Goal: Task Accomplishment & Management: Manage account settings

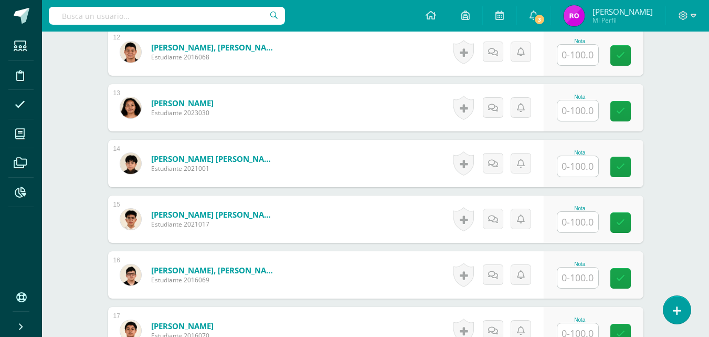
scroll to position [948, 0]
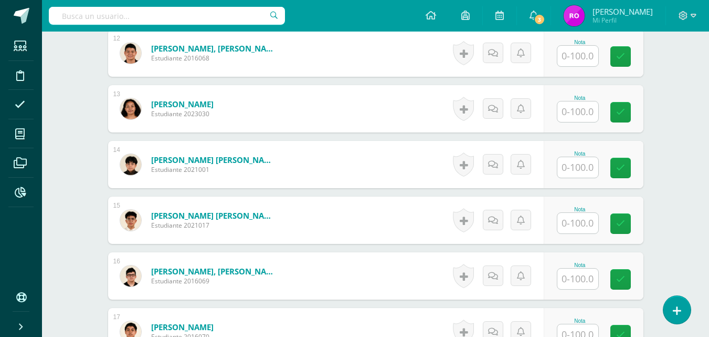
click at [580, 166] on input "text" at bounding box center [578, 167] width 41 height 20
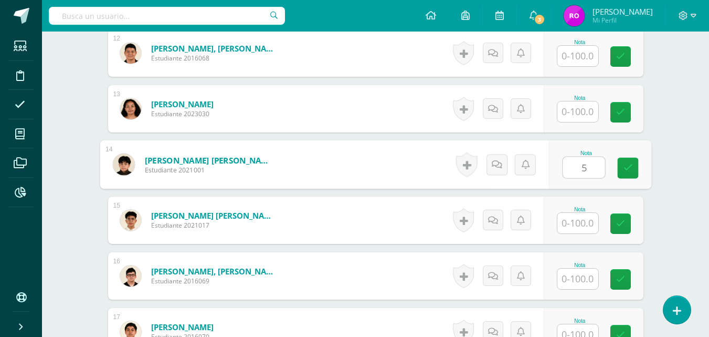
type input "50"
click at [623, 174] on link at bounding box center [627, 167] width 21 height 21
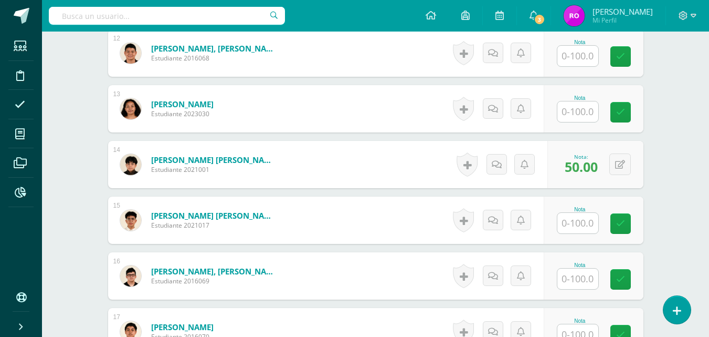
click at [574, 277] on input "text" at bounding box center [578, 278] width 41 height 20
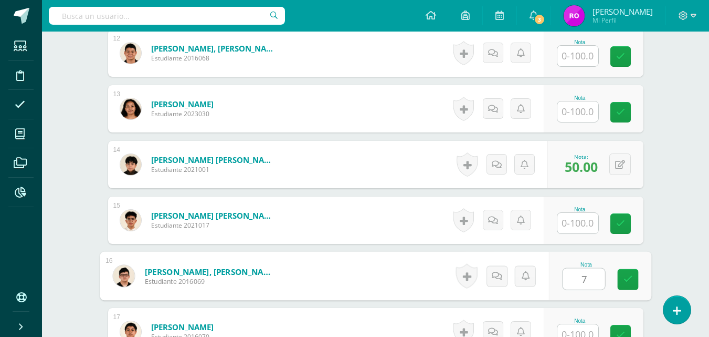
type input "77"
click at [622, 278] on link at bounding box center [627, 279] width 21 height 21
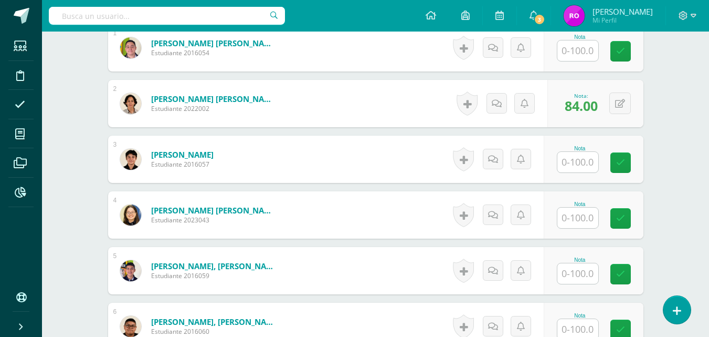
scroll to position [338, 0]
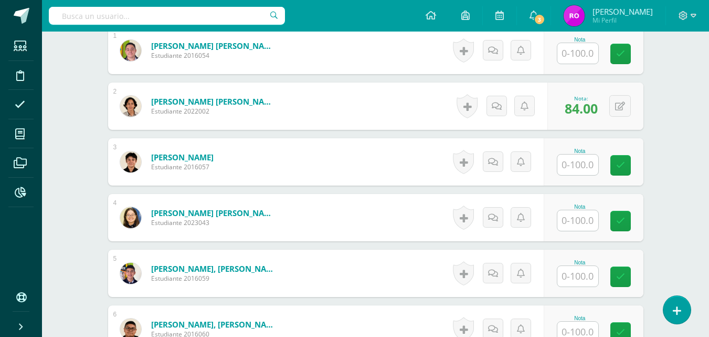
click at [577, 169] on input "text" at bounding box center [578, 164] width 41 height 20
type input "85"
click at [625, 163] on icon at bounding box center [627, 165] width 9 height 9
click at [575, 222] on input "text" at bounding box center [578, 220] width 41 height 20
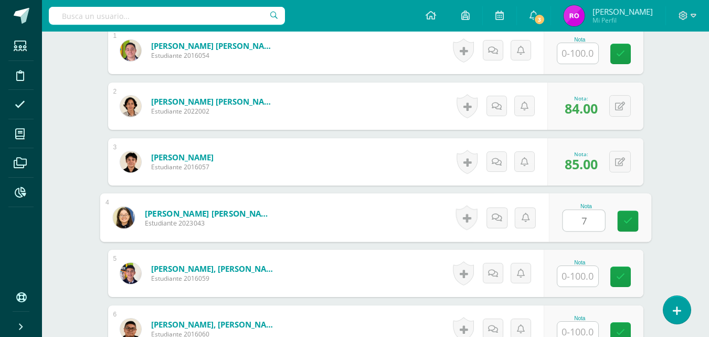
type input "78"
click at [638, 226] on link at bounding box center [627, 221] width 21 height 21
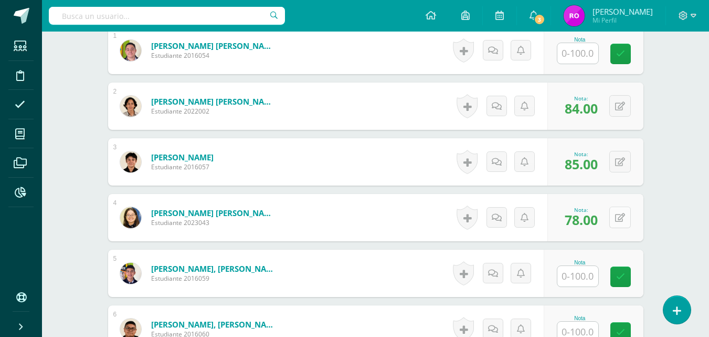
click at [625, 219] on button at bounding box center [620, 217] width 22 height 22
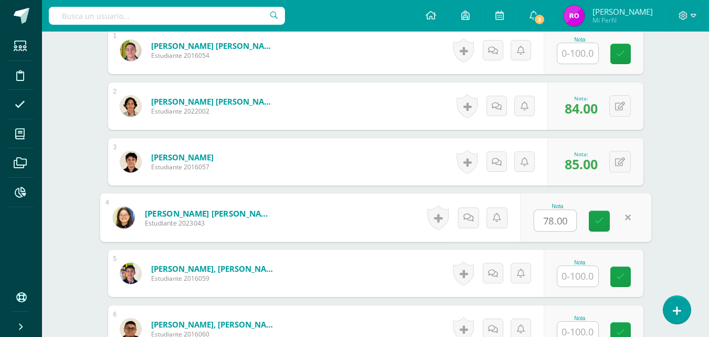
click at [628, 217] on icon at bounding box center [628, 217] width 6 height 9
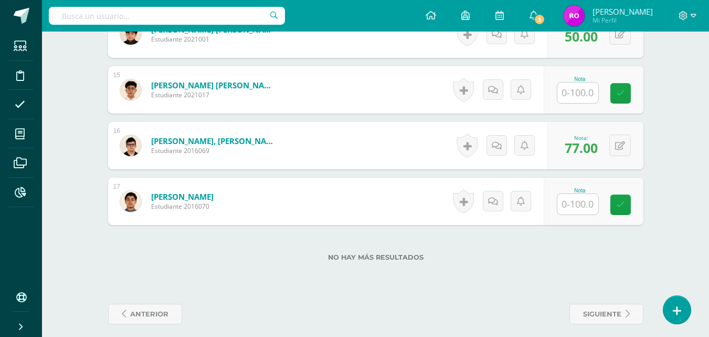
scroll to position [1086, 0]
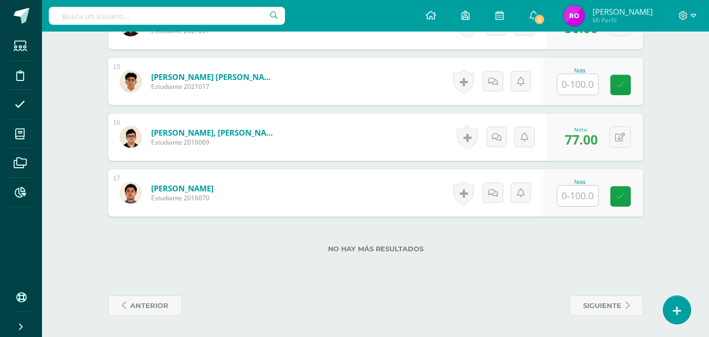
click at [574, 199] on input "text" at bounding box center [578, 195] width 41 height 20
type input "67"
click at [623, 195] on link at bounding box center [627, 196] width 21 height 21
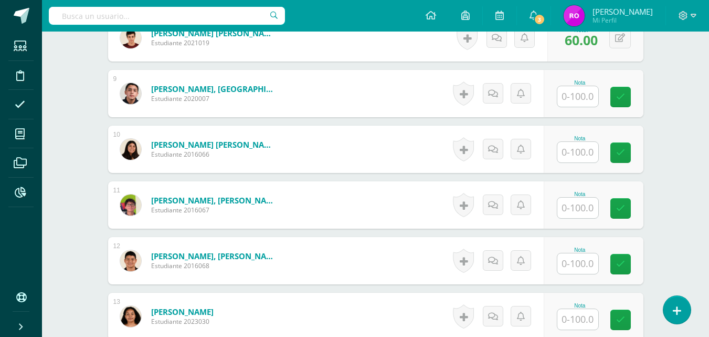
scroll to position [747, 0]
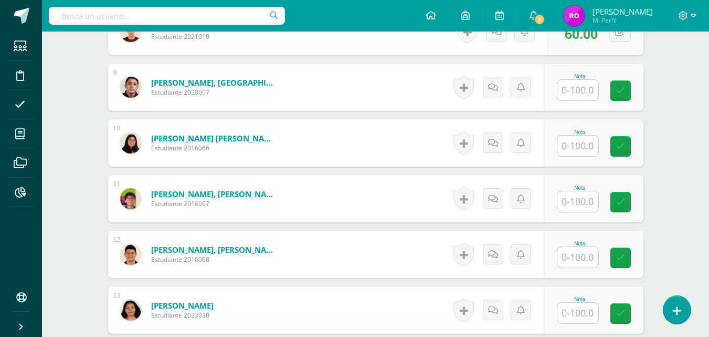
click at [580, 204] on input "text" at bounding box center [578, 201] width 41 height 20
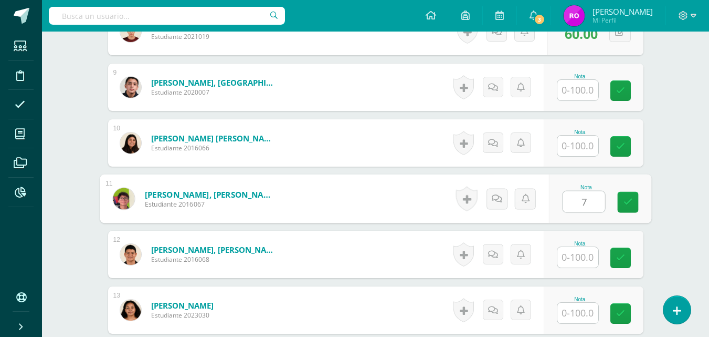
type input "77"
click at [624, 201] on icon at bounding box center [627, 201] width 9 height 9
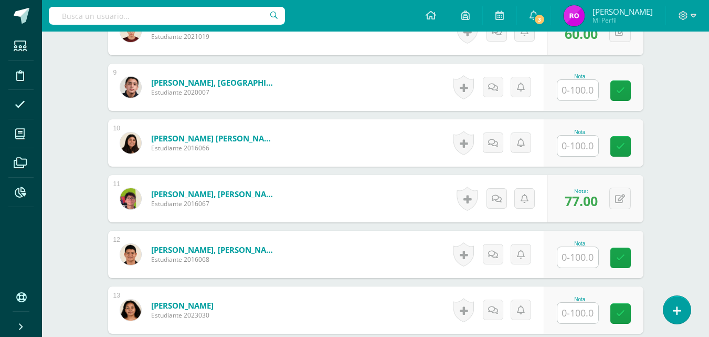
click at [574, 151] on input "text" at bounding box center [578, 145] width 41 height 20
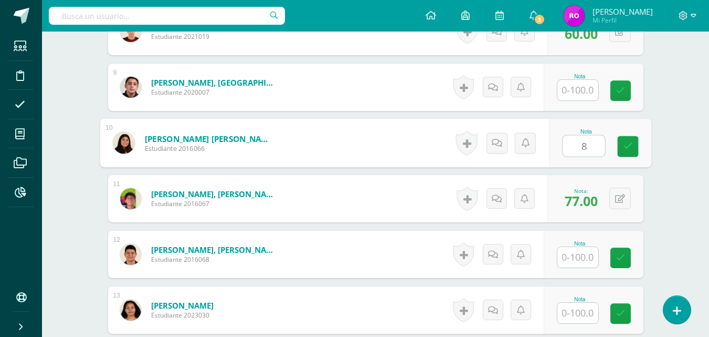
type input "80"
click at [632, 143] on icon at bounding box center [627, 146] width 9 height 9
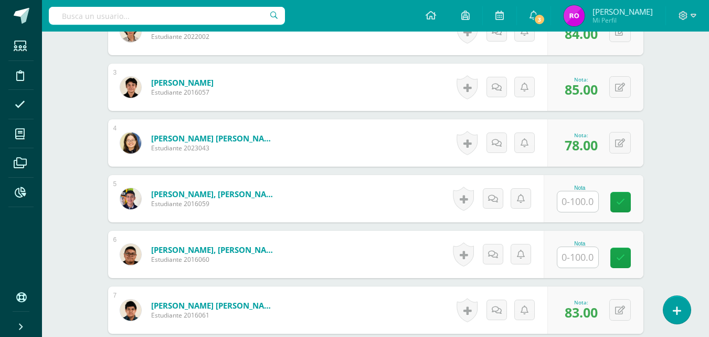
scroll to position [417, 0]
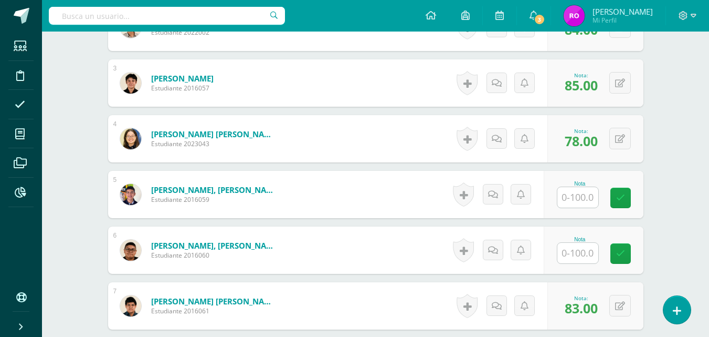
click at [582, 248] on input "text" at bounding box center [578, 253] width 41 height 20
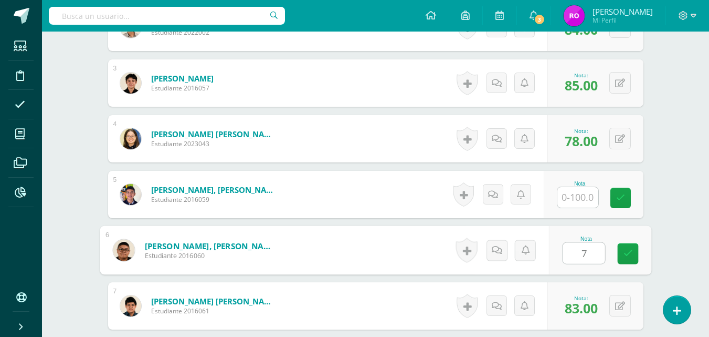
type input "70"
click at [625, 253] on icon at bounding box center [627, 253] width 9 height 9
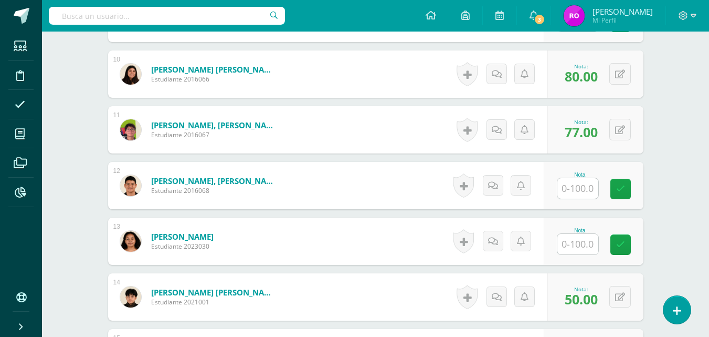
scroll to position [831, 0]
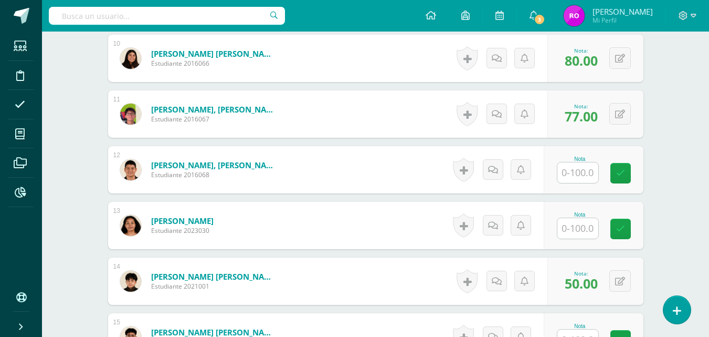
click at [574, 177] on input "text" at bounding box center [578, 172] width 41 height 20
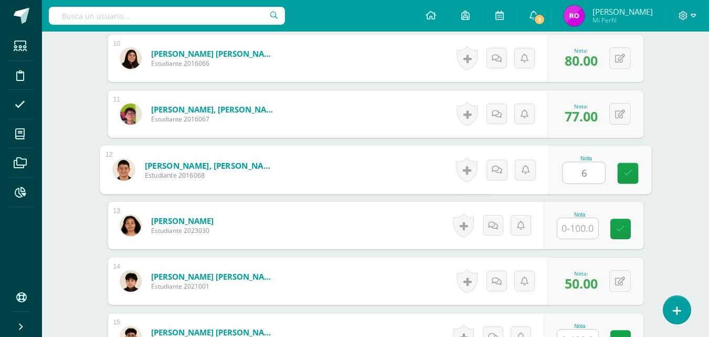
type input "67"
click at [628, 169] on icon at bounding box center [627, 173] width 9 height 9
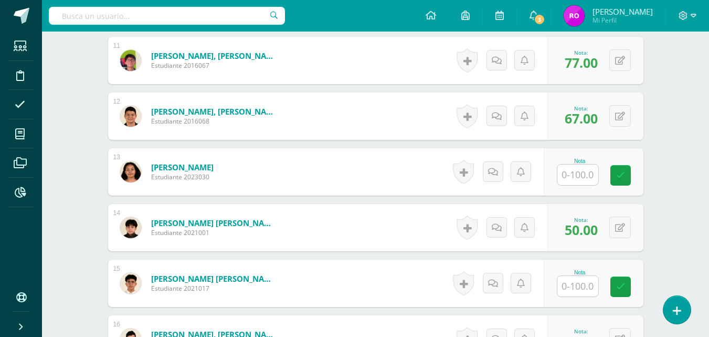
scroll to position [887, 0]
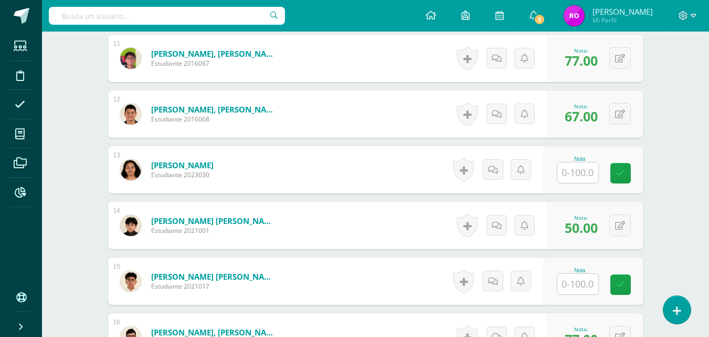
click at [579, 176] on input "text" at bounding box center [578, 172] width 41 height 20
type input "90"
click at [625, 173] on icon at bounding box center [627, 173] width 9 height 9
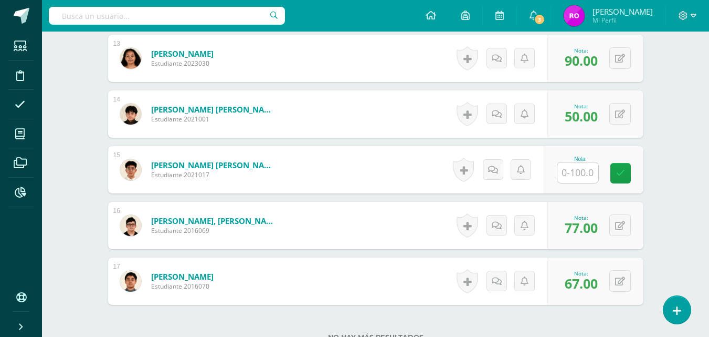
scroll to position [991, 0]
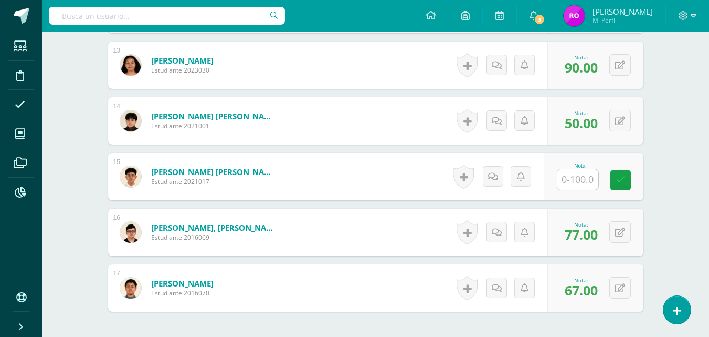
click at [575, 180] on input "text" at bounding box center [578, 179] width 41 height 20
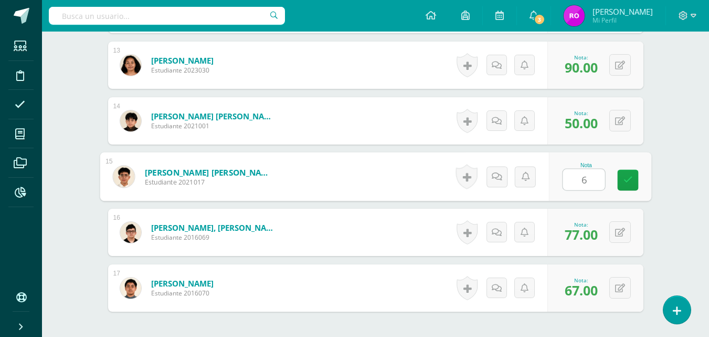
type input "63"
click at [622, 180] on link at bounding box center [627, 180] width 21 height 21
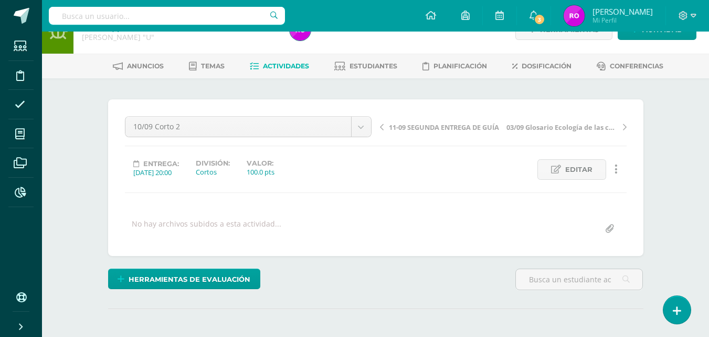
scroll to position [0, 0]
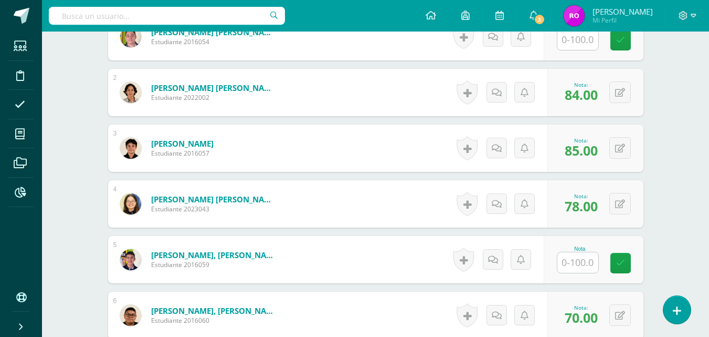
scroll to position [345, 0]
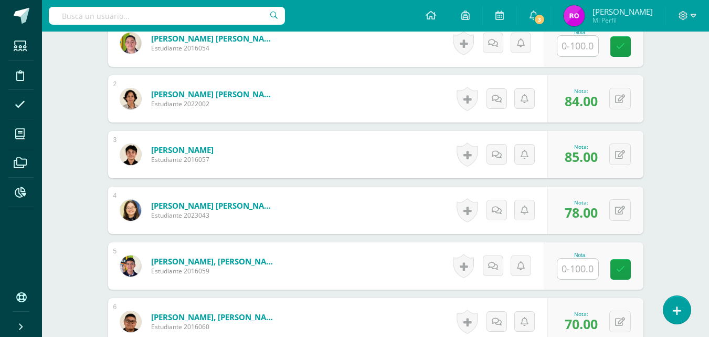
click at [574, 269] on input "text" at bounding box center [578, 268] width 41 height 20
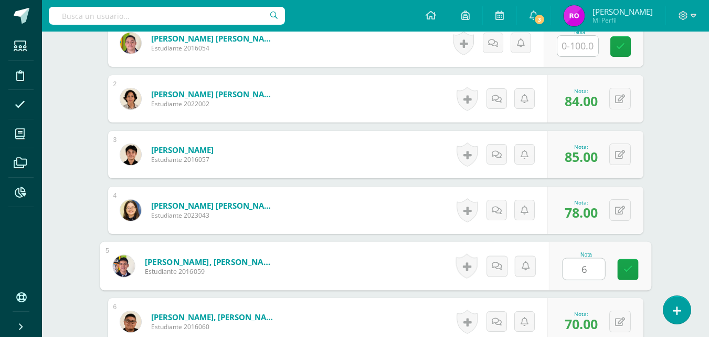
type input "65"
click at [626, 272] on icon at bounding box center [627, 269] width 9 height 9
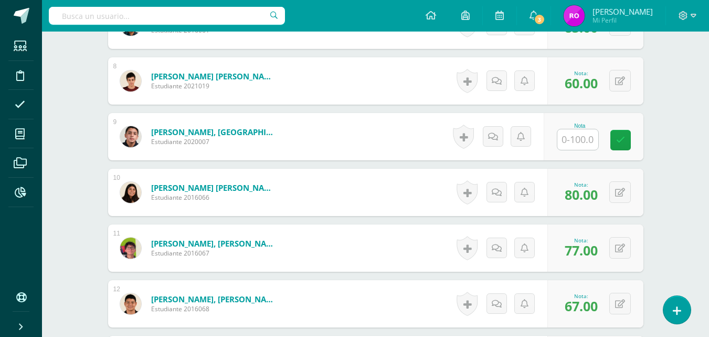
scroll to position [694, 0]
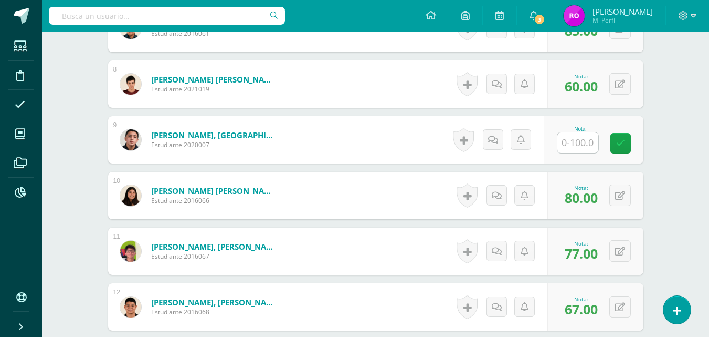
click at [587, 141] on input "text" at bounding box center [578, 142] width 41 height 20
type input "45"
click at [632, 139] on icon at bounding box center [627, 143] width 9 height 9
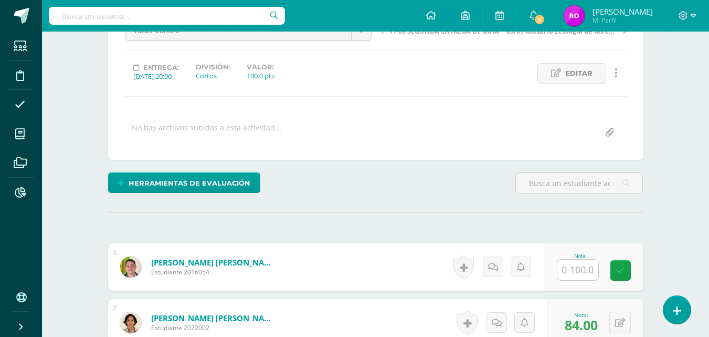
scroll to position [136, 0]
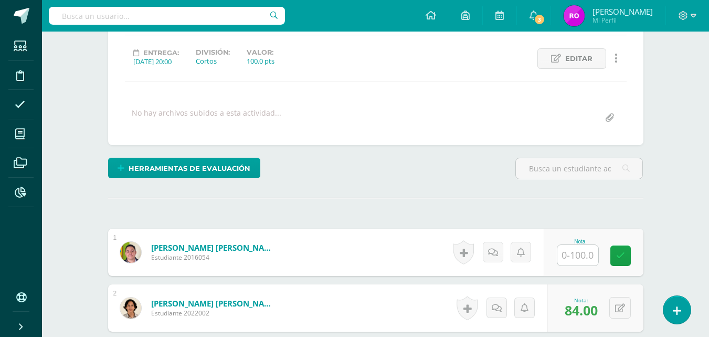
click at [580, 257] on input "text" at bounding box center [578, 255] width 41 height 20
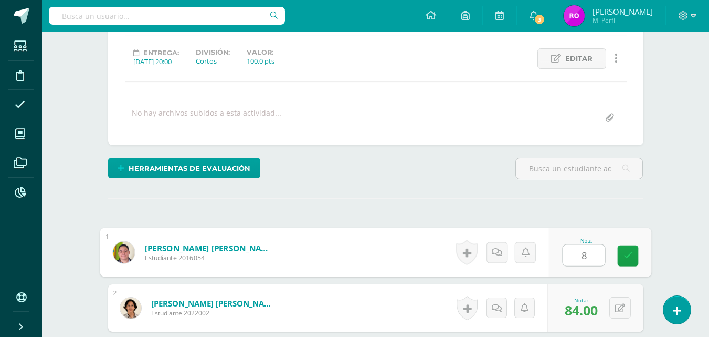
type input "84"
click at [628, 251] on icon at bounding box center [627, 255] width 9 height 9
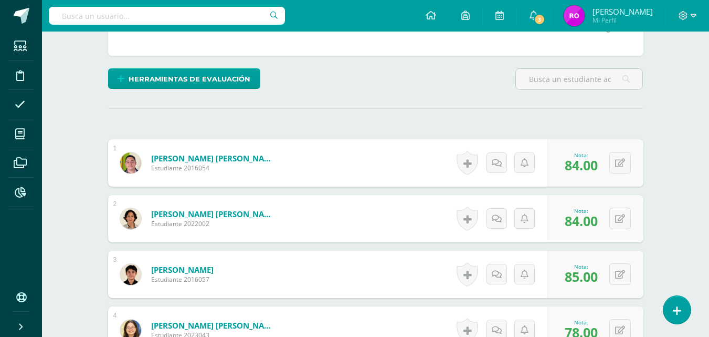
scroll to position [0, 0]
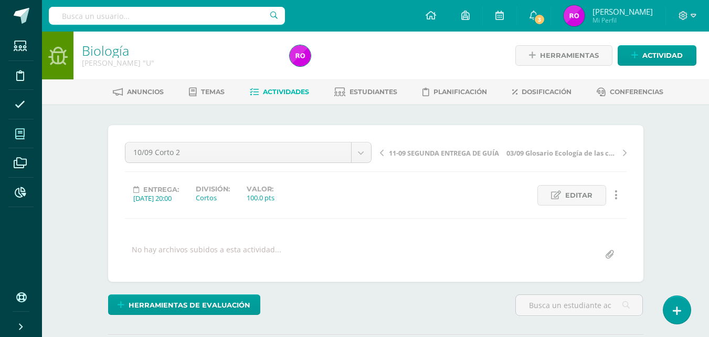
click at [20, 130] on icon at bounding box center [19, 134] width 9 height 10
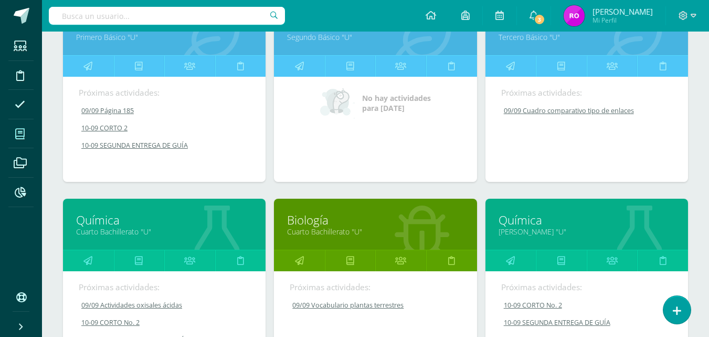
scroll to position [193, 0]
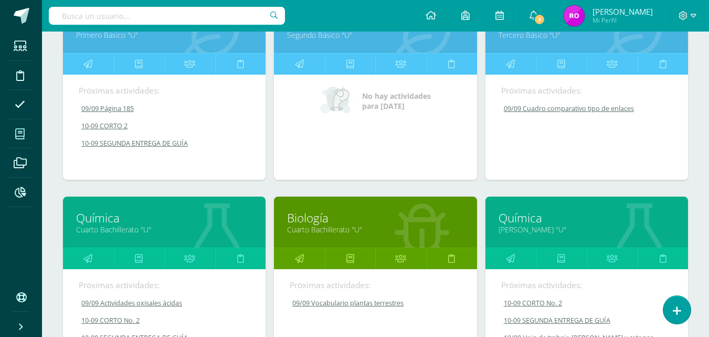
click at [106, 228] on link "Cuarto Bachillerato "U"" at bounding box center [164, 229] width 176 height 10
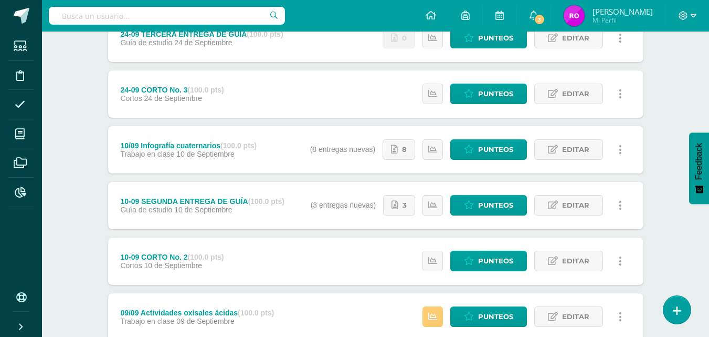
scroll to position [161, 0]
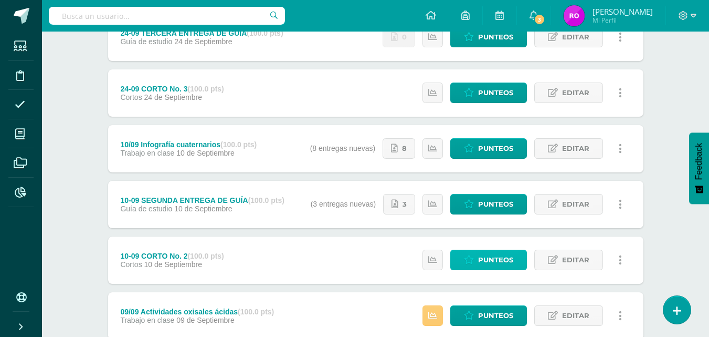
click at [489, 263] on span "Punteos" at bounding box center [495, 259] width 35 height 19
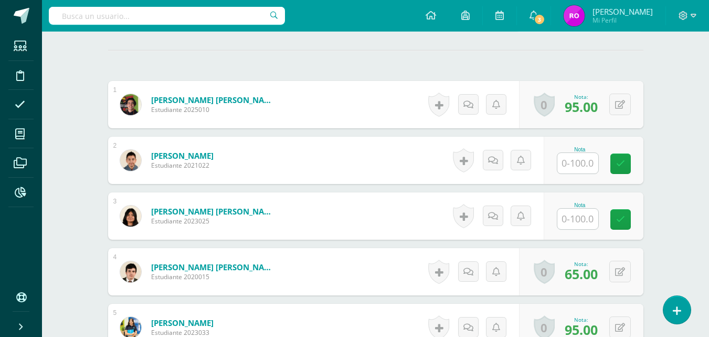
scroll to position [282, 0]
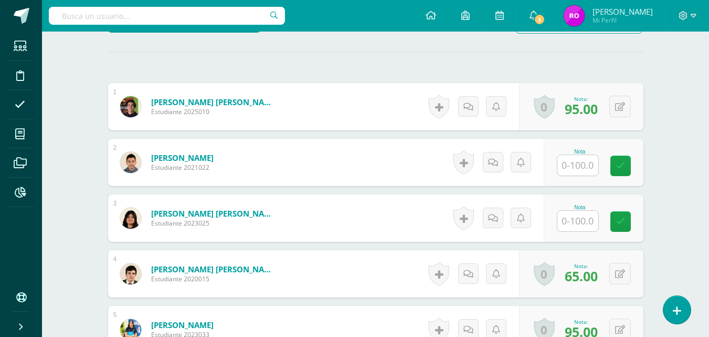
click at [574, 225] on input "text" at bounding box center [578, 221] width 41 height 20
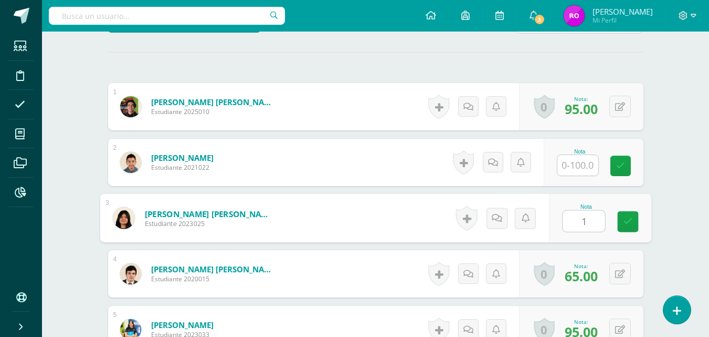
type input "15"
click at [626, 219] on icon at bounding box center [627, 221] width 9 height 9
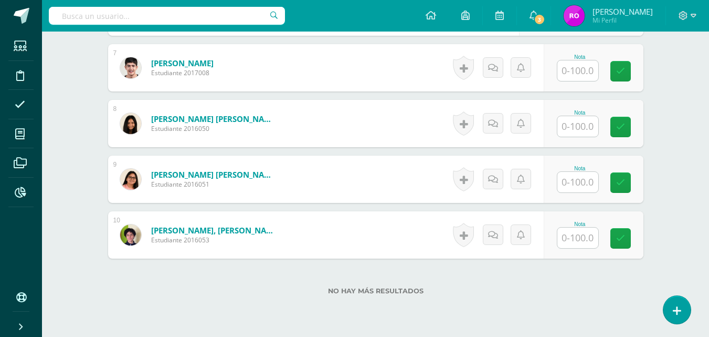
scroll to position [658, 0]
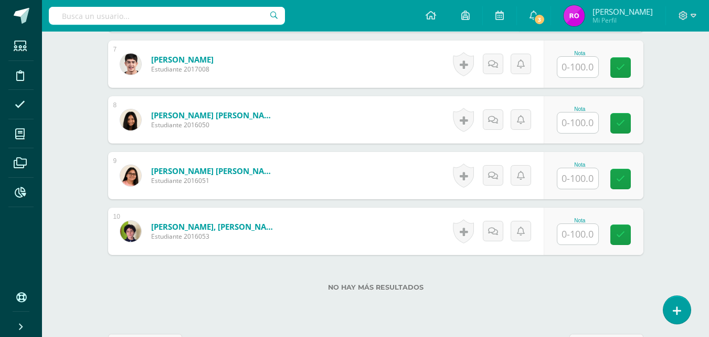
click at [574, 122] on input "text" at bounding box center [578, 122] width 41 height 20
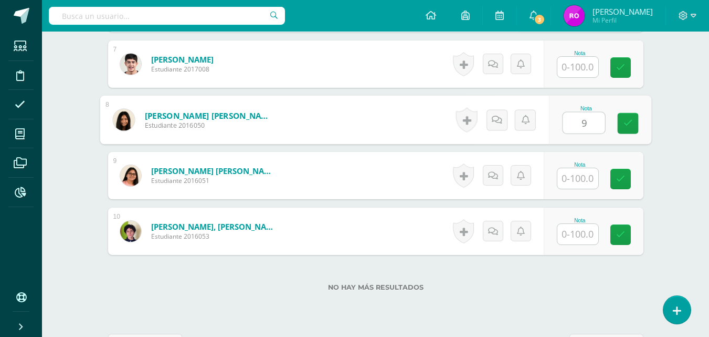
type input "95"
click at [632, 120] on icon at bounding box center [627, 123] width 9 height 9
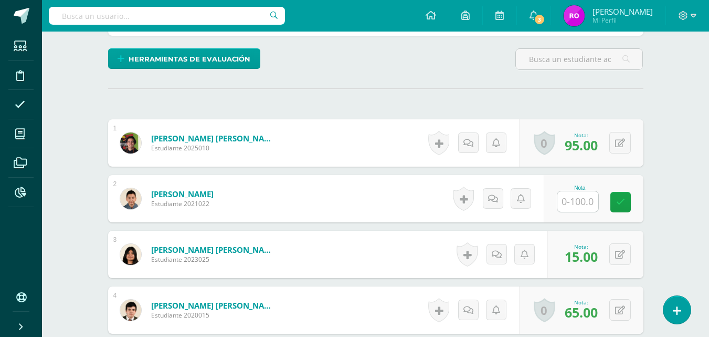
scroll to position [265, 0]
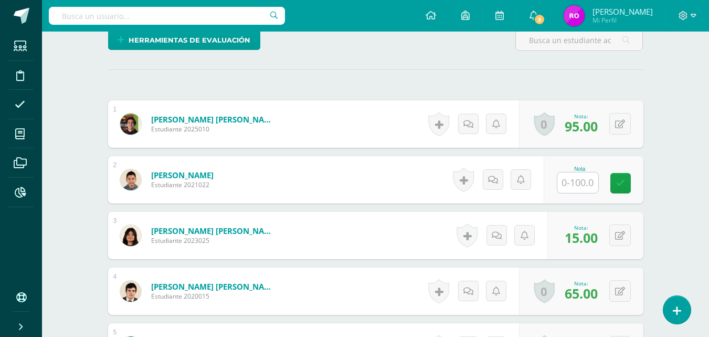
click at [581, 182] on input "text" at bounding box center [578, 182] width 41 height 20
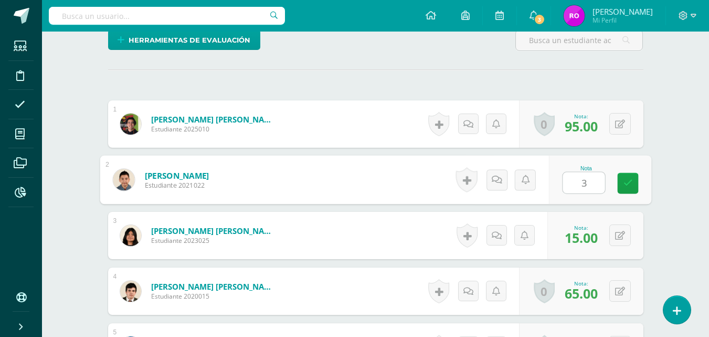
type input "30"
click at [627, 180] on icon at bounding box center [627, 182] width 9 height 9
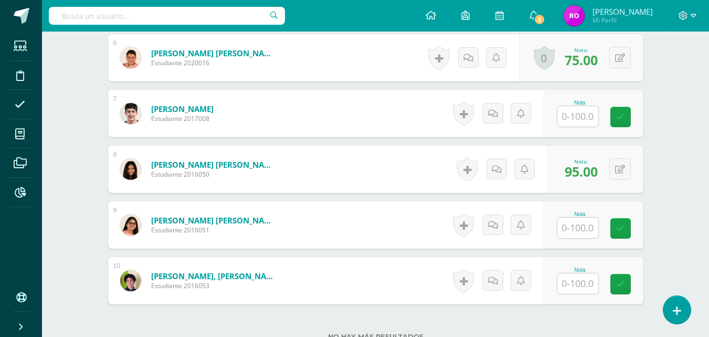
scroll to position [697, 0]
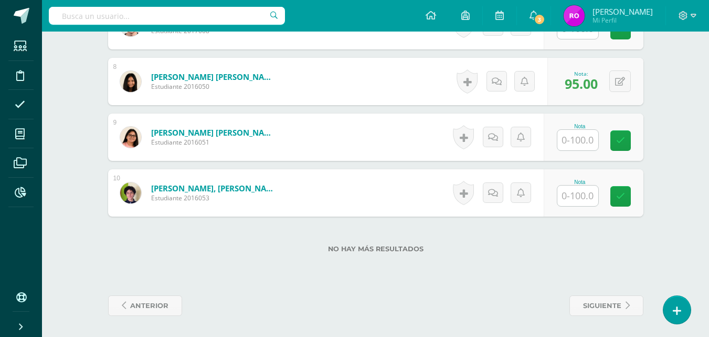
click at [575, 197] on input "text" at bounding box center [578, 195] width 41 height 20
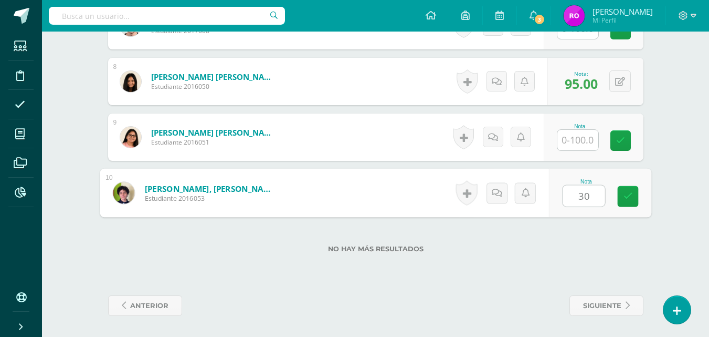
type input "3"
type input "90"
click at [627, 192] on icon at bounding box center [627, 196] width 9 height 9
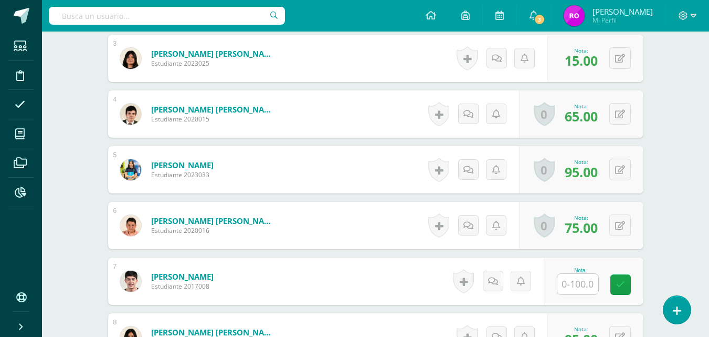
scroll to position [435, 0]
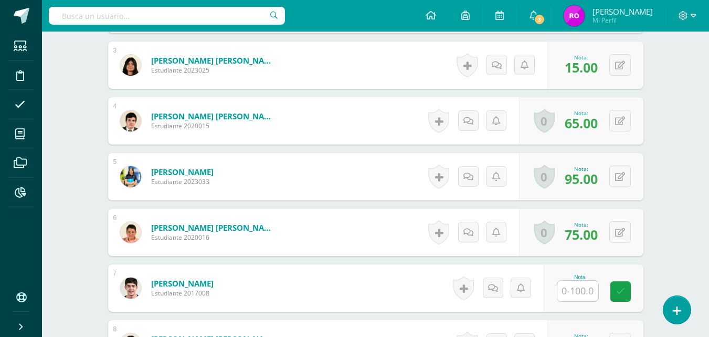
click at [582, 295] on input "text" at bounding box center [578, 290] width 41 height 20
type input "55"
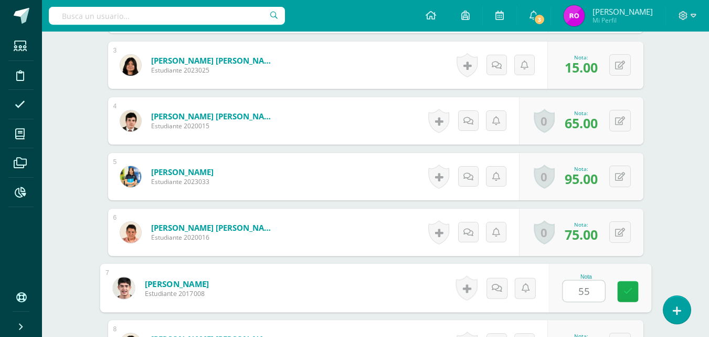
click at [627, 293] on icon at bounding box center [627, 291] width 9 height 9
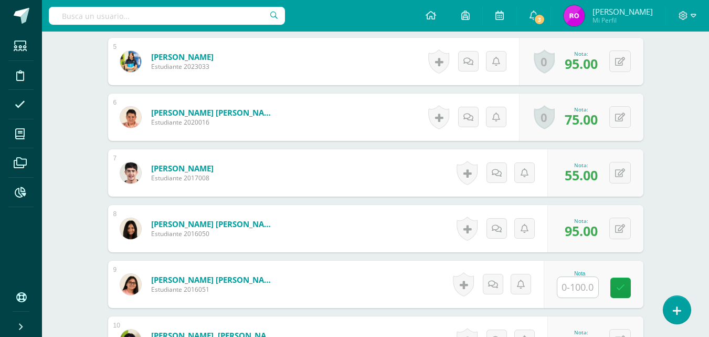
scroll to position [697, 0]
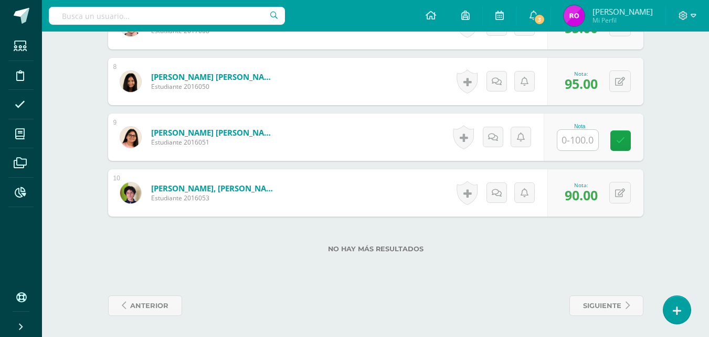
click at [577, 136] on input "text" at bounding box center [578, 140] width 41 height 20
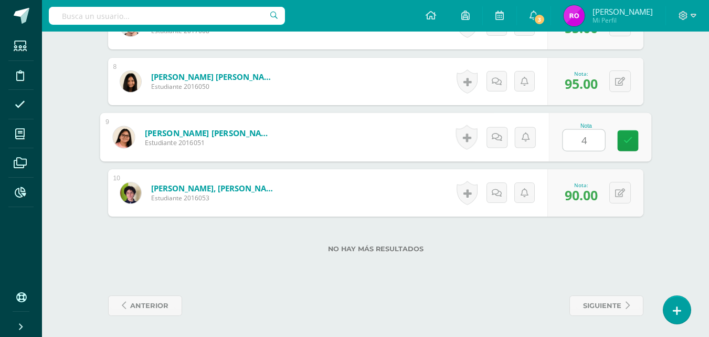
type input "40"
click at [630, 144] on icon at bounding box center [627, 140] width 9 height 9
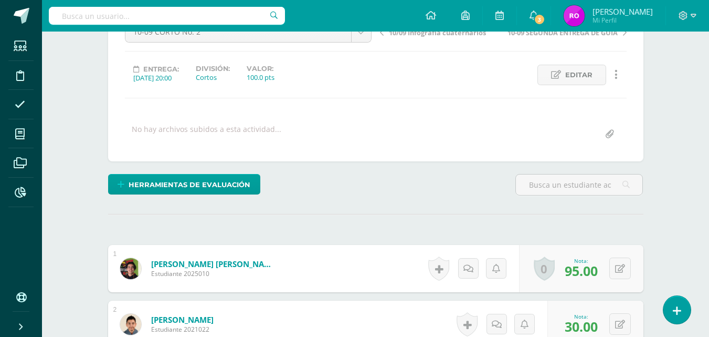
scroll to position [0, 0]
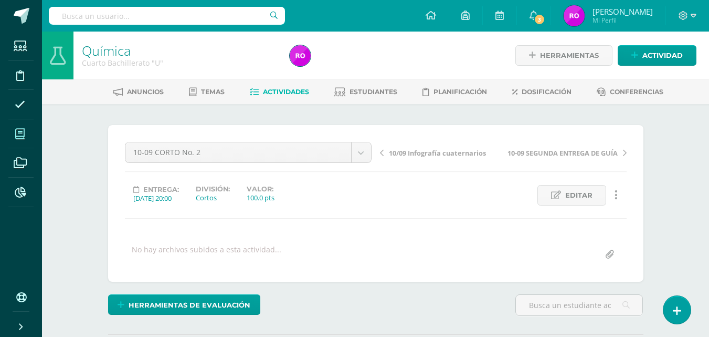
click at [19, 133] on icon at bounding box center [19, 134] width 9 height 10
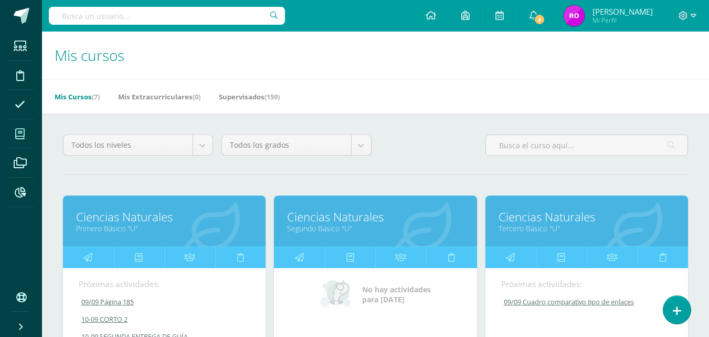
click at [140, 239] on div "Ciencias Naturales Primero Básico "U"" at bounding box center [164, 220] width 203 height 51
click at [115, 227] on link "Primero Básico "U"" at bounding box center [164, 228] width 176 height 10
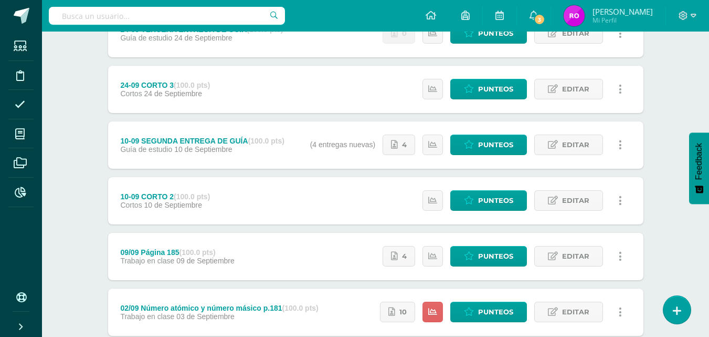
scroll to position [177, 0]
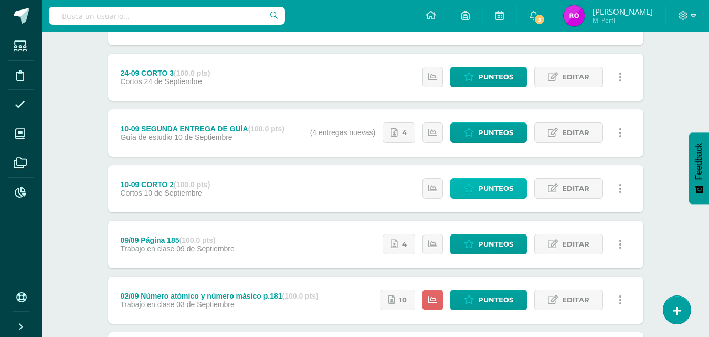
click at [486, 184] on span "Punteos" at bounding box center [495, 187] width 35 height 19
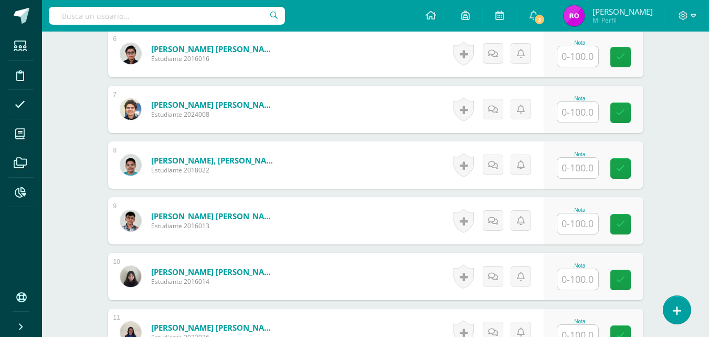
scroll to position [617, 0]
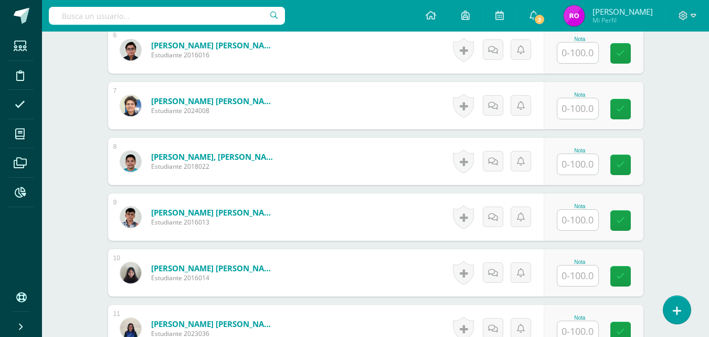
click at [570, 165] on input "text" at bounding box center [578, 164] width 41 height 20
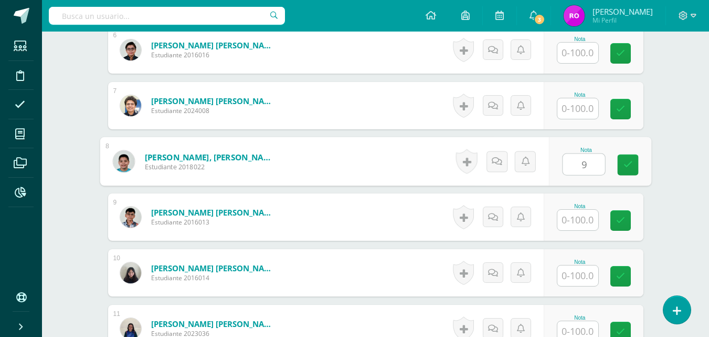
type input "95"
click at [627, 161] on icon at bounding box center [627, 164] width 9 height 9
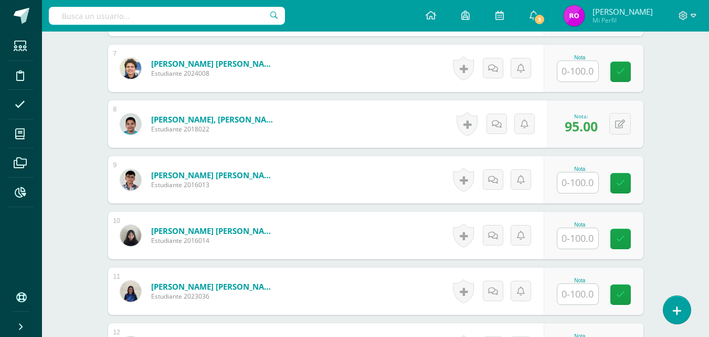
scroll to position [808, 0]
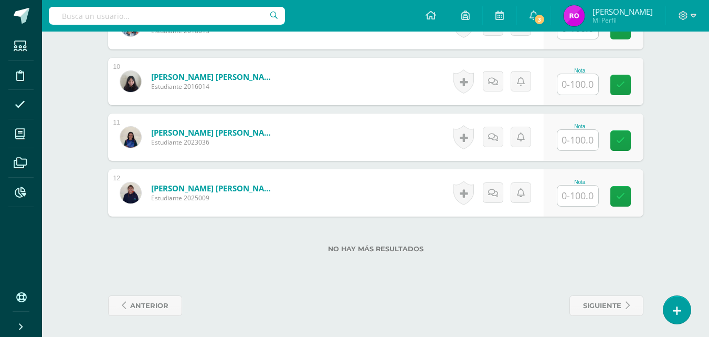
click at [577, 193] on input "text" at bounding box center [578, 195] width 41 height 20
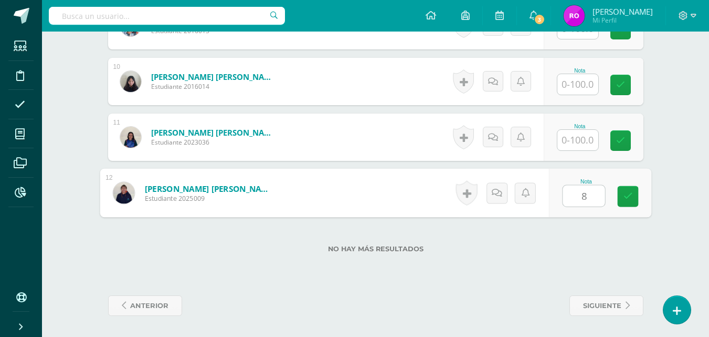
type input "80"
click at [625, 197] on icon at bounding box center [627, 196] width 9 height 9
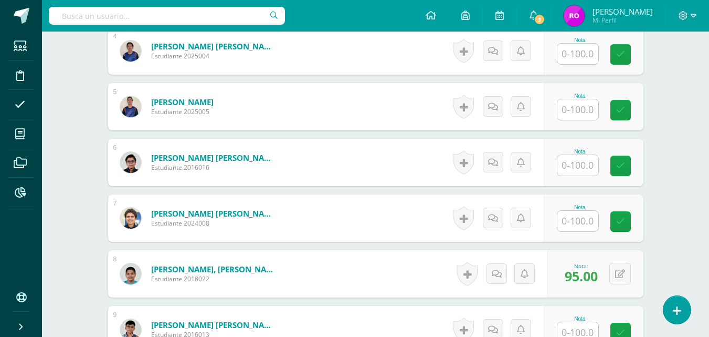
scroll to position [499, 0]
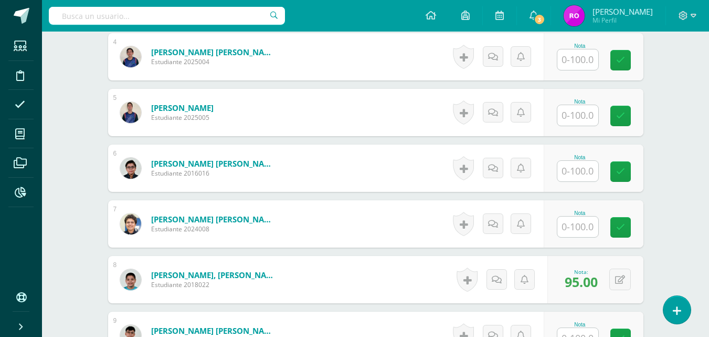
click at [573, 175] on input "text" at bounding box center [578, 171] width 41 height 20
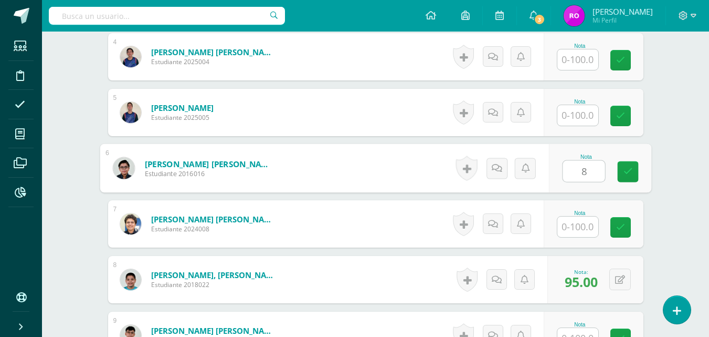
type input "85"
click at [629, 173] on icon at bounding box center [627, 171] width 9 height 9
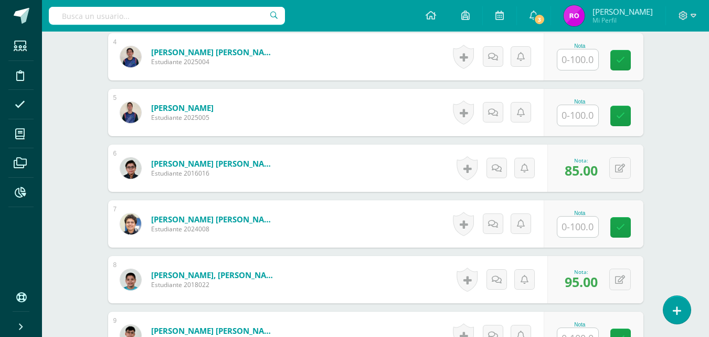
click at [577, 228] on input "text" at bounding box center [578, 226] width 41 height 20
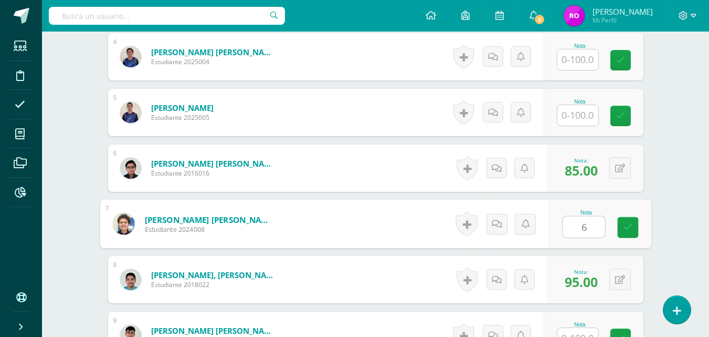
type input "65"
click at [630, 223] on icon at bounding box center [627, 227] width 9 height 9
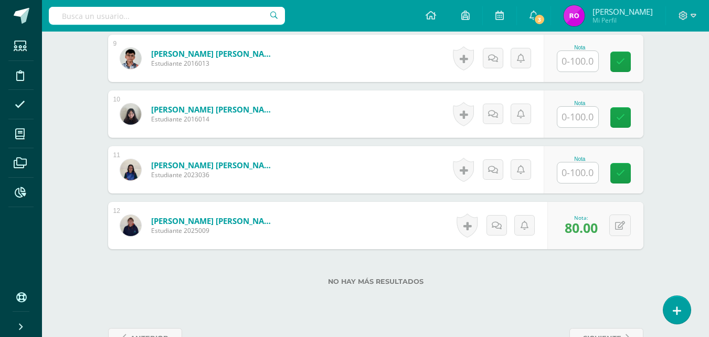
scroll to position [766, 0]
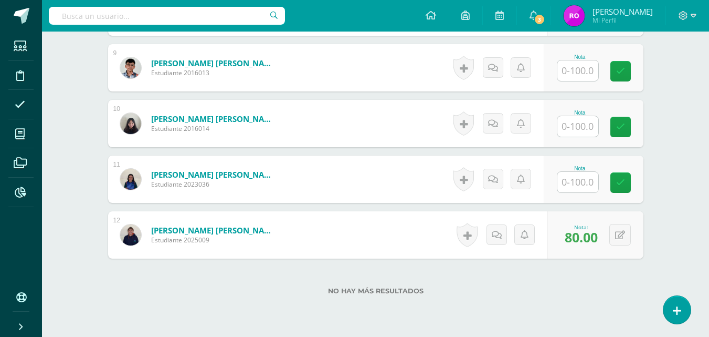
click at [575, 131] on input "text" at bounding box center [578, 126] width 41 height 20
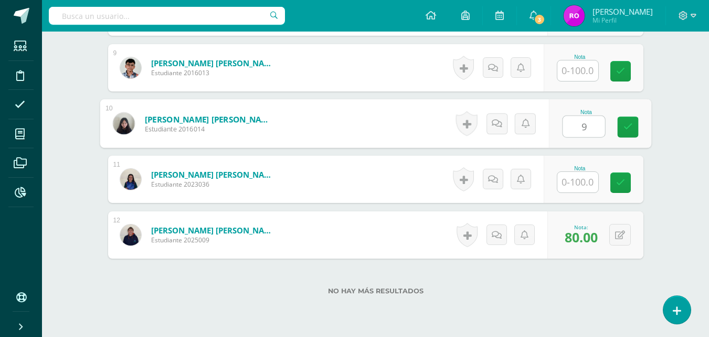
type input "90"
click at [623, 132] on link at bounding box center [627, 127] width 21 height 21
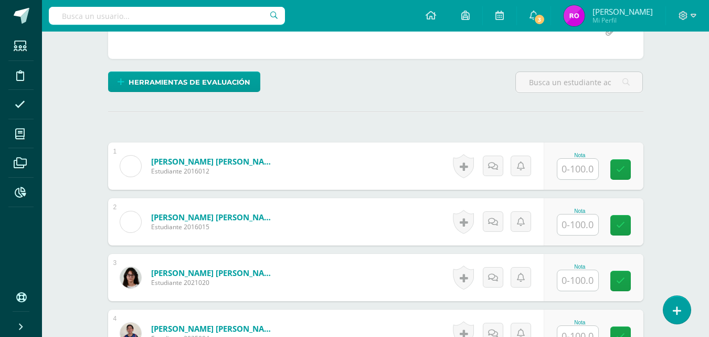
scroll to position [232, 0]
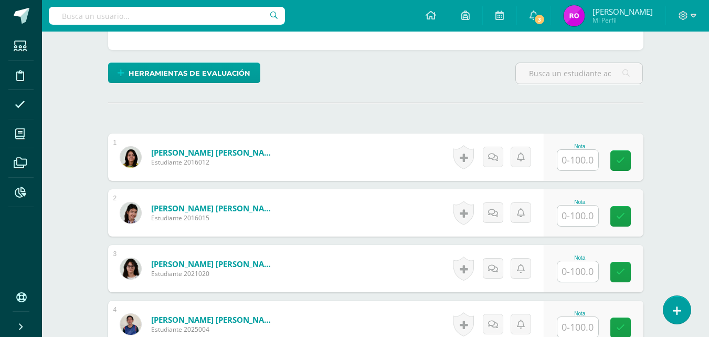
click at [573, 220] on input "text" at bounding box center [578, 215] width 41 height 20
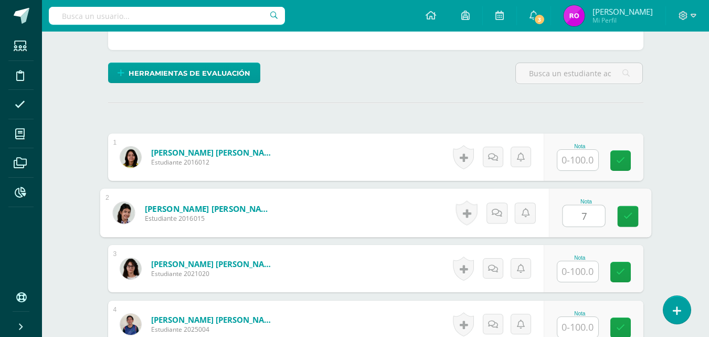
type input "70"
click at [624, 213] on icon at bounding box center [627, 216] width 9 height 9
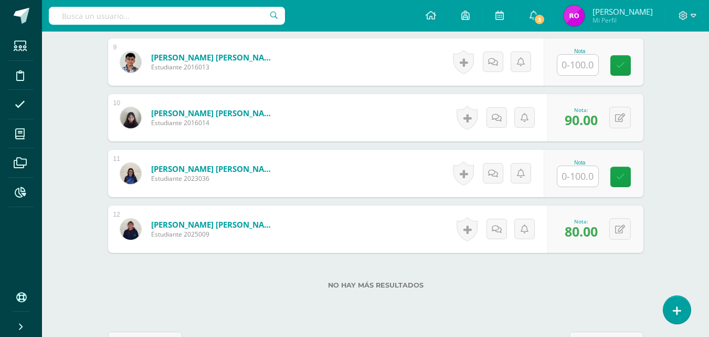
scroll to position [777, 0]
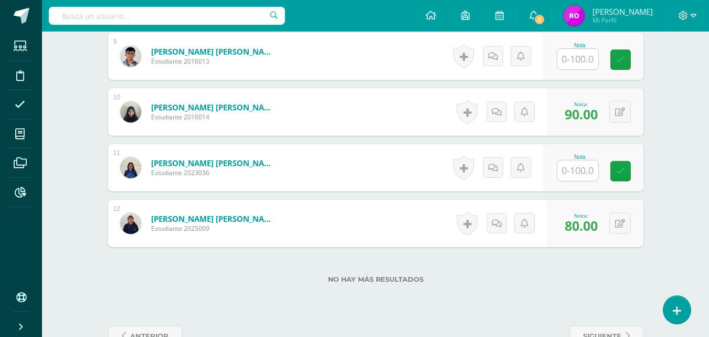
click at [574, 172] on input "text" at bounding box center [578, 170] width 41 height 20
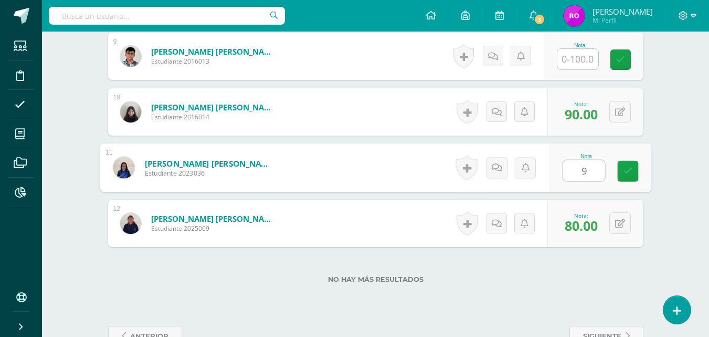
type input "90"
click at [626, 167] on icon at bounding box center [627, 170] width 9 height 9
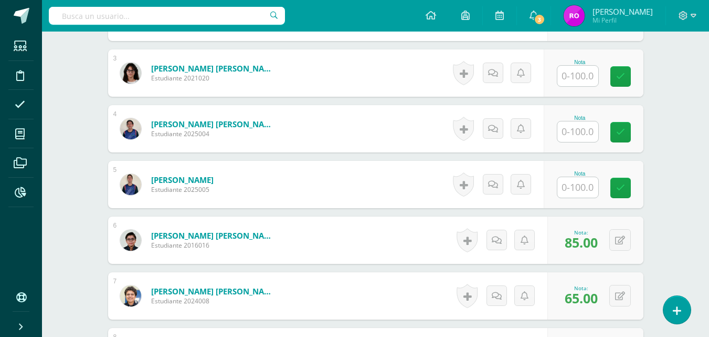
scroll to position [423, 0]
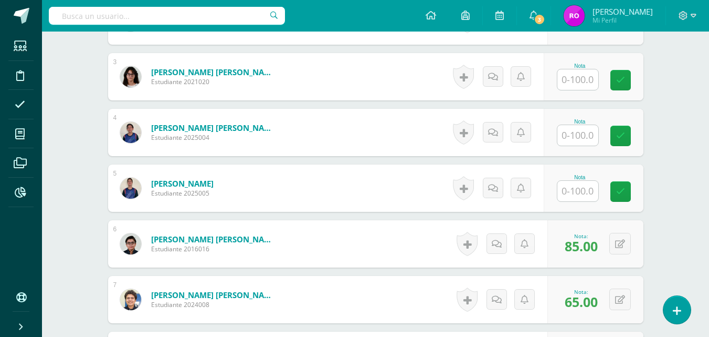
click at [583, 189] on input "text" at bounding box center [578, 191] width 41 height 20
type input "65"
click at [632, 191] on icon at bounding box center [627, 191] width 9 height 9
click at [583, 136] on input "text" at bounding box center [578, 135] width 41 height 20
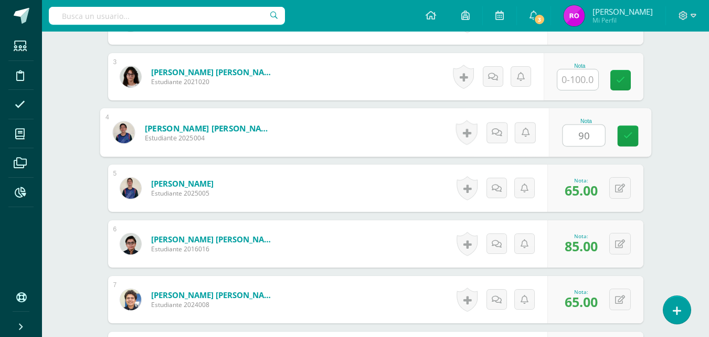
type input "90"
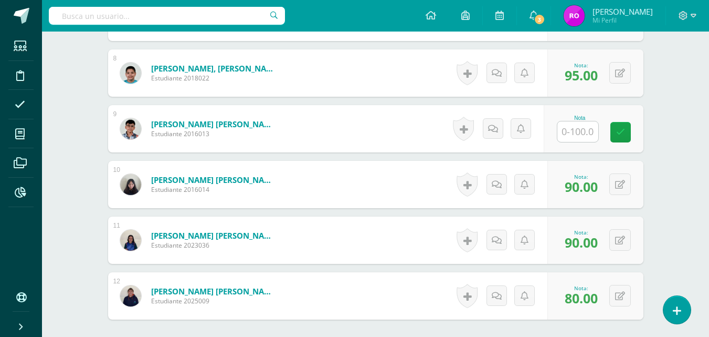
scroll to position [702, 0]
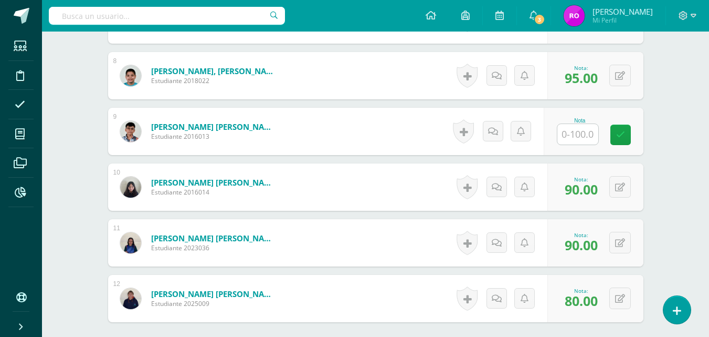
click at [572, 138] on input "text" at bounding box center [578, 134] width 41 height 20
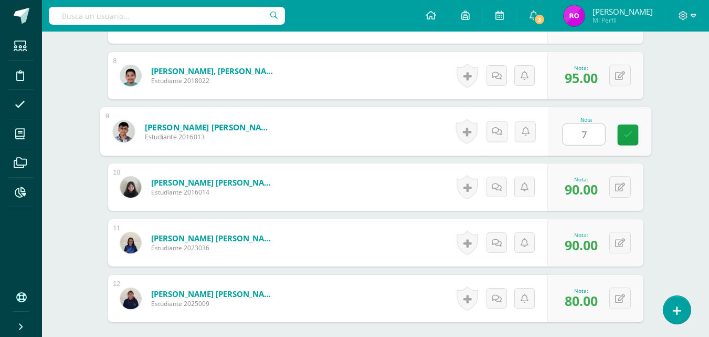
type input "70"
click at [628, 130] on icon at bounding box center [627, 134] width 9 height 9
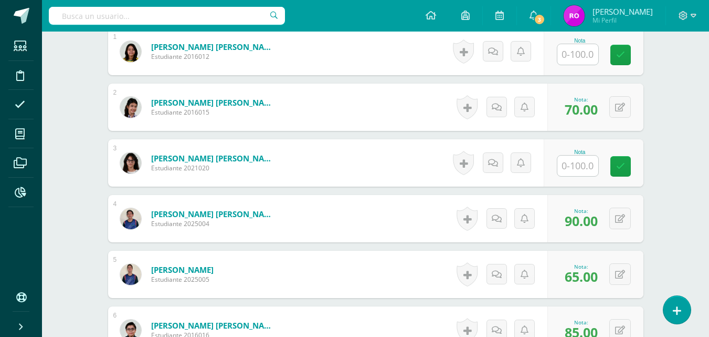
scroll to position [337, 0]
click at [576, 171] on input "text" at bounding box center [578, 166] width 41 height 20
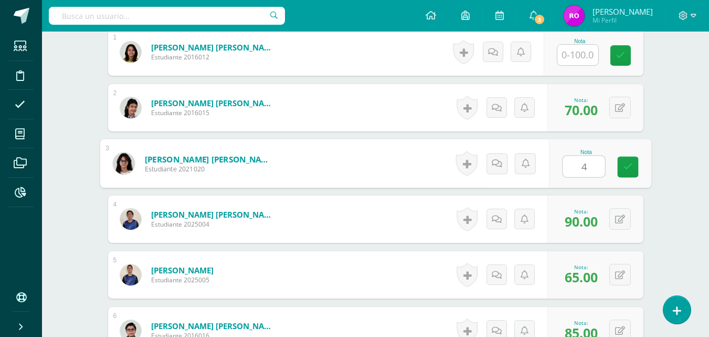
type input "40"
click at [626, 165] on icon at bounding box center [627, 166] width 9 height 9
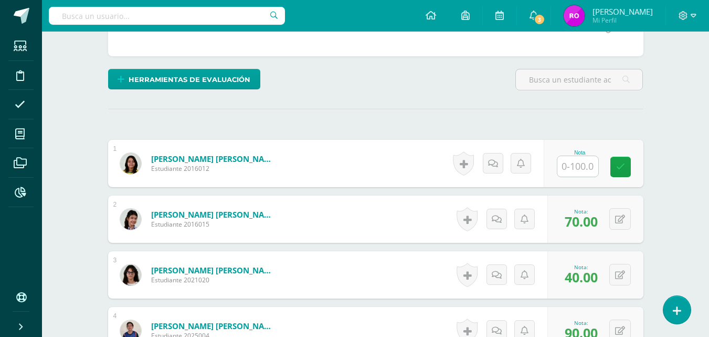
scroll to position [221, 0]
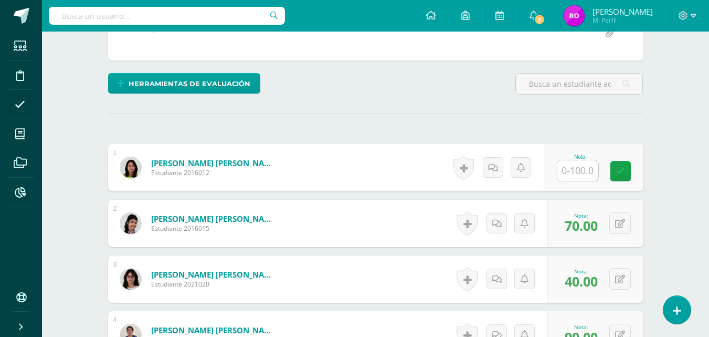
click at [580, 174] on input "text" at bounding box center [578, 170] width 41 height 20
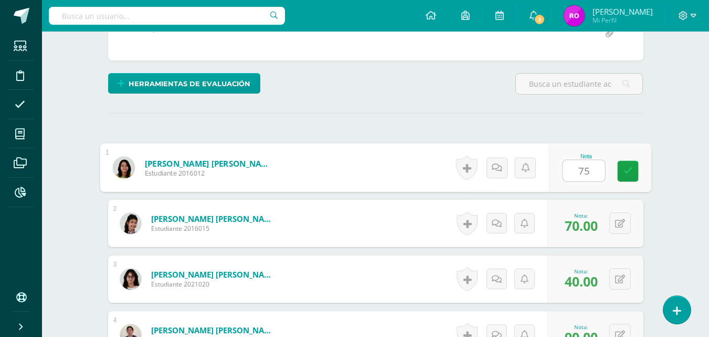
type input "75"
click at [628, 168] on icon at bounding box center [627, 170] width 9 height 9
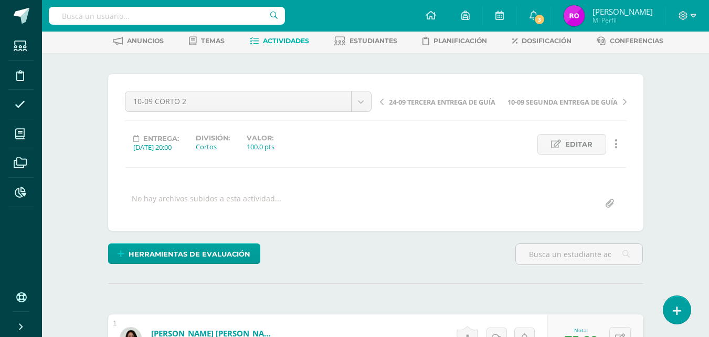
scroll to position [0, 0]
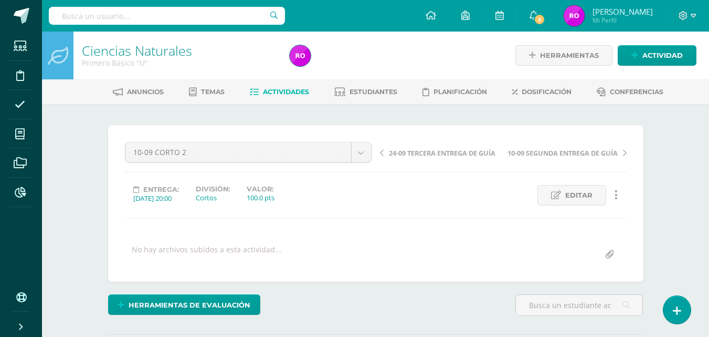
click at [590, 28] on link "Rosemary Mi Perfil" at bounding box center [608, 15] width 114 height 31
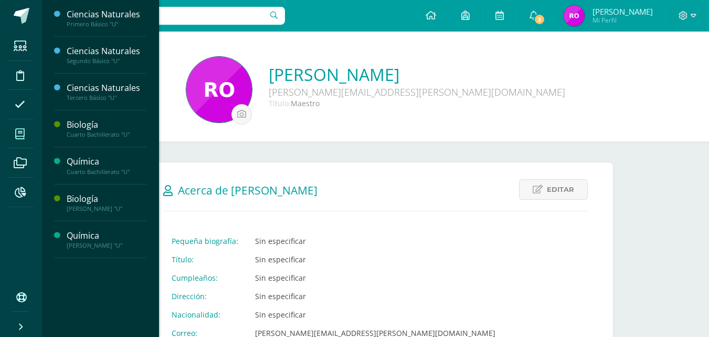
click at [20, 139] on icon at bounding box center [19, 134] width 9 height 10
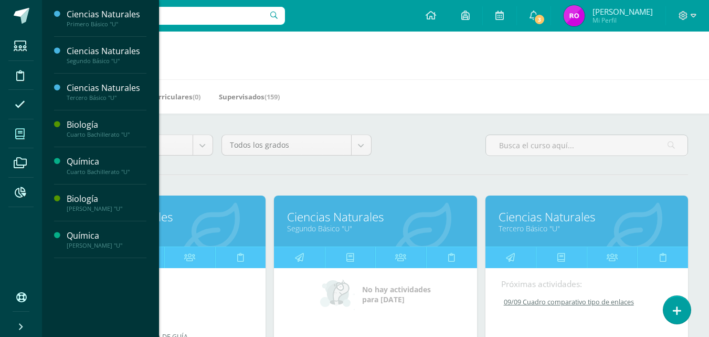
click at [410, 222] on link "Ciencias Naturales" at bounding box center [375, 216] width 176 height 16
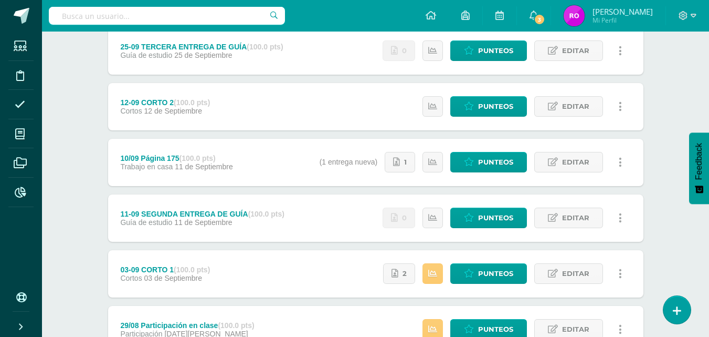
scroll to position [195, 0]
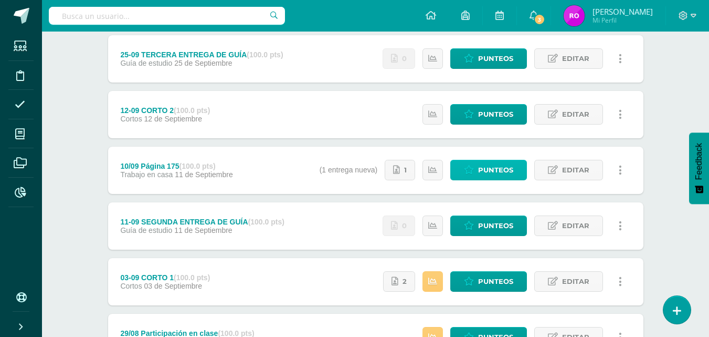
click at [498, 169] on span "Punteos" at bounding box center [495, 169] width 35 height 19
click at [675, 152] on div "Ciencias Naturales Segundo Básico "U" Herramientas Detalle de asistencias Activ…" at bounding box center [375, 189] width 667 height 706
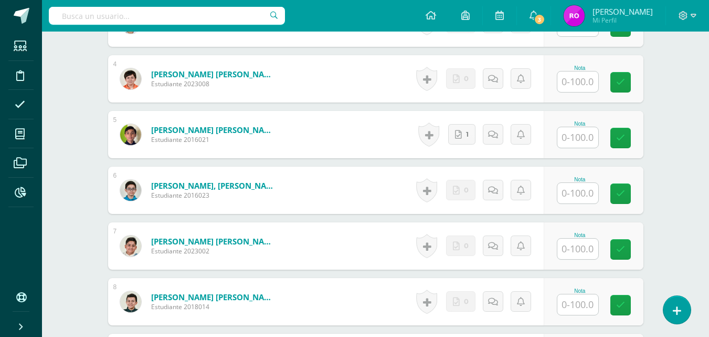
scroll to position [488, 0]
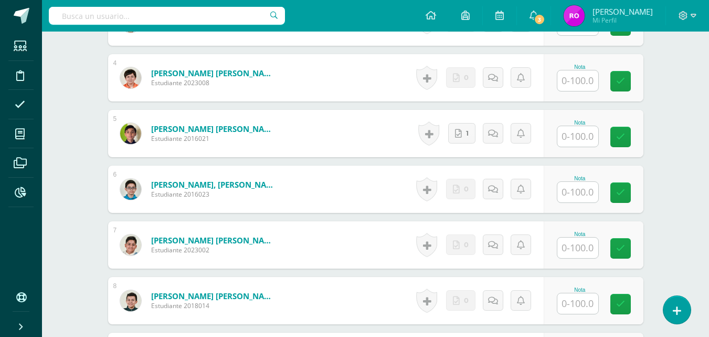
click at [664, 243] on div "¿Estás seguro que quieres eliminar esta actividad? Esto borrará la actividad y …" at bounding box center [375, 224] width 577 height 1217
click at [661, 234] on div "¿Estás seguro que quieres eliminar esta actividad? Esto borrará la actividad y …" at bounding box center [375, 224] width 577 height 1217
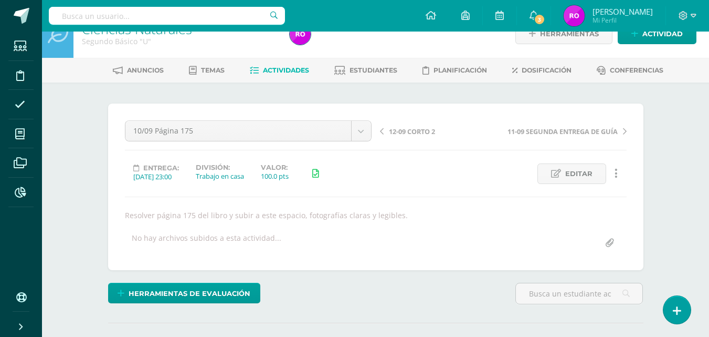
scroll to position [0, 0]
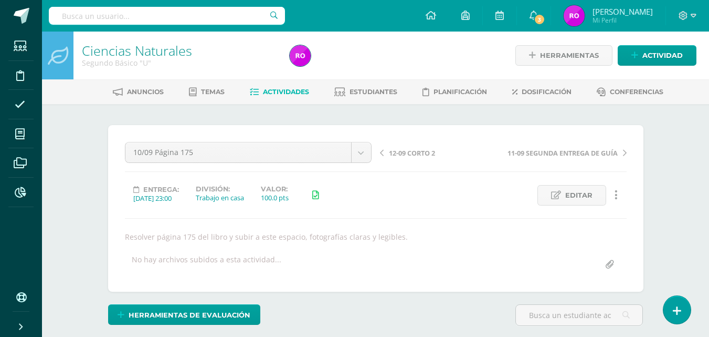
click at [285, 89] on span "Actividades" at bounding box center [286, 92] width 46 height 8
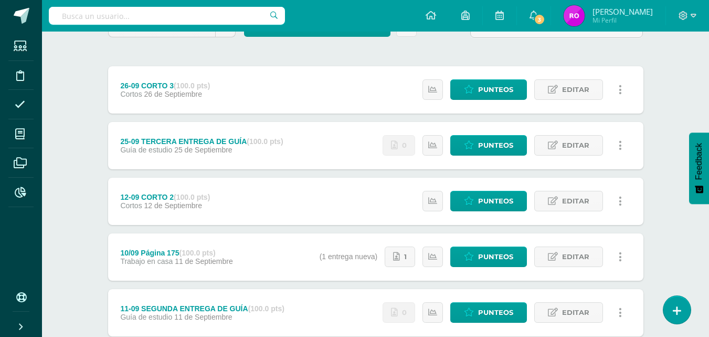
scroll to position [96, 0]
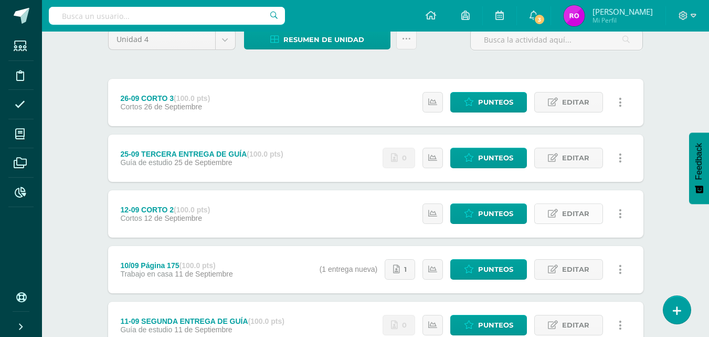
click at [573, 217] on span "Editar" at bounding box center [575, 213] width 27 height 19
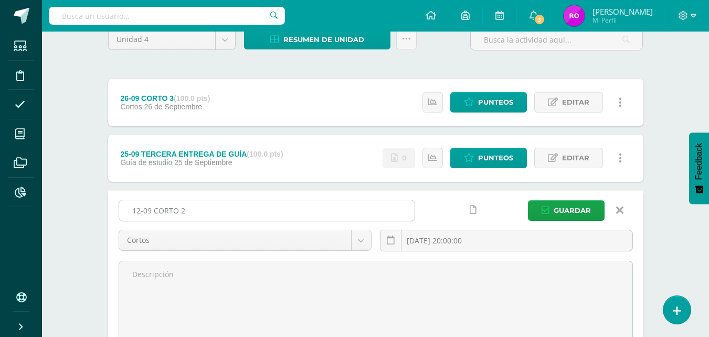
click at [142, 212] on input "12-09 CORTO 2" at bounding box center [267, 210] width 296 height 20
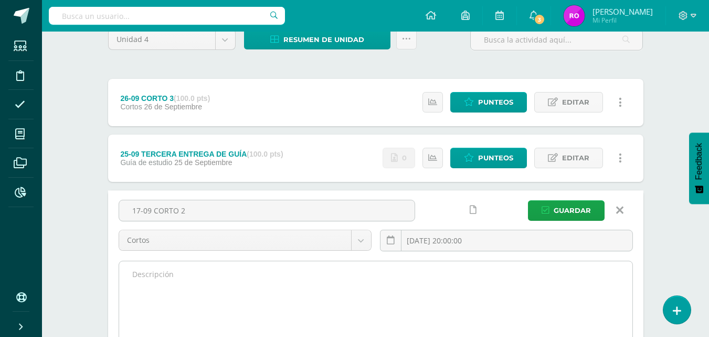
type input "17-09 CORTO 2"
click at [360, 273] on textarea at bounding box center [375, 318] width 513 height 115
click at [180, 270] on textarea at bounding box center [375, 318] width 513 height 115
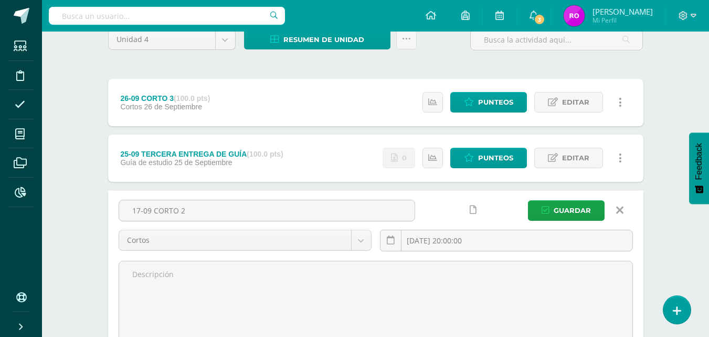
click at [577, 212] on span "Guardar" at bounding box center [572, 210] width 37 height 19
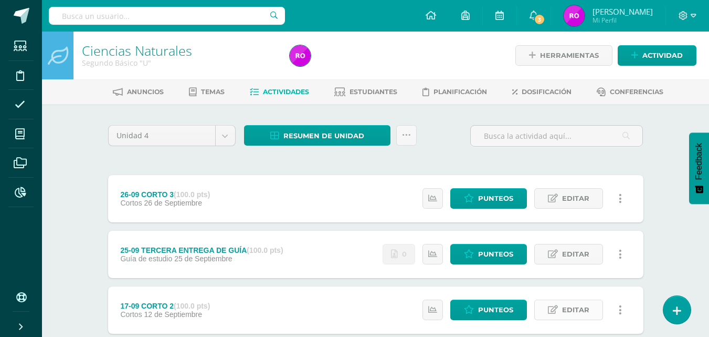
click at [576, 314] on span "Editar" at bounding box center [575, 309] width 27 height 19
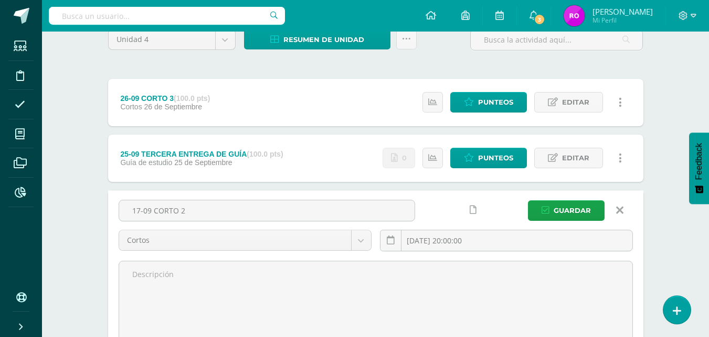
scroll to position [110, 0]
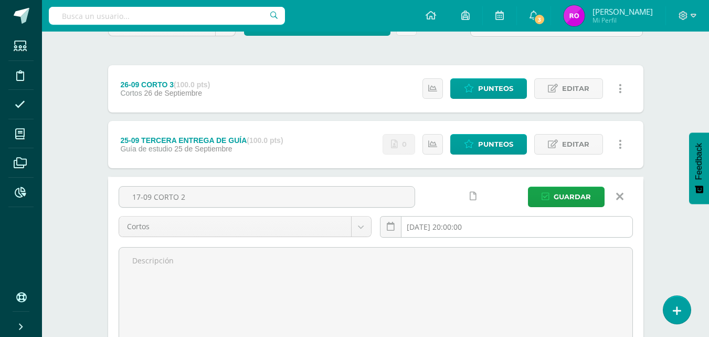
click at [501, 229] on input "[DATE] 20:00:00" at bounding box center [507, 226] width 252 height 20
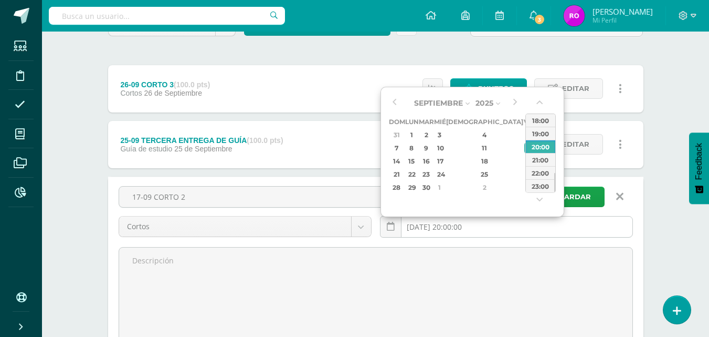
type input "[DATE] 20:00"
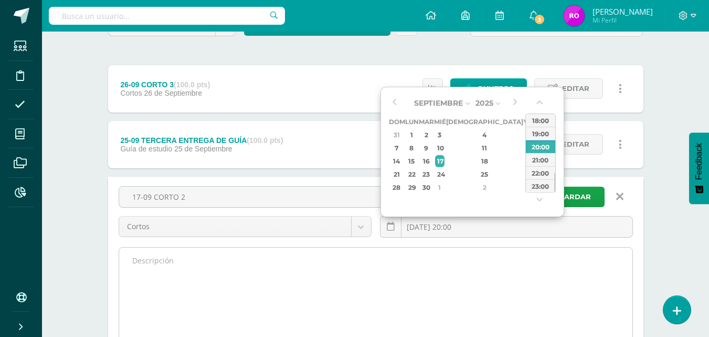
click at [578, 281] on textarea at bounding box center [375, 304] width 513 height 115
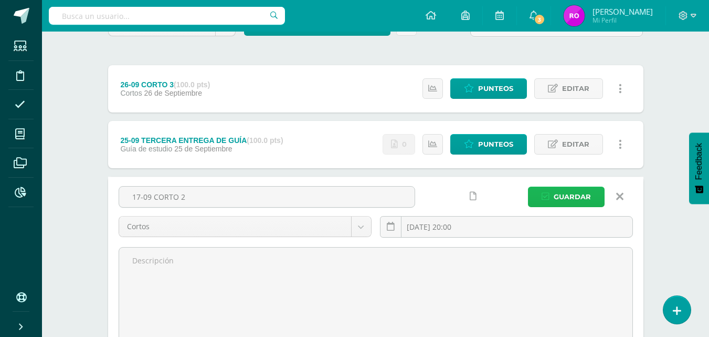
click at [579, 200] on span "Guardar" at bounding box center [572, 196] width 37 height 19
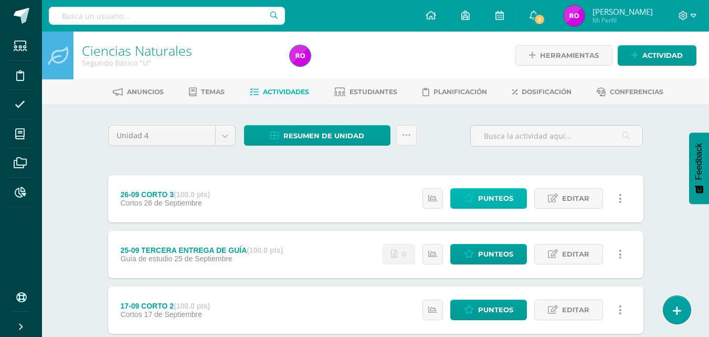
click at [492, 202] on span "Punteos" at bounding box center [495, 197] width 35 height 19
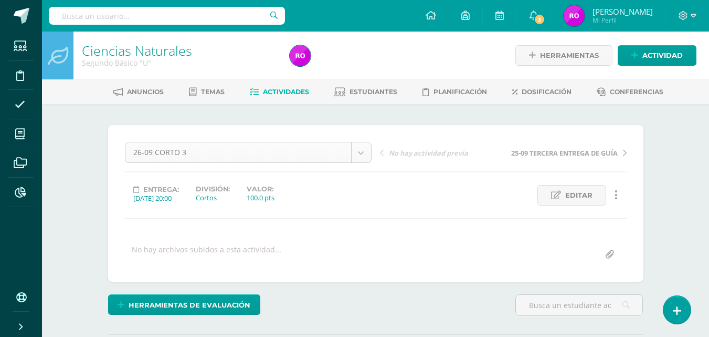
click at [131, 153] on body "Estudiantes Disciplina Asistencia Mis cursos Archivos Reportes Soporte Ayuda Re…" at bounding box center [354, 208] width 709 height 416
click at [584, 194] on span "Editar" at bounding box center [578, 194] width 27 height 19
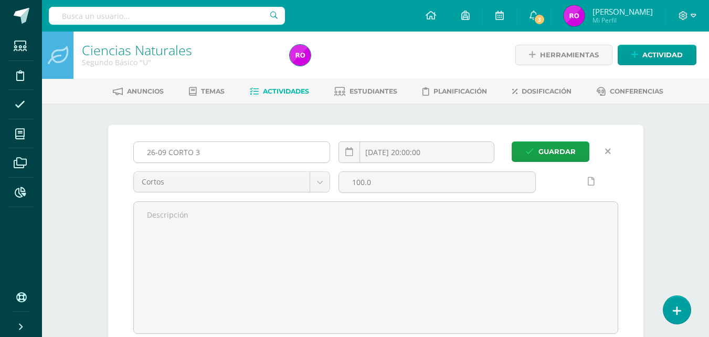
click at [165, 152] on input "26-09 CORTO 3" at bounding box center [232, 152] width 196 height 20
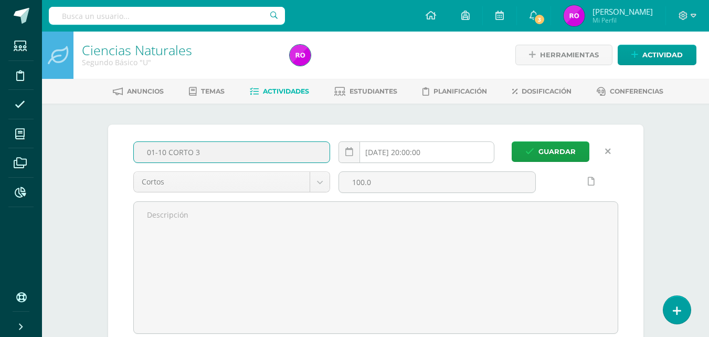
type input "01-10 CORTO 3"
click at [458, 156] on input "[DATE] 20:00:00" at bounding box center [416, 152] width 155 height 20
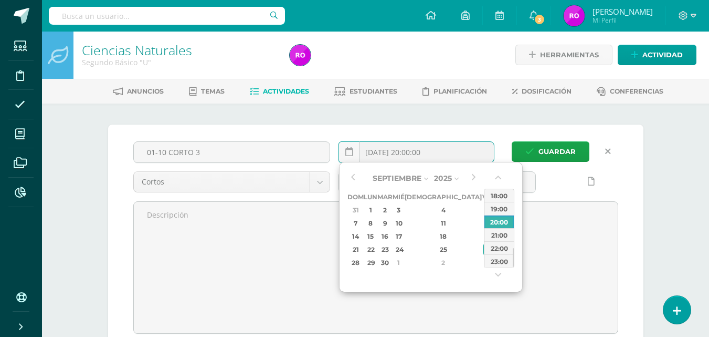
type input "[DATE] 20:00"
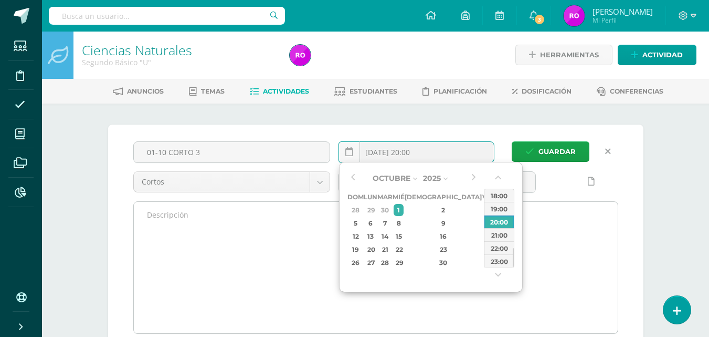
click at [560, 256] on textarea at bounding box center [376, 267] width 484 height 131
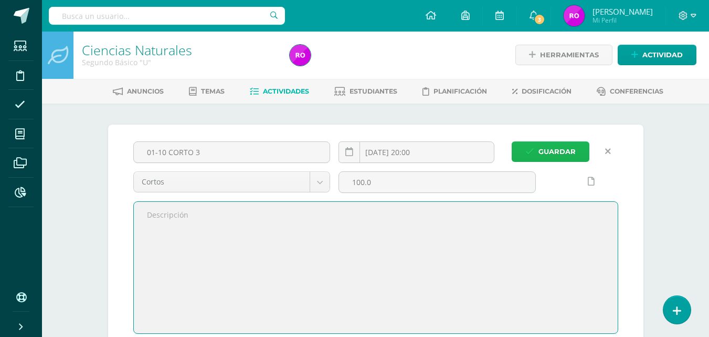
click at [552, 161] on span "Guardar" at bounding box center [557, 151] width 37 height 19
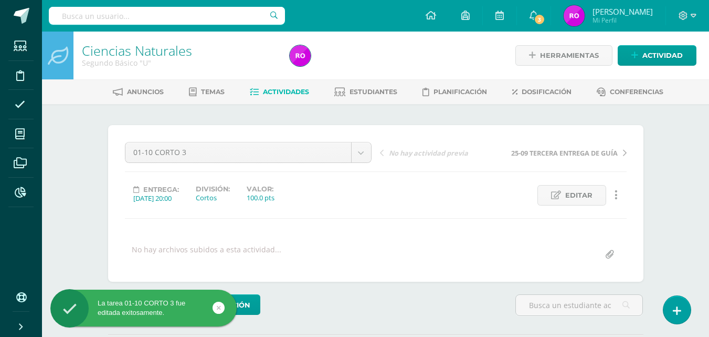
scroll to position [1, 0]
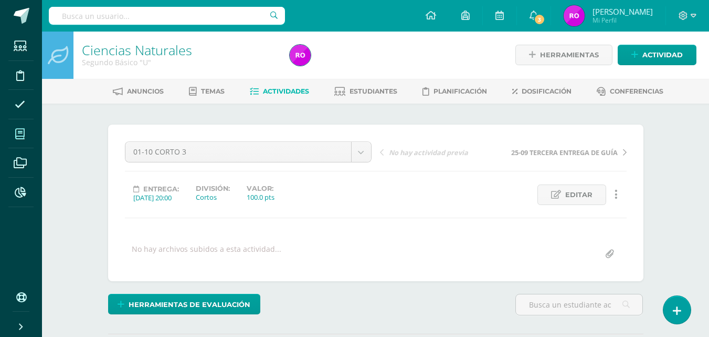
click at [27, 134] on span at bounding box center [20, 134] width 24 height 24
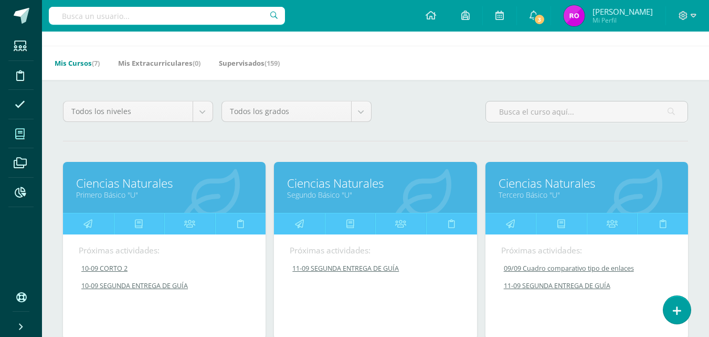
scroll to position [37, 0]
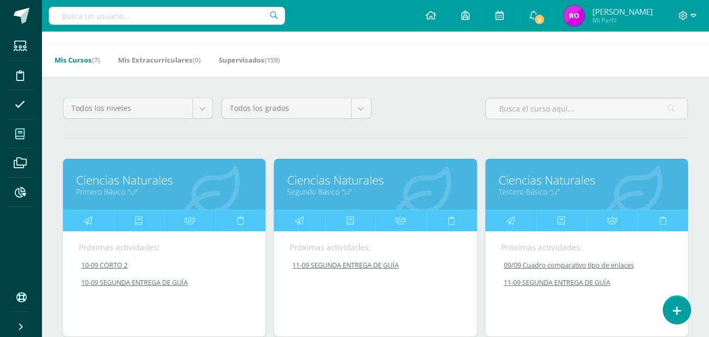
click at [634, 194] on link "Tercero Básico "U"" at bounding box center [587, 191] width 176 height 10
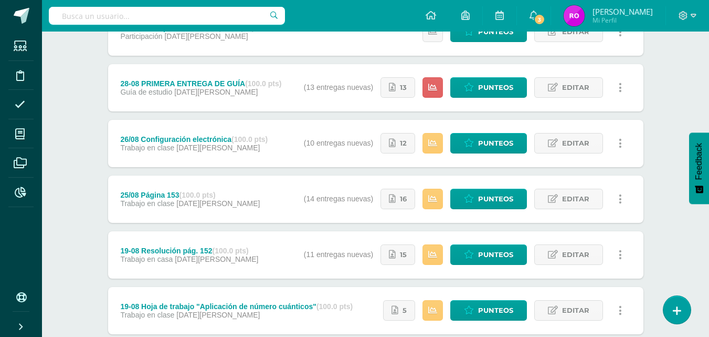
scroll to position [567, 0]
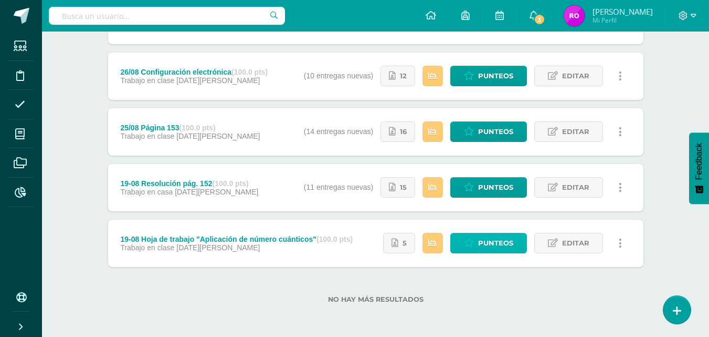
click at [493, 240] on span "Punteos" at bounding box center [495, 242] width 35 height 19
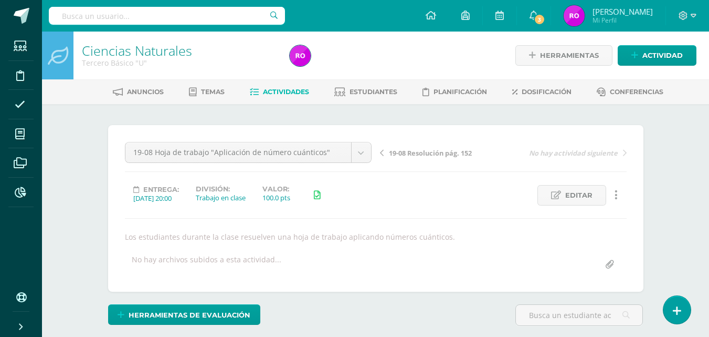
scroll to position [153, 0]
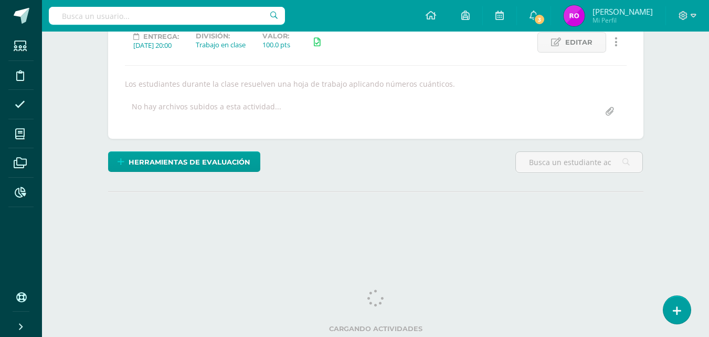
click at [672, 226] on div "Ciencias Naturales Tercero Básico "U" Herramientas Detalle de asistencias Activ…" at bounding box center [375, 76] width 667 height 394
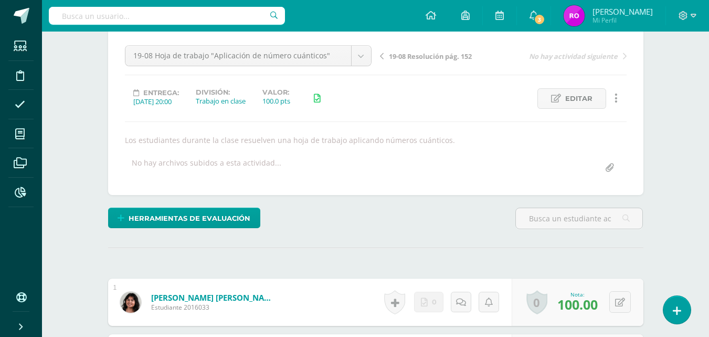
scroll to position [0, 0]
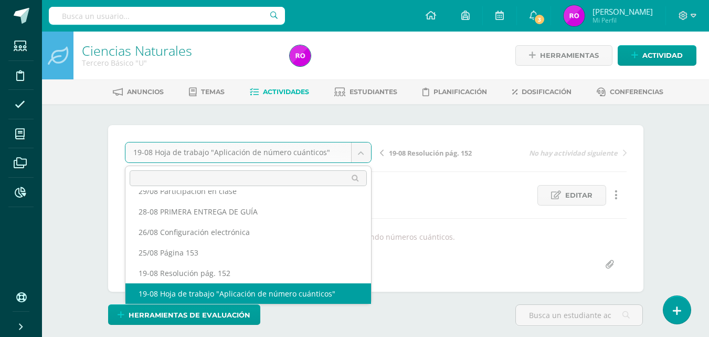
scroll to position [141, 0]
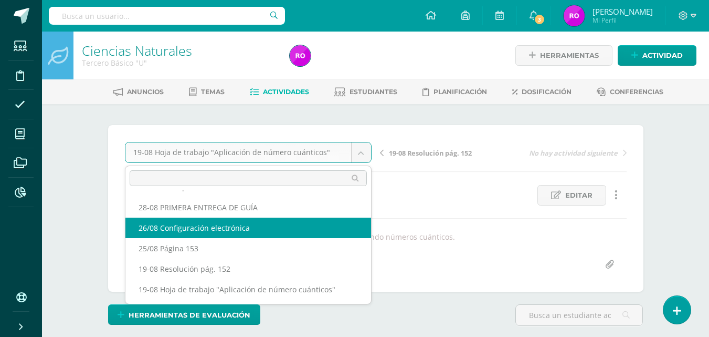
select select "/dashboard/teacher/grade-activity/218742/"
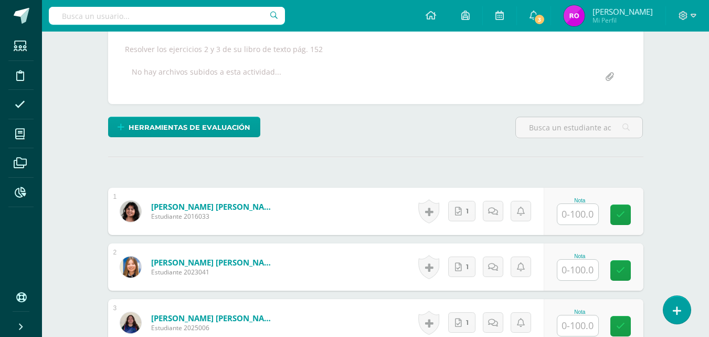
scroll to position [188, 0]
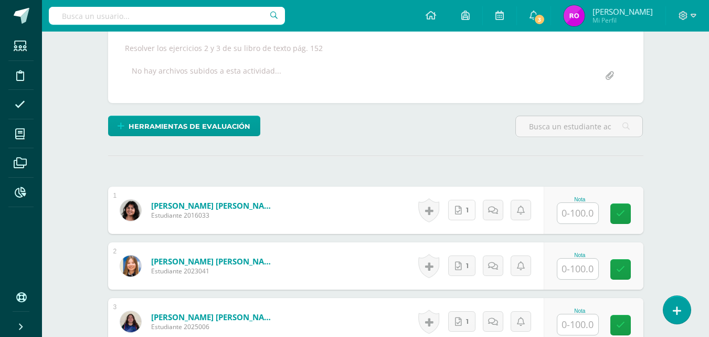
click at [465, 218] on link "1" at bounding box center [461, 209] width 27 height 20
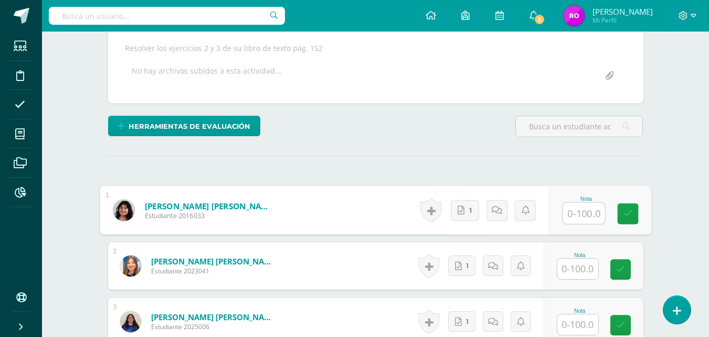
click at [588, 217] on input "text" at bounding box center [584, 213] width 42 height 21
type input "100"
click at [627, 209] on icon at bounding box center [627, 213] width 9 height 9
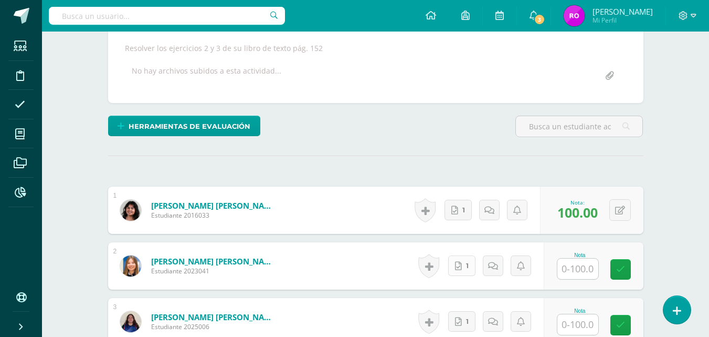
click at [450, 275] on link "1" at bounding box center [461, 265] width 27 height 20
click at [589, 271] on input "text" at bounding box center [584, 268] width 42 height 21
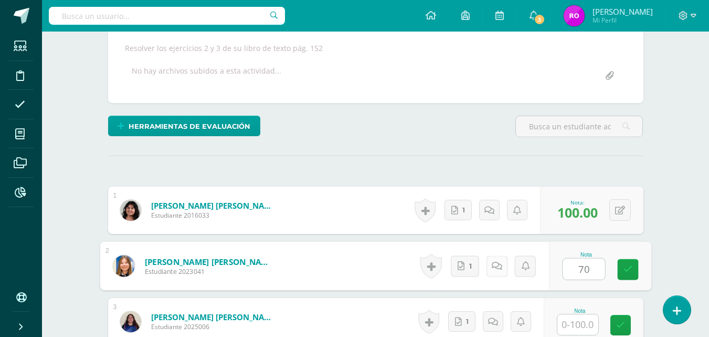
type input "70"
click at [502, 268] on link at bounding box center [496, 265] width 21 height 21
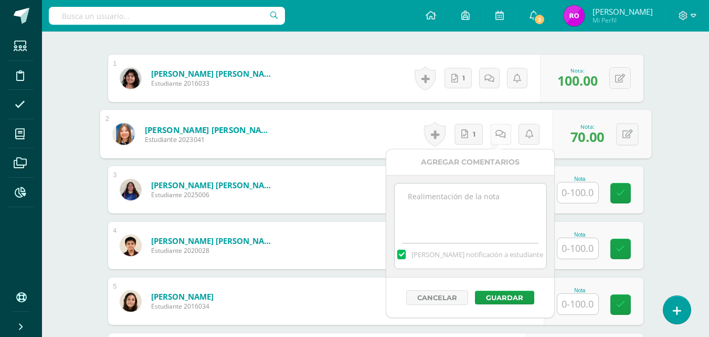
scroll to position [325, 0]
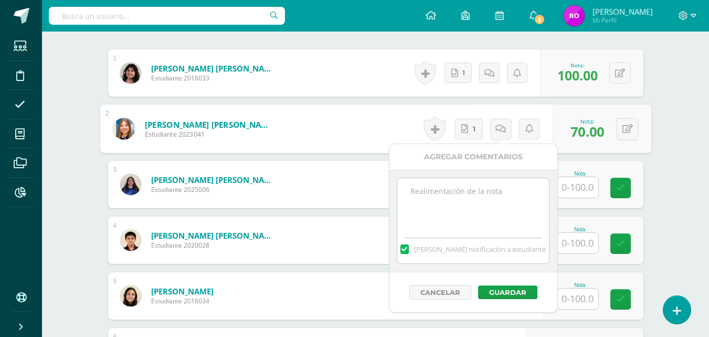
click at [496, 195] on textarea at bounding box center [473, 204] width 152 height 52
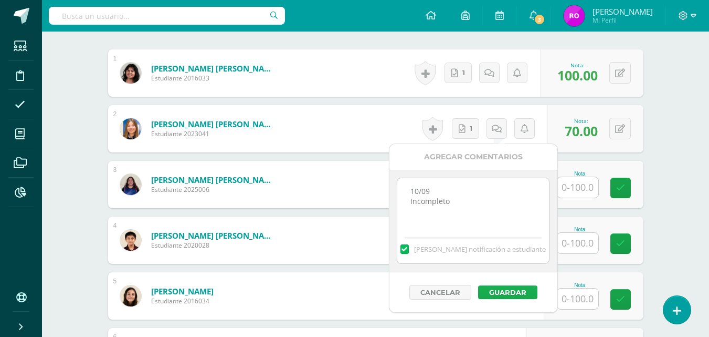
type textarea "10/09 Incompleto"
click at [508, 289] on button "Guardar" at bounding box center [507, 292] width 59 height 14
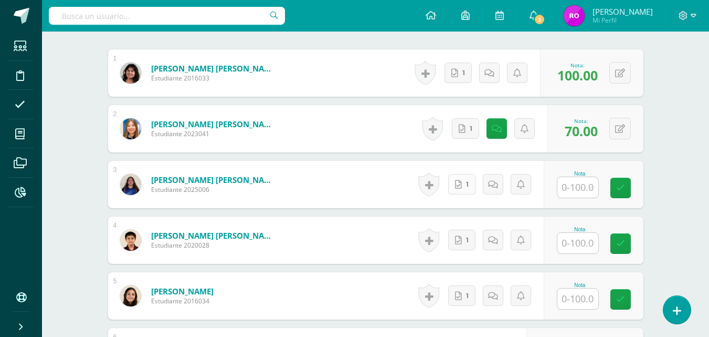
click at [459, 182] on icon at bounding box center [458, 184] width 7 height 9
click at [583, 193] on input "text" at bounding box center [584, 187] width 42 height 21
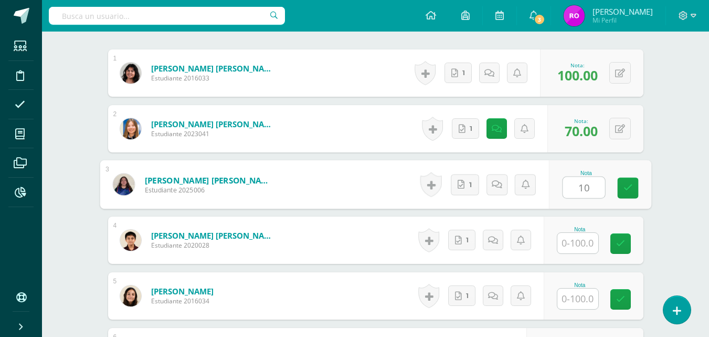
type input "100"
click at [628, 187] on icon at bounding box center [627, 187] width 9 height 9
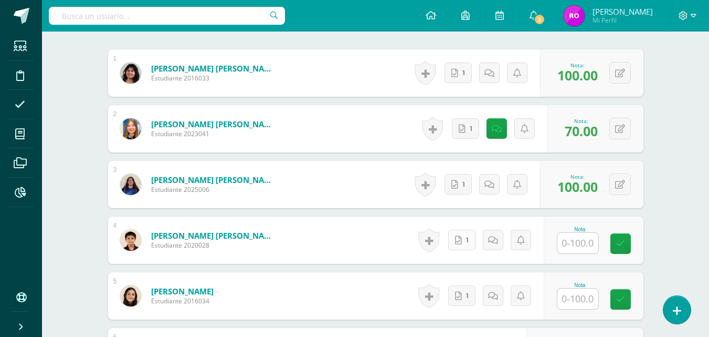
click at [466, 242] on link "1" at bounding box center [461, 239] width 27 height 20
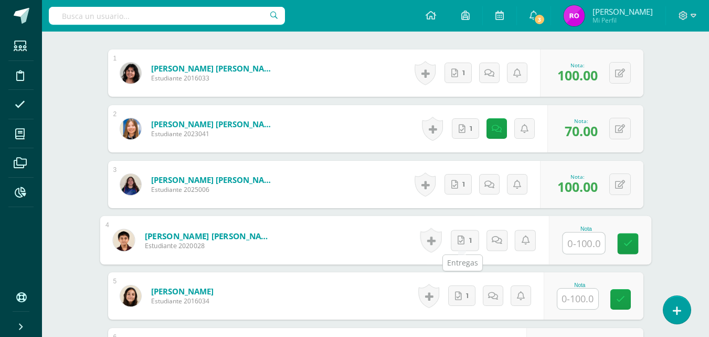
click at [587, 245] on input "text" at bounding box center [584, 243] width 42 height 21
type input "100"
click at [632, 248] on link at bounding box center [627, 243] width 21 height 21
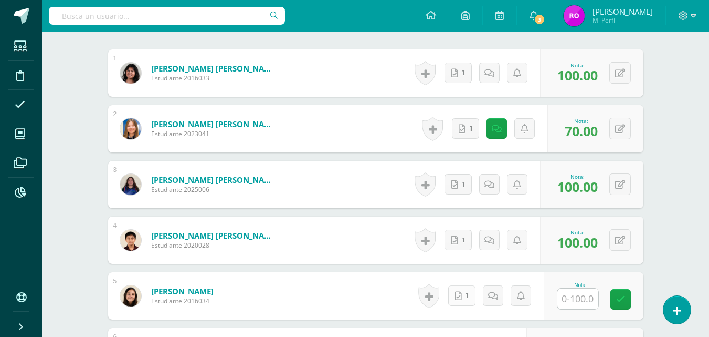
click at [465, 296] on link "1" at bounding box center [461, 295] width 27 height 20
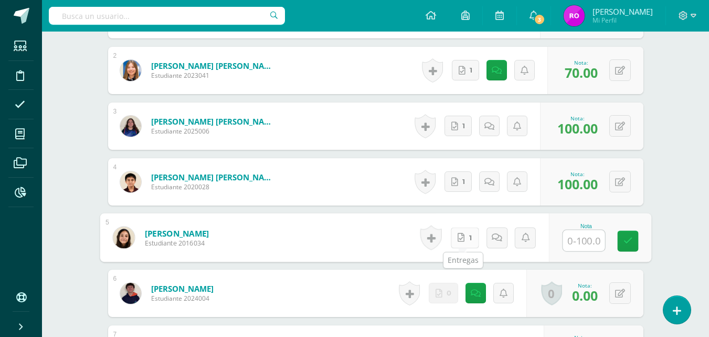
scroll to position [386, 0]
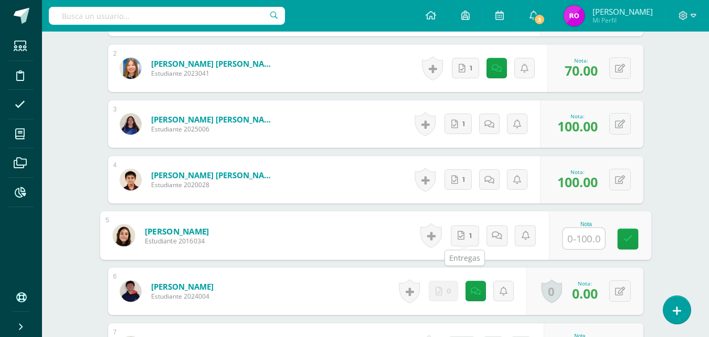
click at [585, 240] on input "text" at bounding box center [584, 238] width 42 height 21
type input "100"
click at [632, 240] on icon at bounding box center [627, 238] width 9 height 9
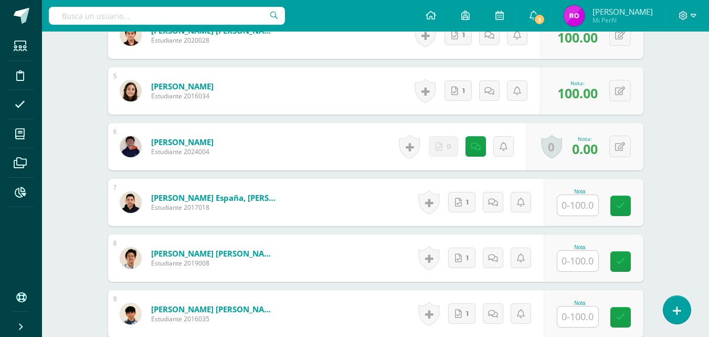
scroll to position [537, 0]
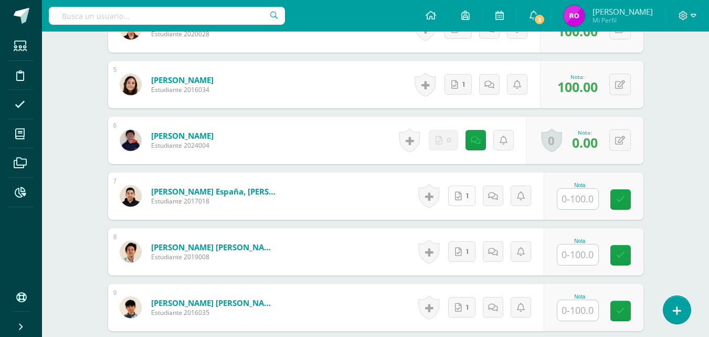
click at [457, 203] on link "1" at bounding box center [461, 195] width 27 height 20
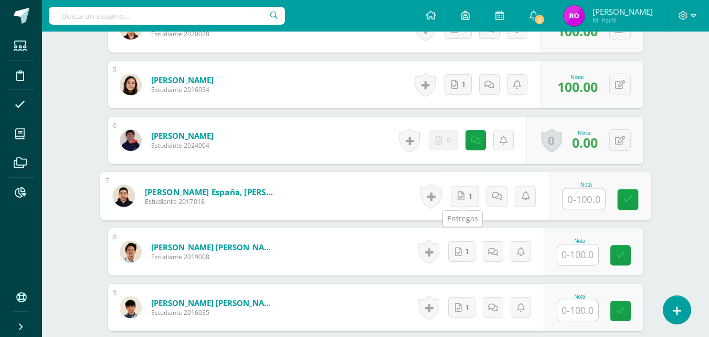
click at [594, 202] on input "text" at bounding box center [584, 198] width 42 height 21
type input "100"
click at [625, 199] on icon at bounding box center [627, 199] width 9 height 9
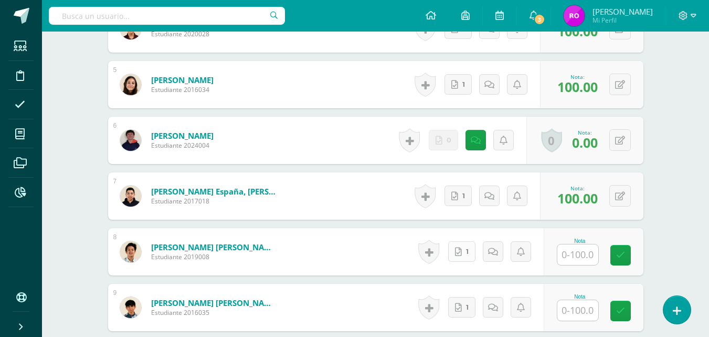
click at [468, 257] on span "1" at bounding box center [467, 250] width 3 height 19
click at [590, 258] on input "text" at bounding box center [584, 254] width 42 height 21
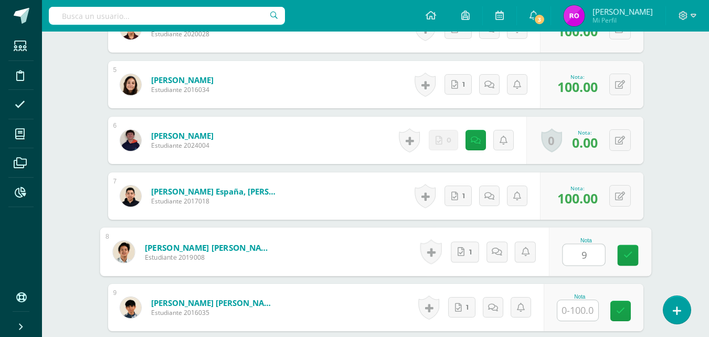
type input "90"
click at [628, 255] on icon at bounding box center [627, 254] width 9 height 9
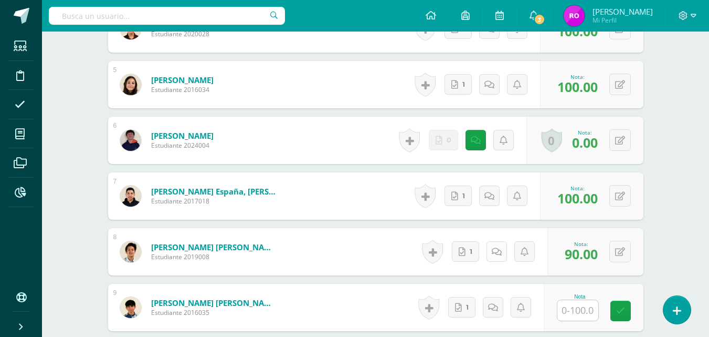
click at [501, 245] on link at bounding box center [497, 251] width 20 height 20
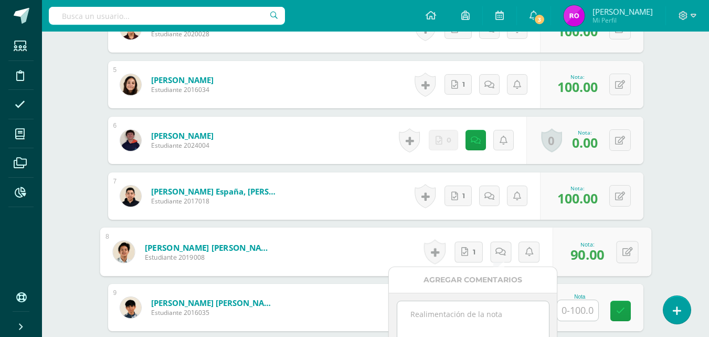
click at [486, 317] on textarea at bounding box center [473, 327] width 152 height 52
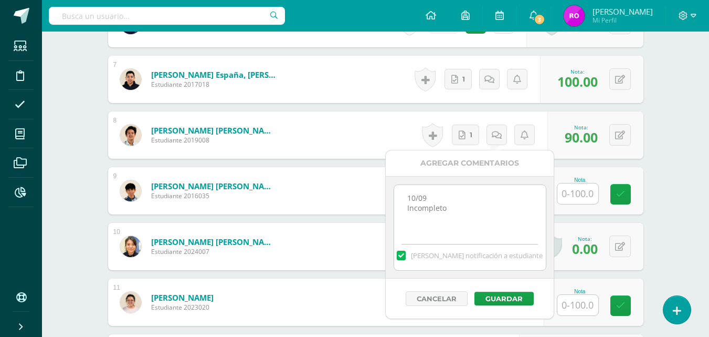
scroll to position [655, 0]
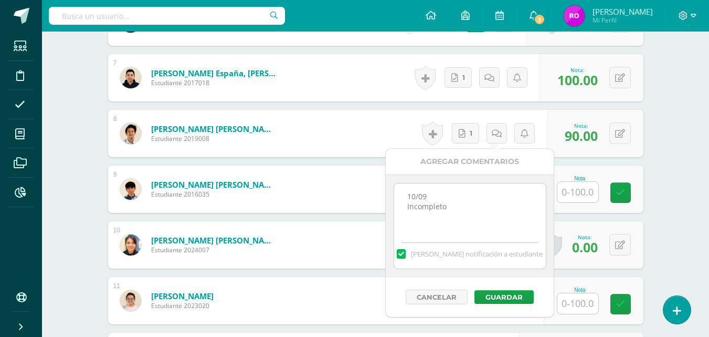
type textarea "10/09 Incompleto"
click at [506, 293] on button "Guardar" at bounding box center [504, 297] width 59 height 14
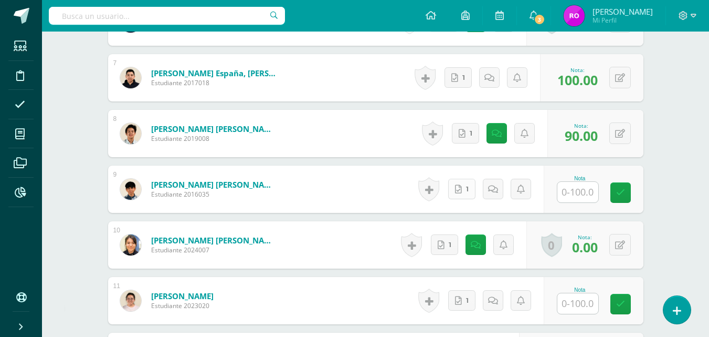
click at [463, 186] on link "1" at bounding box center [461, 188] width 27 height 20
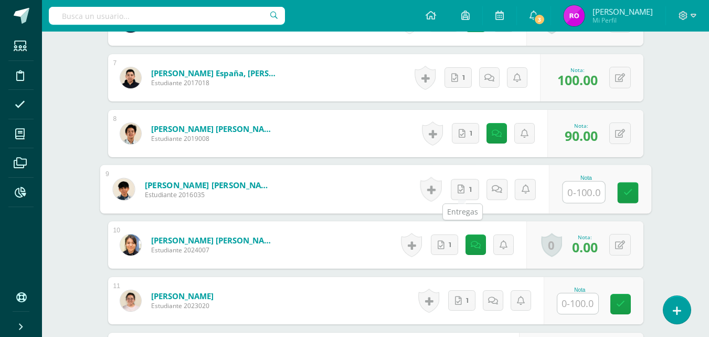
click at [587, 195] on input "text" at bounding box center [584, 192] width 42 height 21
type input "100"
click at [626, 191] on icon at bounding box center [627, 192] width 9 height 9
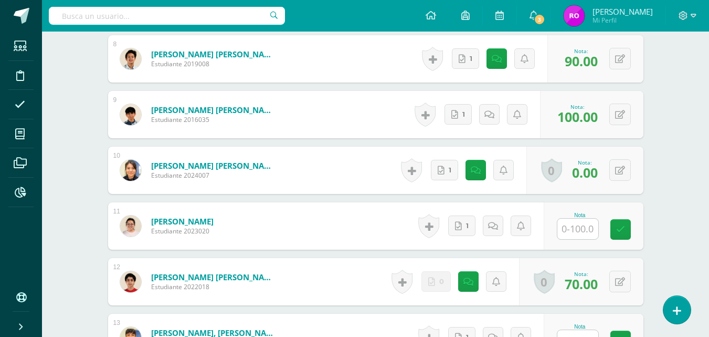
scroll to position [748, 0]
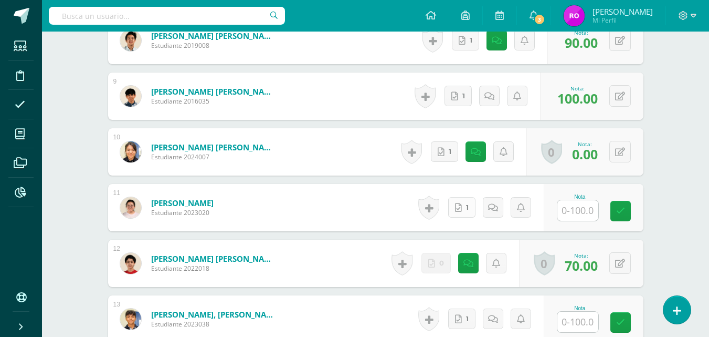
click at [461, 212] on link "1" at bounding box center [461, 207] width 27 height 20
click at [584, 215] on input "text" at bounding box center [584, 210] width 42 height 21
type input "100"
click at [629, 209] on icon at bounding box center [627, 210] width 9 height 9
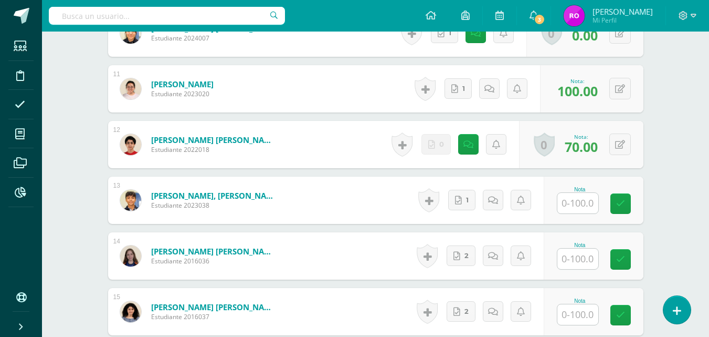
scroll to position [867, 0]
click at [471, 198] on link "1" at bounding box center [461, 199] width 27 height 20
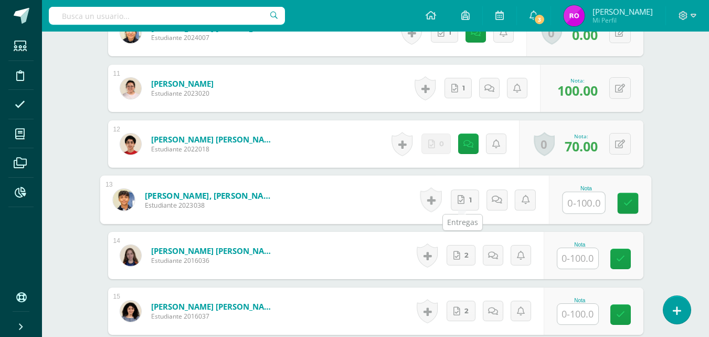
click at [580, 208] on input "text" at bounding box center [584, 202] width 42 height 21
type input "100"
click at [629, 201] on icon at bounding box center [627, 202] width 9 height 9
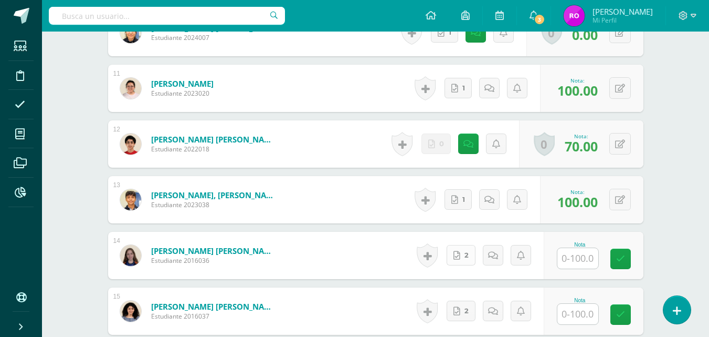
click at [459, 261] on link "2" at bounding box center [461, 255] width 29 height 20
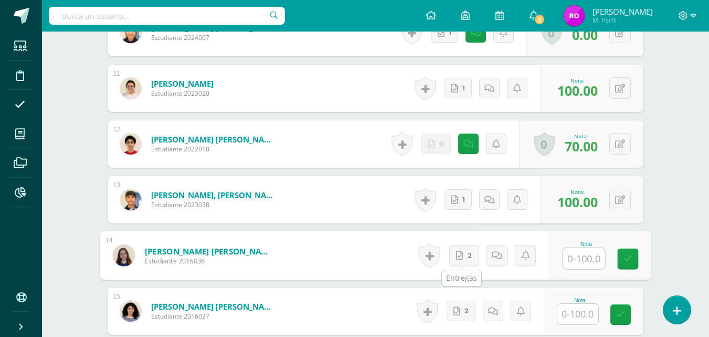
click at [593, 258] on input "text" at bounding box center [584, 258] width 42 height 21
type input "100"
click at [630, 257] on icon at bounding box center [627, 258] width 9 height 9
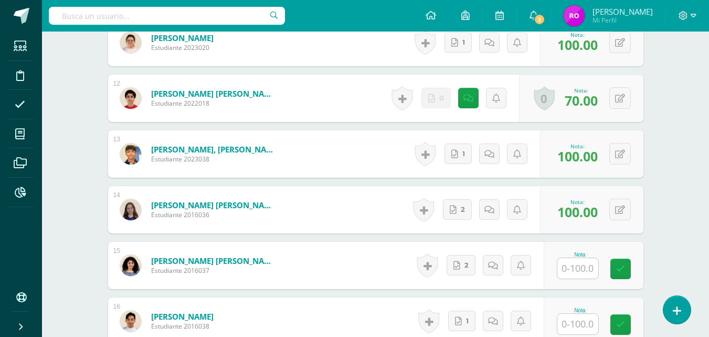
scroll to position [915, 0]
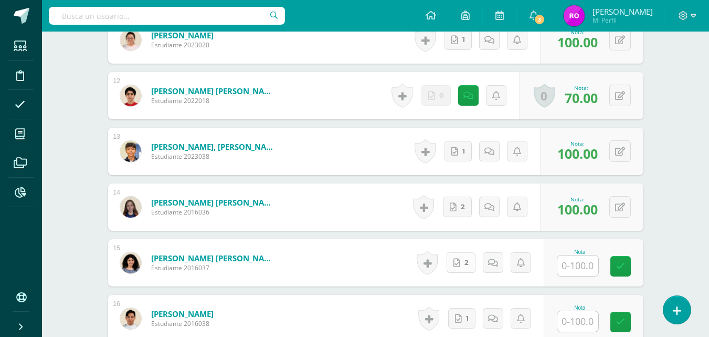
click at [462, 271] on link "2" at bounding box center [461, 262] width 29 height 20
click at [594, 267] on input "text" at bounding box center [584, 265] width 42 height 21
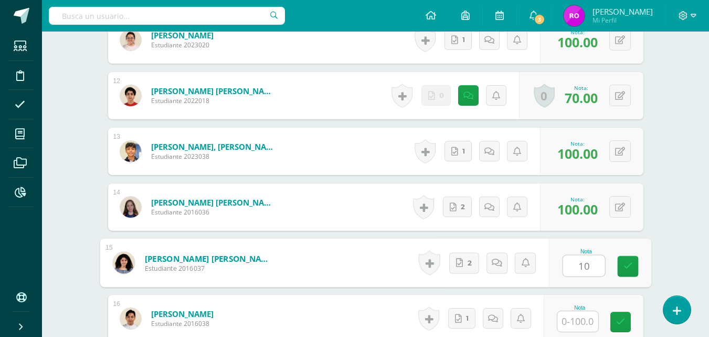
type input "100"
click at [625, 266] on icon at bounding box center [627, 265] width 9 height 9
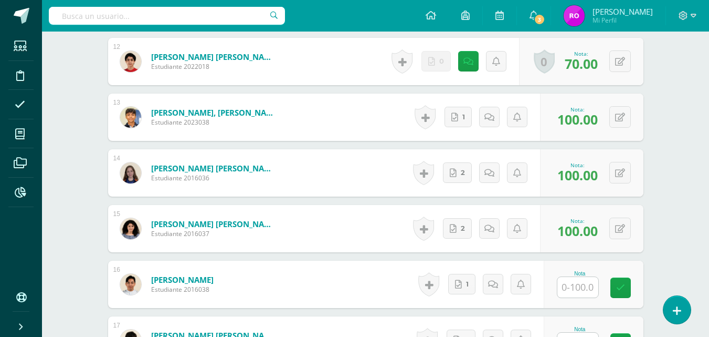
scroll to position [975, 0]
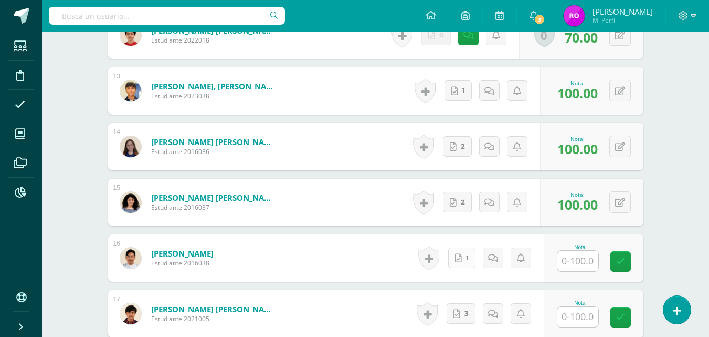
click at [457, 267] on link "1" at bounding box center [461, 257] width 27 height 20
click at [588, 258] on input "text" at bounding box center [584, 260] width 42 height 21
type input "100"
click at [626, 262] on icon at bounding box center [627, 261] width 9 height 9
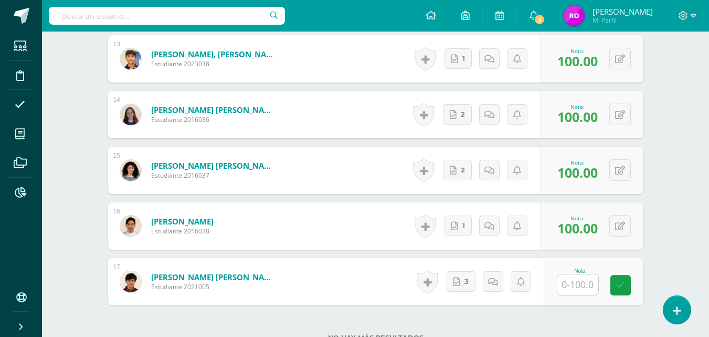
scroll to position [1032, 0]
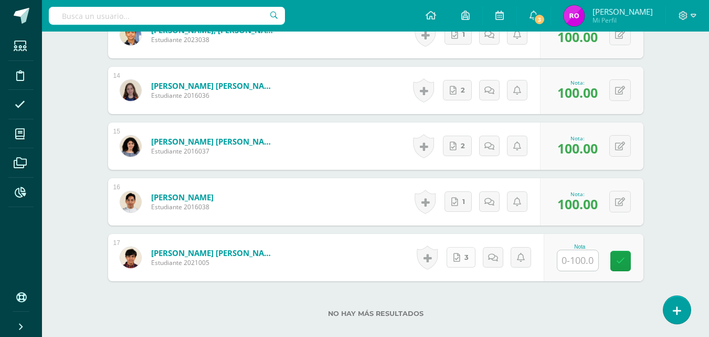
click at [459, 261] on icon at bounding box center [457, 257] width 7 height 9
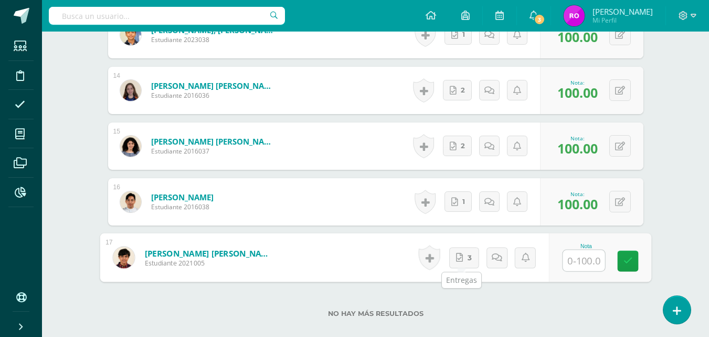
click at [594, 264] on input "text" at bounding box center [584, 260] width 42 height 21
type input "100"
click at [623, 261] on icon at bounding box center [627, 260] width 9 height 9
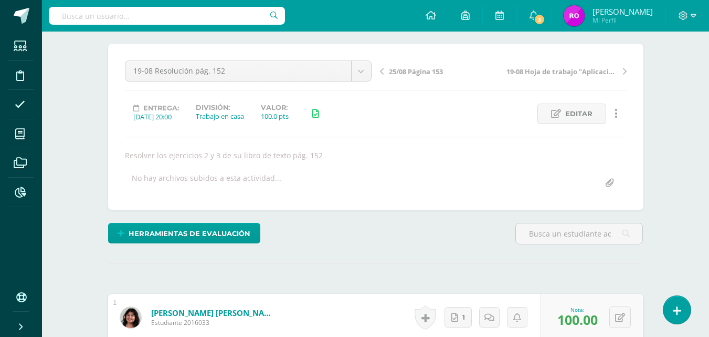
scroll to position [0, 0]
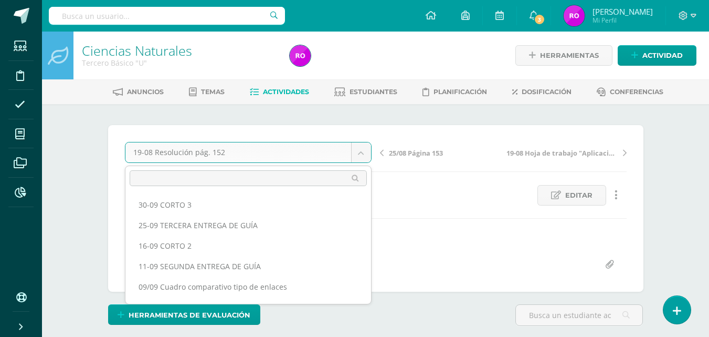
scroll to position [116, 0]
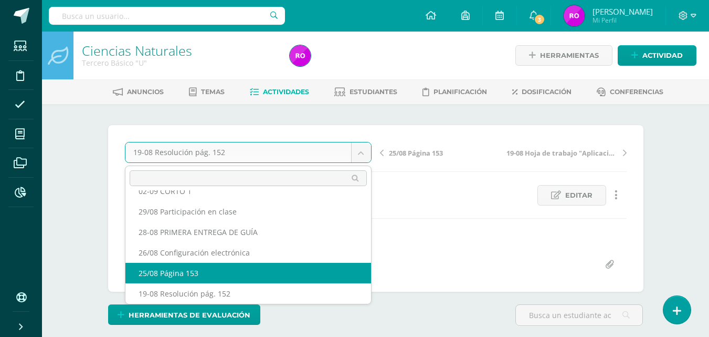
select select "/dashboard/teacher/grade-activity/219263/"
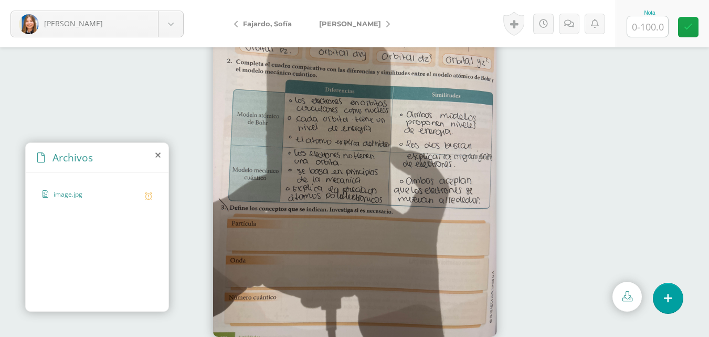
scroll to position [45, 0]
click at [600, 107] on div at bounding box center [354, 147] width 709 height 289
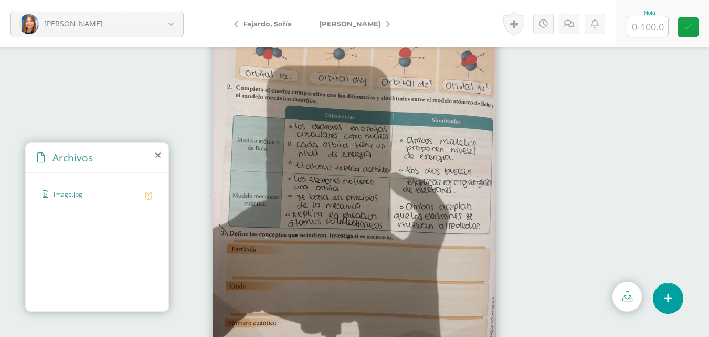
scroll to position [18, 0]
click at [625, 296] on icon at bounding box center [628, 296] width 10 height 10
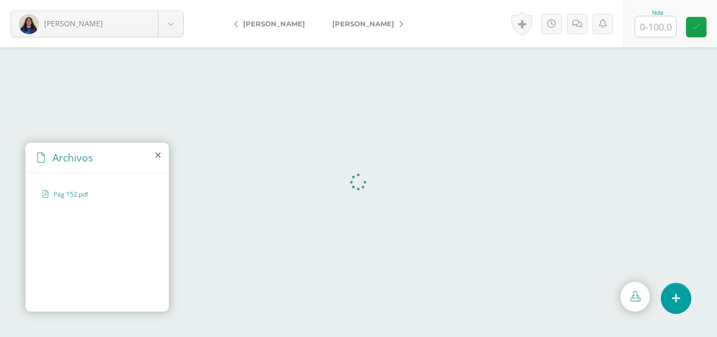
click at [635, 300] on icon at bounding box center [635, 296] width 10 height 10
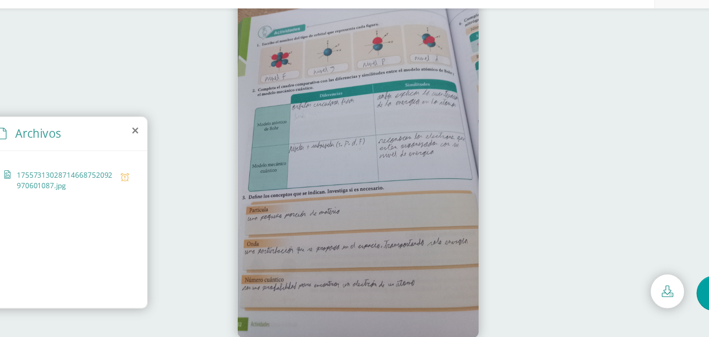
scroll to position [31, 0]
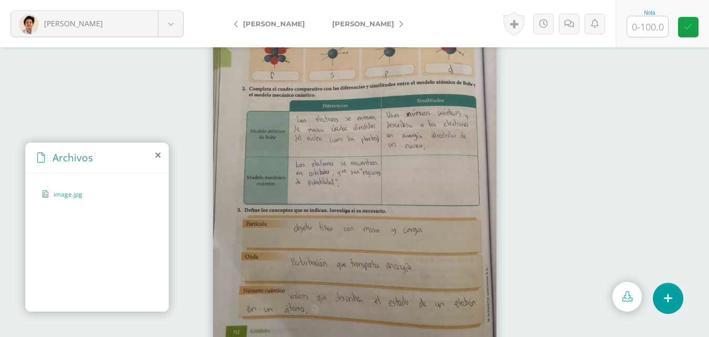
scroll to position [45, 0]
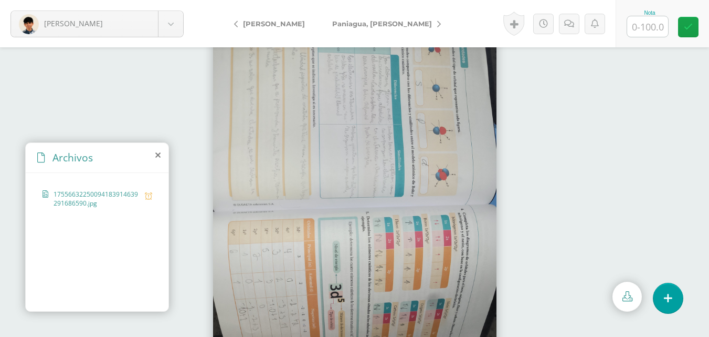
click at [625, 293] on icon at bounding box center [628, 296] width 10 height 10
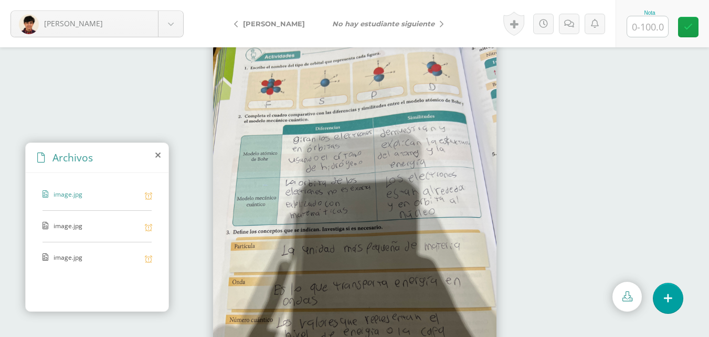
click at [90, 202] on div "image.jpg" at bounding box center [97, 200] width 109 height 21
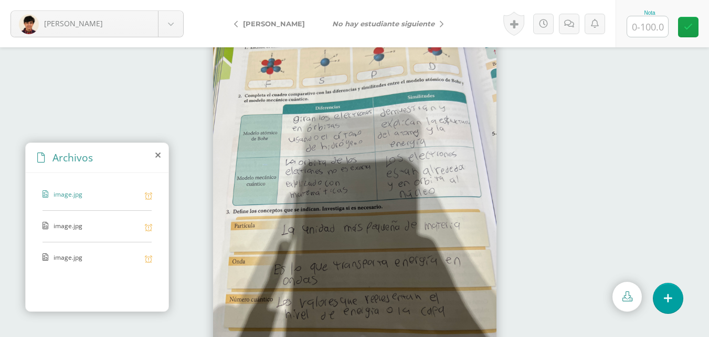
scroll to position [45, 0]
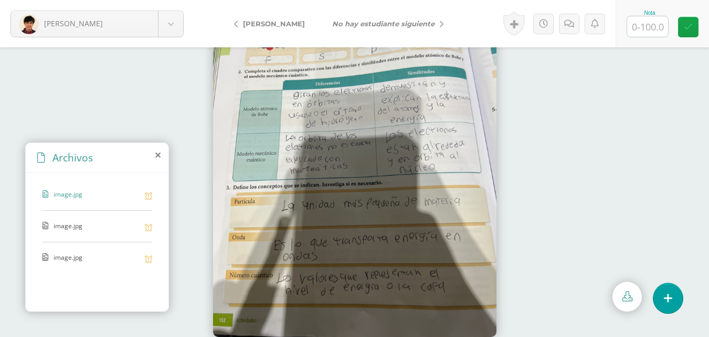
click at [89, 208] on div "image.jpg" at bounding box center [97, 200] width 109 height 21
click at [108, 236] on div "image.jpg" at bounding box center [97, 231] width 109 height 21
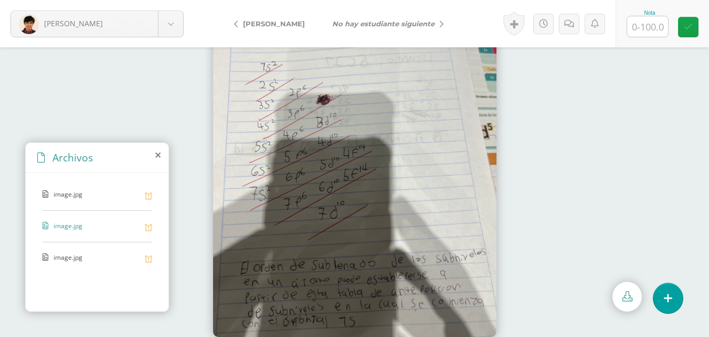
click at [69, 255] on span "image.jpg" at bounding box center [97, 258] width 86 height 10
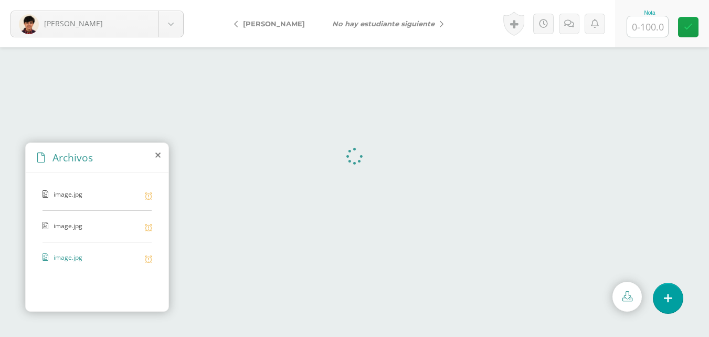
scroll to position [0, 0]
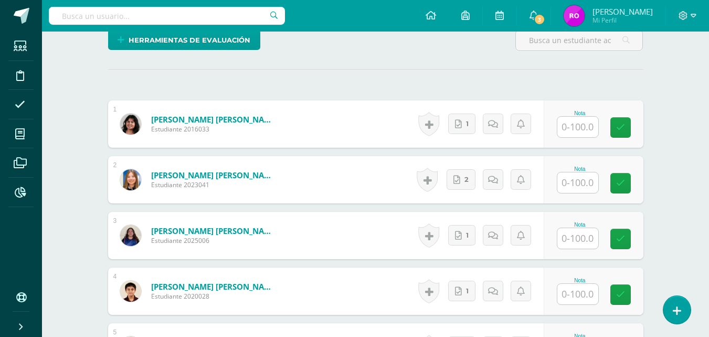
scroll to position [277, 0]
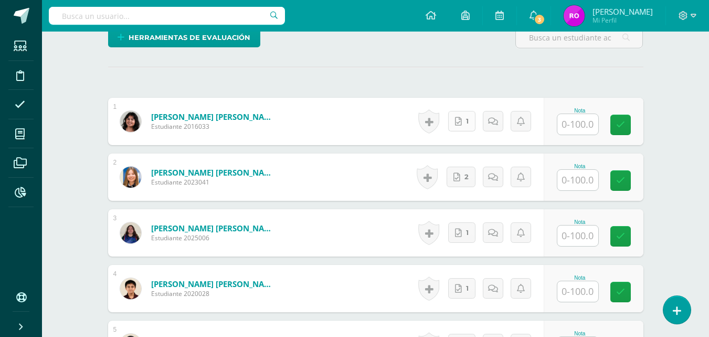
click at [462, 125] on icon at bounding box center [458, 121] width 7 height 9
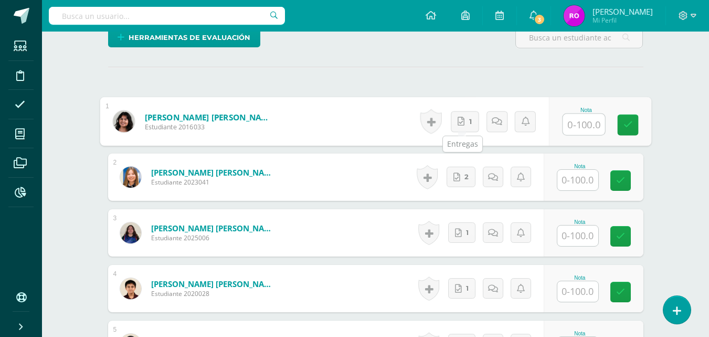
click at [591, 124] on input "text" at bounding box center [584, 124] width 42 height 21
type input "100"
click at [631, 124] on icon at bounding box center [627, 124] width 9 height 9
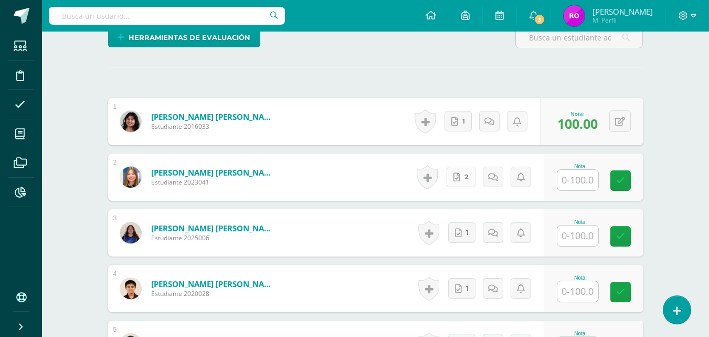
click at [459, 182] on link "2" at bounding box center [461, 176] width 29 height 20
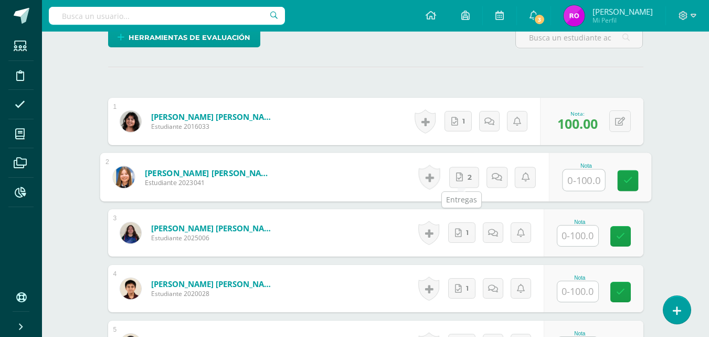
click at [587, 178] on input "text" at bounding box center [584, 180] width 42 height 21
type input "100"
click at [628, 182] on icon at bounding box center [627, 180] width 9 height 9
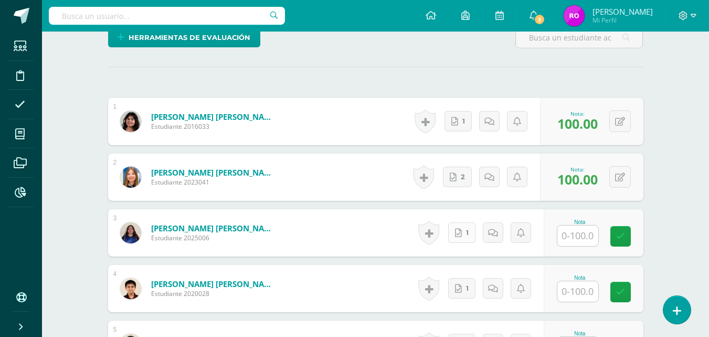
click at [463, 238] on link "1" at bounding box center [461, 232] width 27 height 20
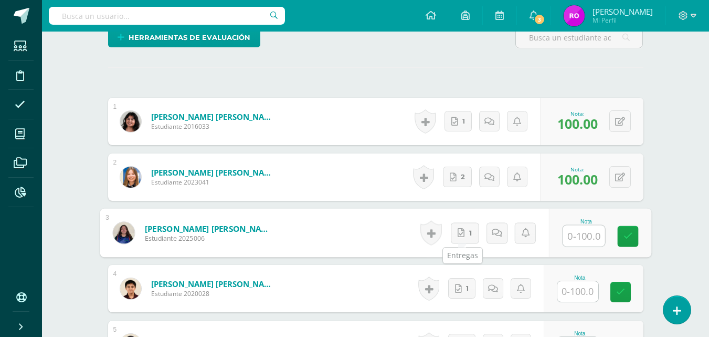
click at [593, 234] on input "text" at bounding box center [584, 235] width 42 height 21
type input "100"
click at [632, 237] on icon at bounding box center [627, 236] width 9 height 9
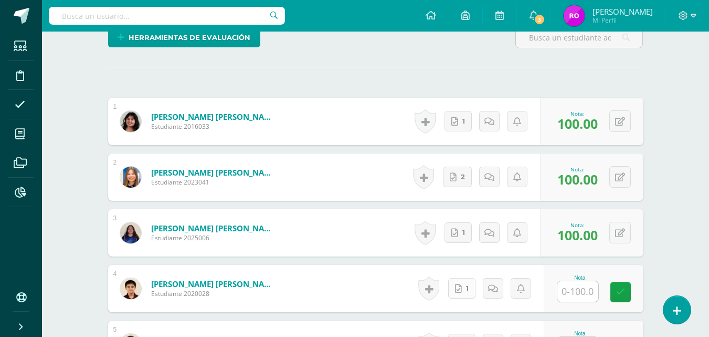
click at [466, 288] on span "1" at bounding box center [467, 287] width 3 height 19
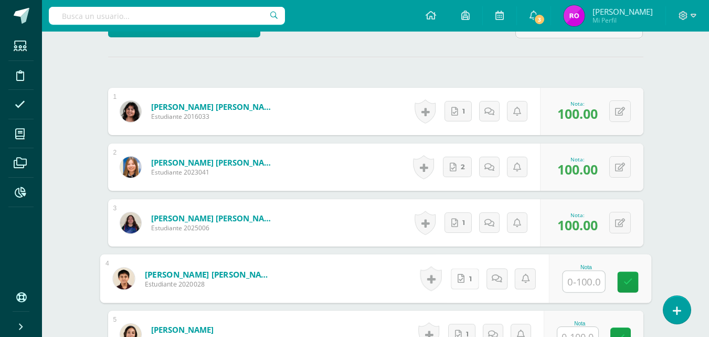
scroll to position [304, 0]
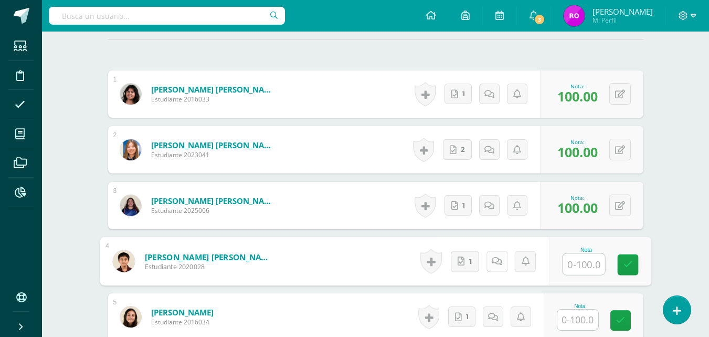
click at [501, 262] on icon at bounding box center [496, 260] width 10 height 9
click at [461, 325] on textarea at bounding box center [470, 336] width 152 height 52
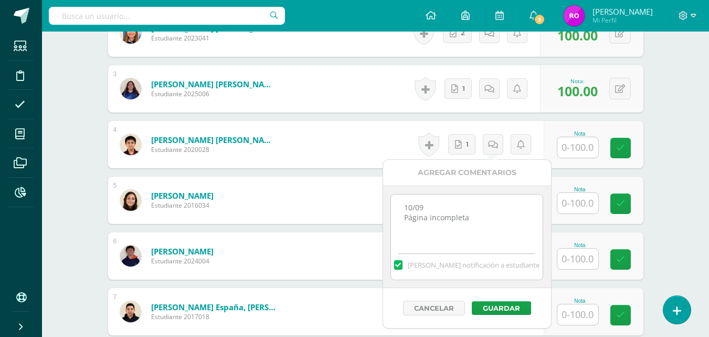
scroll to position [424, 0]
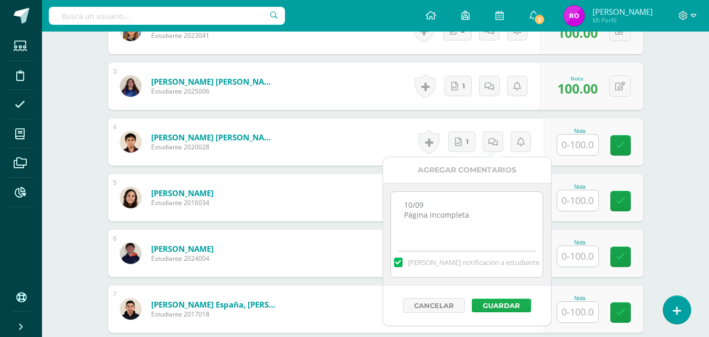
type textarea "10/09 Página incompleta"
click at [512, 303] on button "Guardar" at bounding box center [501, 305] width 59 height 14
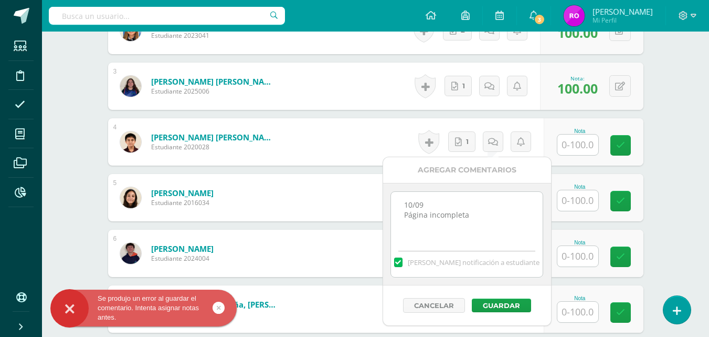
click at [582, 206] on input "text" at bounding box center [578, 200] width 41 height 20
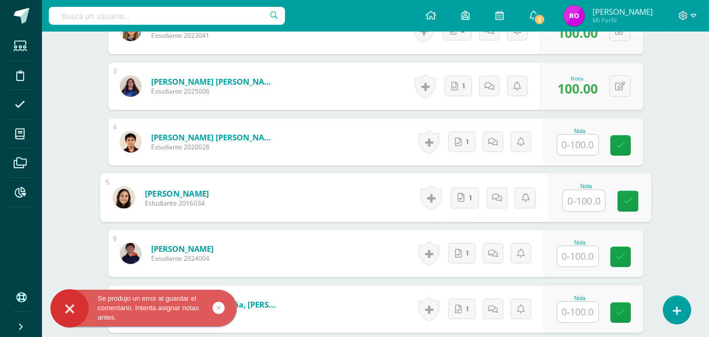
click at [578, 148] on input "text" at bounding box center [578, 144] width 41 height 20
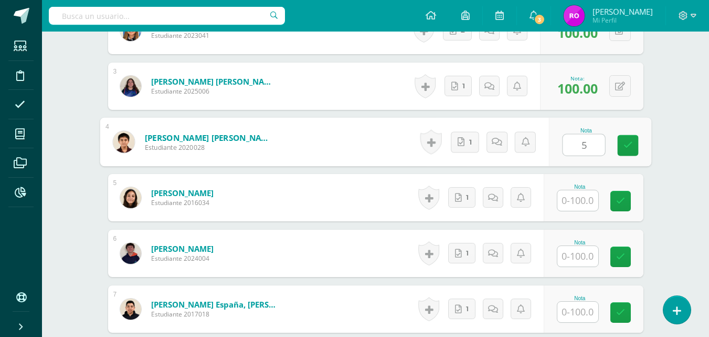
type input "50"
click at [630, 144] on icon at bounding box center [627, 145] width 9 height 9
click at [502, 143] on link at bounding box center [496, 141] width 21 height 21
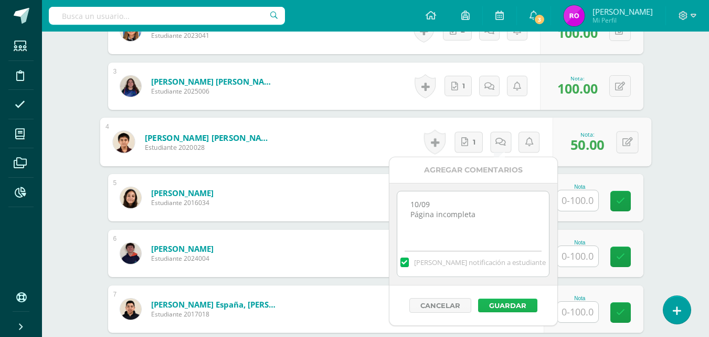
click at [518, 309] on button "Guardar" at bounding box center [507, 305] width 59 height 14
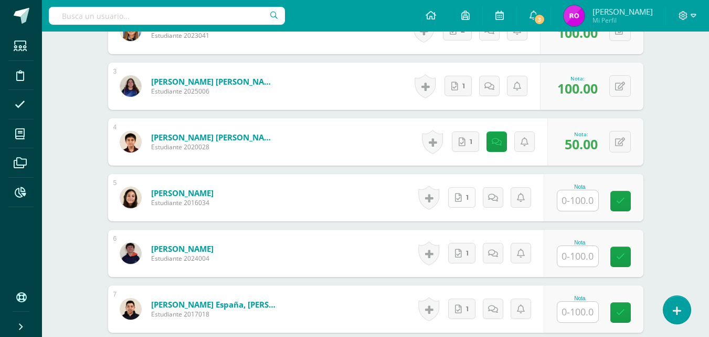
click at [460, 200] on icon at bounding box center [458, 197] width 7 height 9
click at [589, 205] on input "text" at bounding box center [584, 200] width 42 height 21
type input "100"
click at [628, 201] on icon at bounding box center [627, 200] width 9 height 9
click at [470, 256] on link "1" at bounding box center [461, 253] width 27 height 20
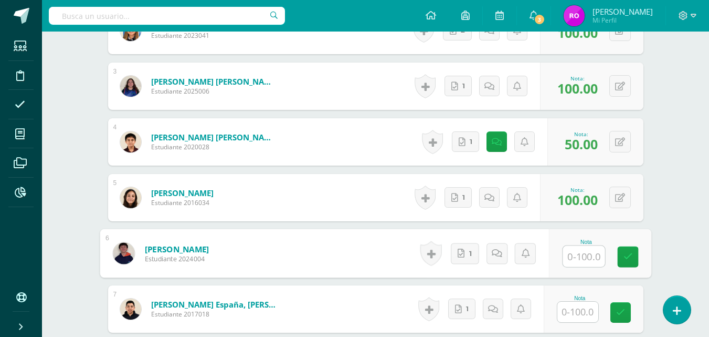
click at [587, 260] on input "text" at bounding box center [584, 256] width 42 height 21
type input "100"
click at [628, 257] on icon at bounding box center [627, 256] width 9 height 9
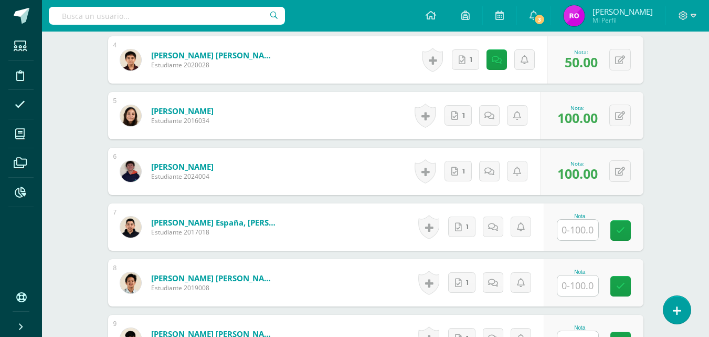
scroll to position [510, 0]
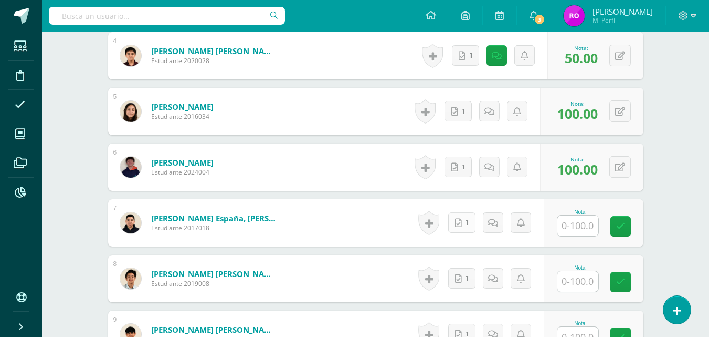
click at [468, 229] on span "1" at bounding box center [467, 222] width 3 height 19
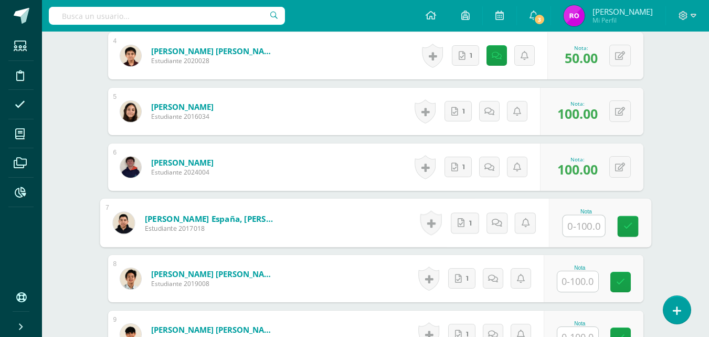
click at [587, 232] on input "text" at bounding box center [584, 225] width 42 height 21
type input "100"
click at [633, 225] on link at bounding box center [627, 226] width 21 height 21
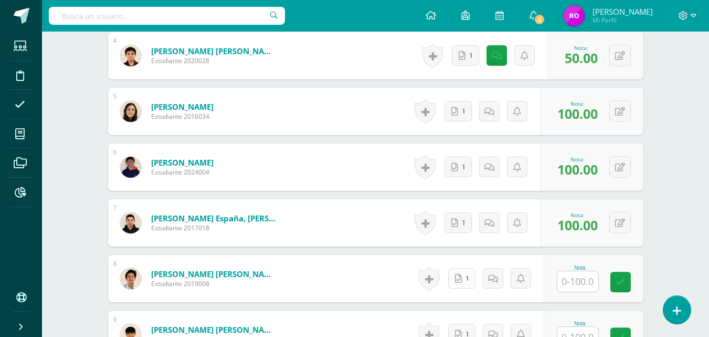
click at [463, 278] on link "1" at bounding box center [461, 278] width 27 height 20
click at [590, 280] on input "text" at bounding box center [584, 281] width 42 height 21
type input "100"
click at [630, 282] on icon at bounding box center [627, 281] width 9 height 9
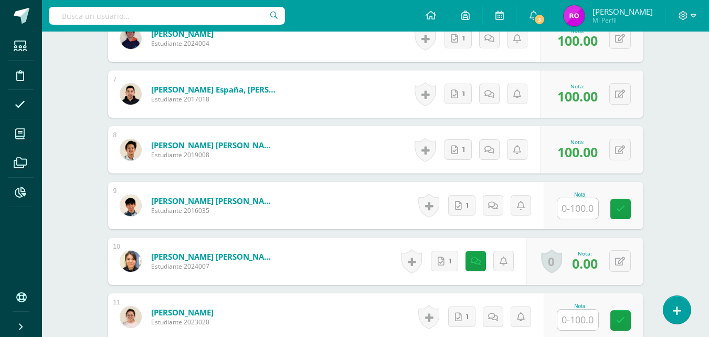
scroll to position [640, 0]
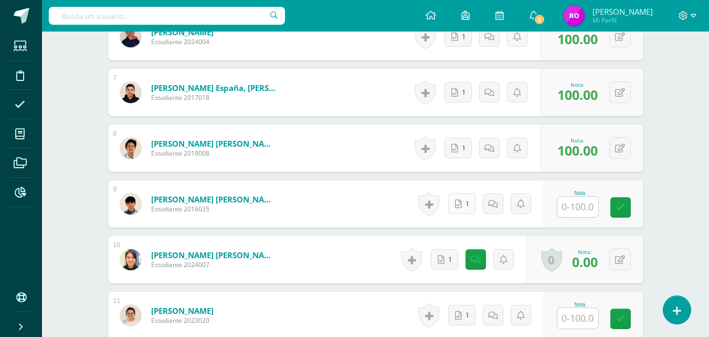
click at [462, 206] on icon at bounding box center [458, 203] width 7 height 9
click at [586, 205] on input "text" at bounding box center [584, 206] width 42 height 21
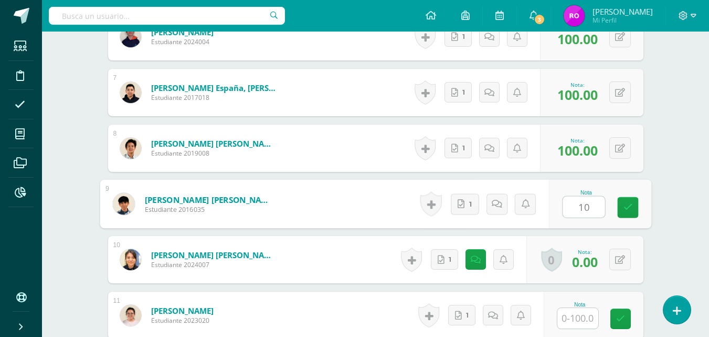
type input "100"
click at [623, 207] on icon at bounding box center [627, 207] width 9 height 9
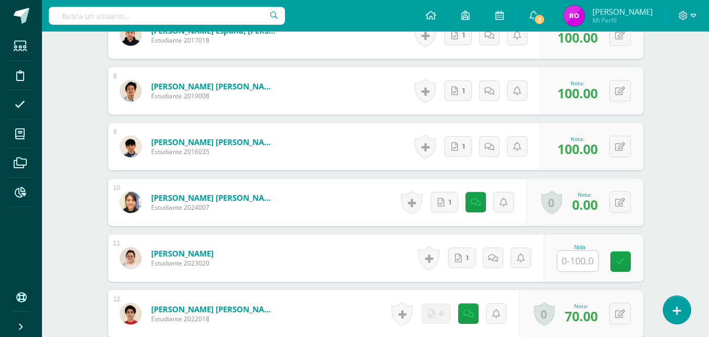
scroll to position [718, 0]
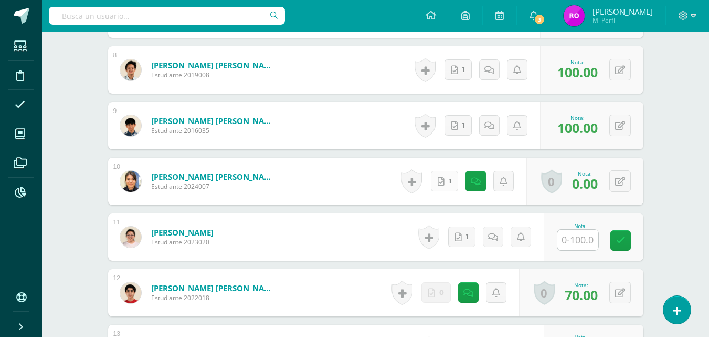
click at [447, 177] on link "1" at bounding box center [444, 181] width 27 height 20
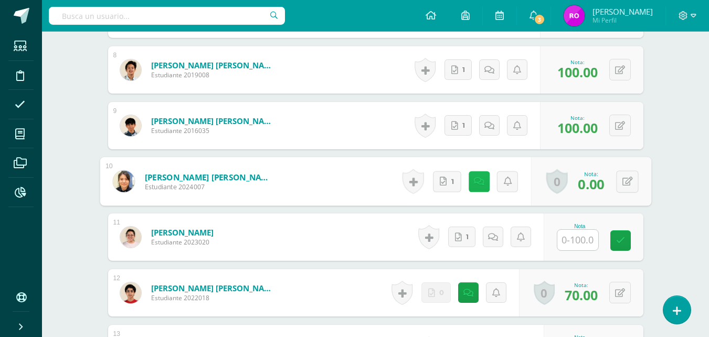
click at [479, 182] on icon at bounding box center [479, 180] width 10 height 9
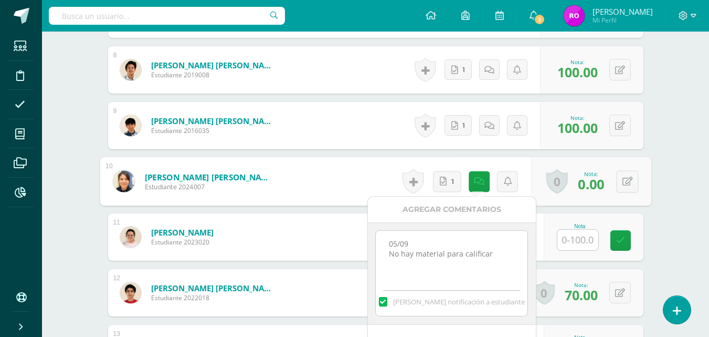
click at [500, 253] on textarea "05/09 No hay material para calificar" at bounding box center [452, 256] width 152 height 52
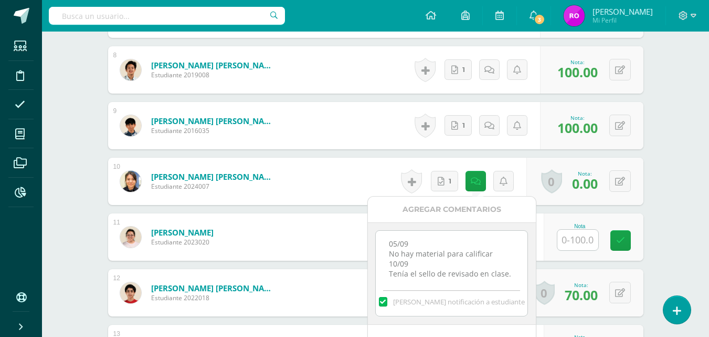
type textarea "05/09 No hay material para calificar 10/09 Tenía el sello de revisado en clase."
click at [576, 241] on input "text" at bounding box center [578, 239] width 41 height 20
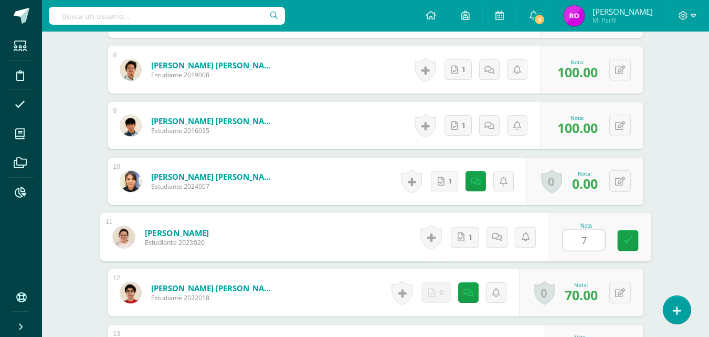
type input "70"
click at [626, 241] on icon at bounding box center [627, 240] width 9 height 9
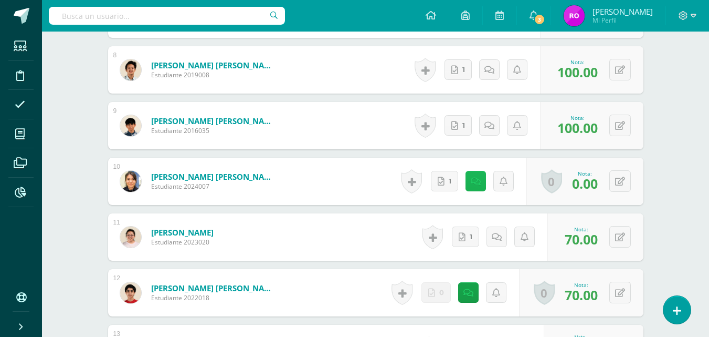
click at [478, 179] on icon at bounding box center [476, 181] width 10 height 9
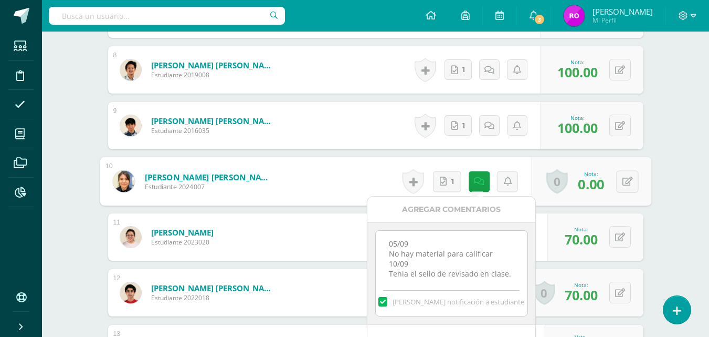
click at [598, 181] on span "0.00" at bounding box center [591, 183] width 26 height 18
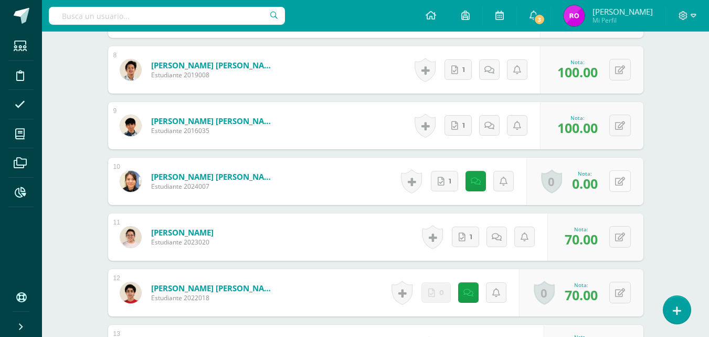
click at [622, 183] on icon at bounding box center [620, 181] width 10 height 9
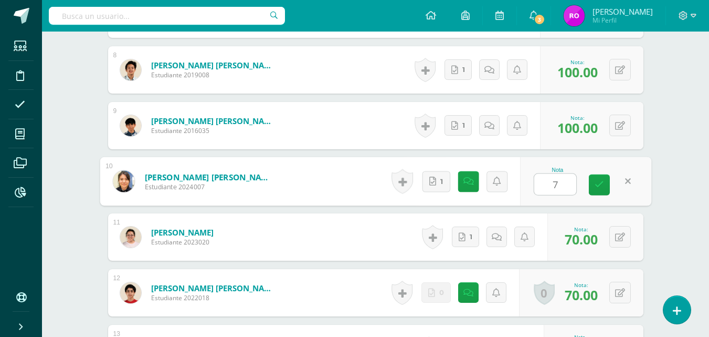
type input "70"
click at [601, 187] on icon at bounding box center [599, 184] width 9 height 9
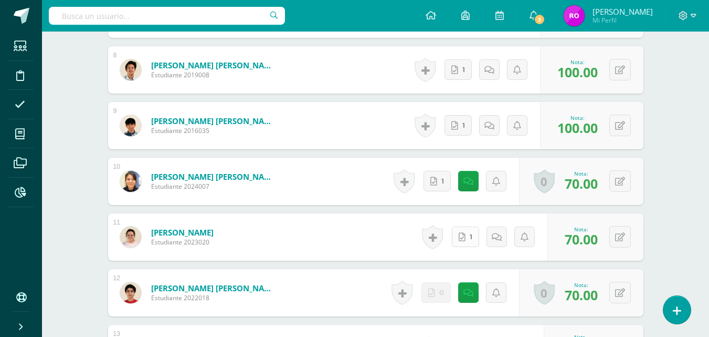
click at [466, 241] on link "1" at bounding box center [465, 236] width 27 height 20
click at [634, 233] on button at bounding box center [627, 237] width 22 height 22
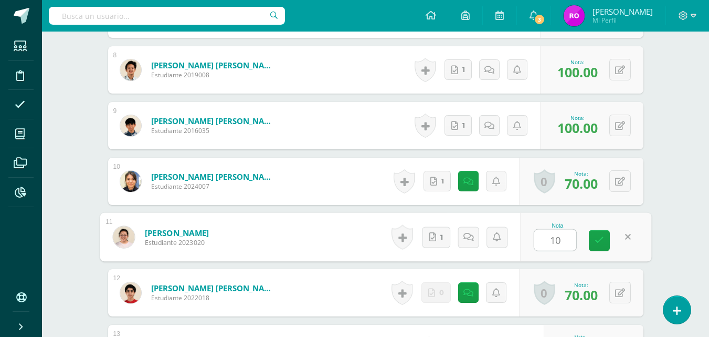
type input "100"
click at [595, 245] on icon at bounding box center [599, 240] width 9 height 9
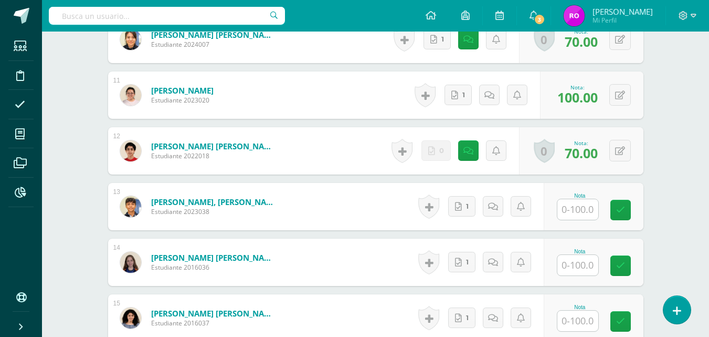
scroll to position [861, 0]
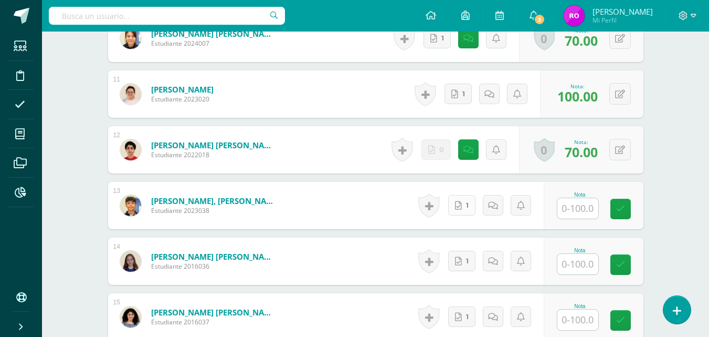
click at [460, 210] on link "1" at bounding box center [461, 205] width 27 height 20
click at [593, 207] on input "text" at bounding box center [584, 208] width 42 height 21
type input "100"
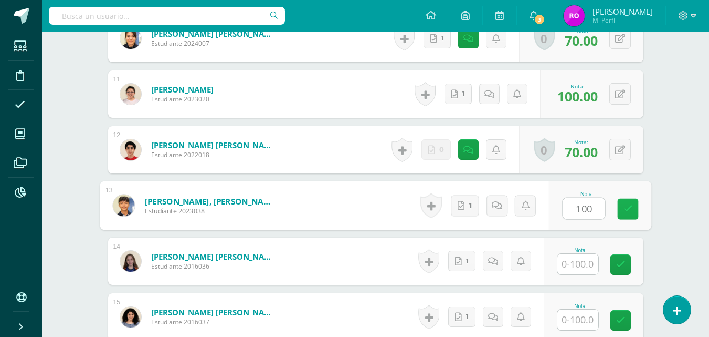
click at [629, 205] on icon at bounding box center [627, 208] width 9 height 9
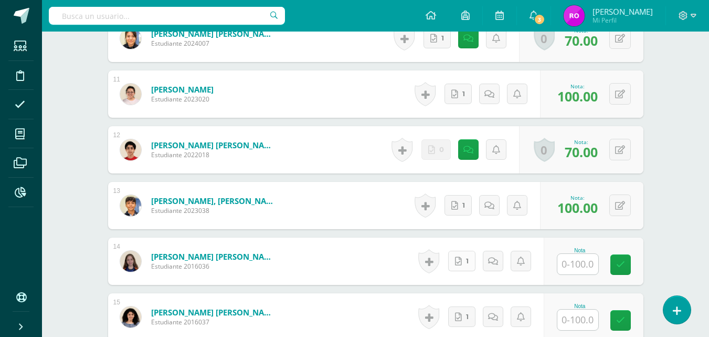
click at [462, 264] on icon at bounding box center [458, 261] width 7 height 9
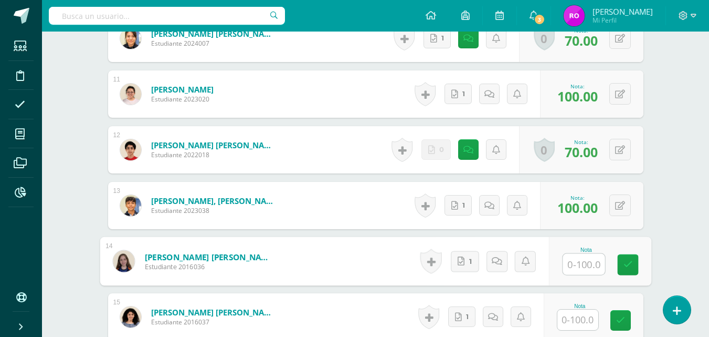
click at [588, 266] on input "text" at bounding box center [584, 264] width 42 height 21
type input "100"
click at [626, 268] on icon at bounding box center [627, 264] width 9 height 9
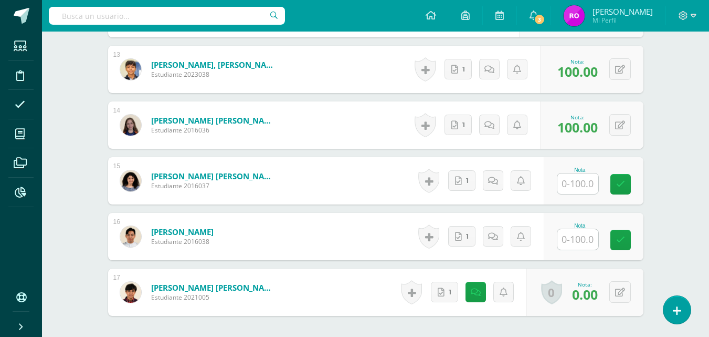
scroll to position [1013, 0]
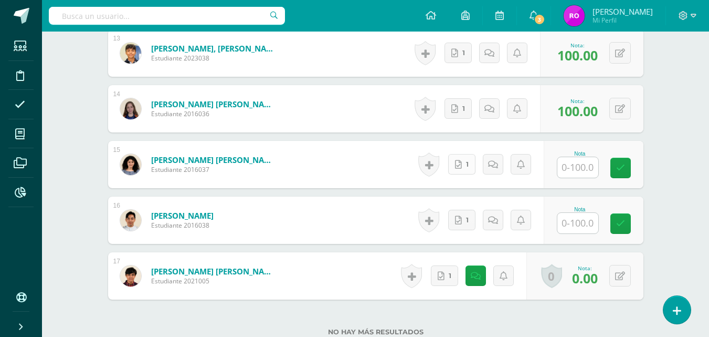
click at [462, 162] on icon at bounding box center [458, 164] width 7 height 9
click at [583, 172] on input "text" at bounding box center [584, 167] width 42 height 21
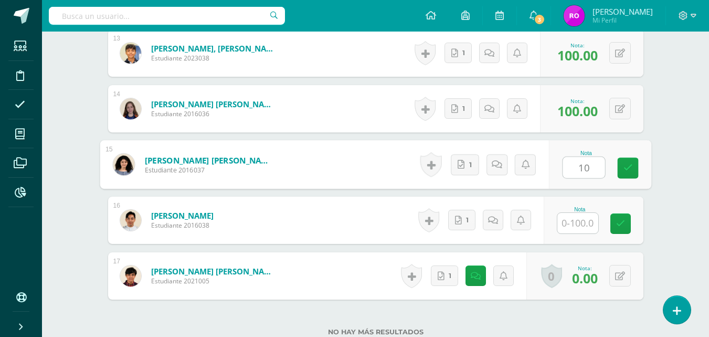
type input "100"
click at [632, 163] on icon at bounding box center [627, 167] width 9 height 9
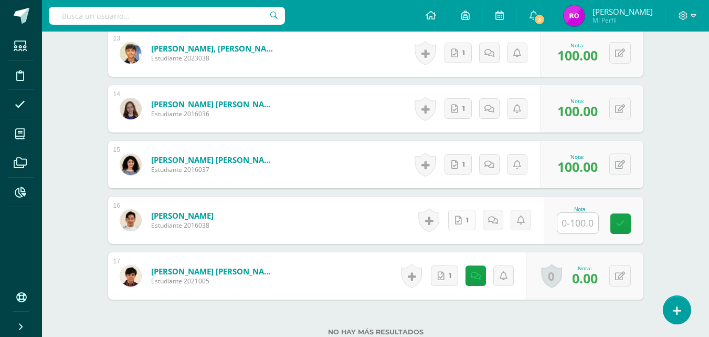
click at [464, 220] on link "1" at bounding box center [461, 219] width 27 height 20
click at [584, 223] on input "text" at bounding box center [584, 223] width 42 height 21
type input "100"
click at [627, 219] on icon at bounding box center [627, 223] width 9 height 9
click at [447, 284] on link "1" at bounding box center [444, 275] width 27 height 20
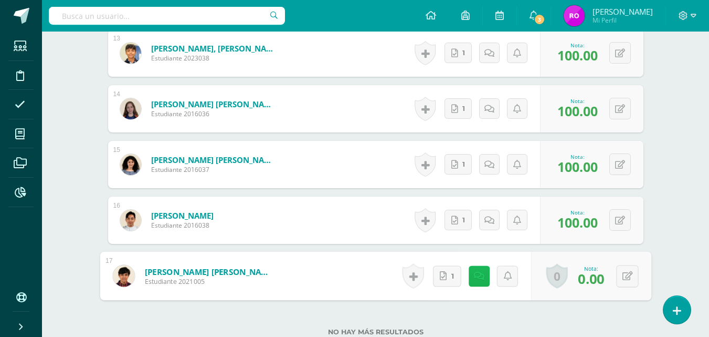
click at [482, 276] on icon at bounding box center [479, 275] width 10 height 9
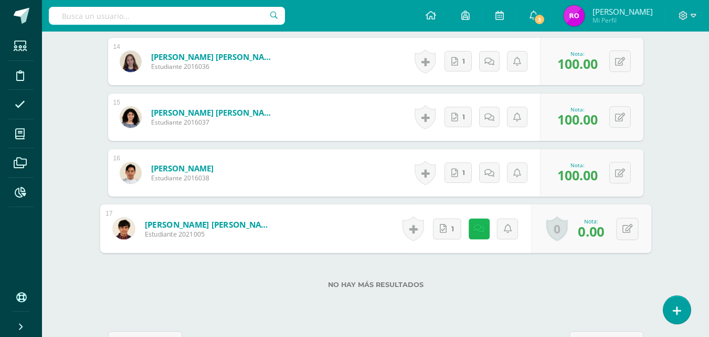
scroll to position [1096, 0]
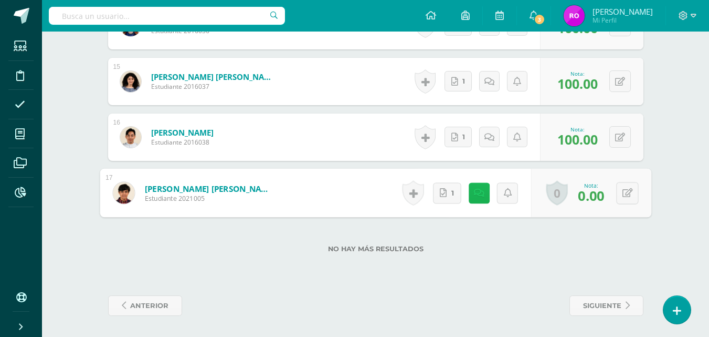
click at [478, 199] on link at bounding box center [478, 192] width 21 height 21
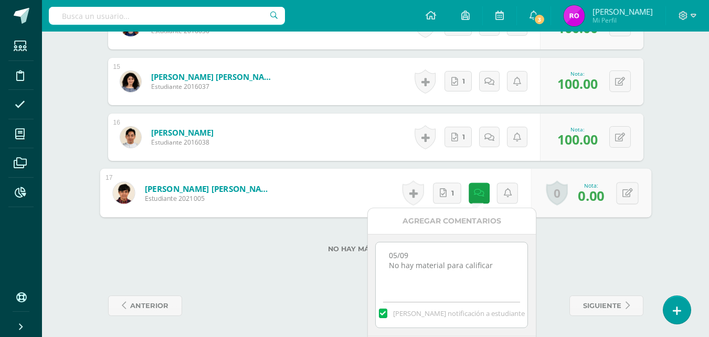
click at [493, 264] on textarea "05/09 No hay material para calificar" at bounding box center [452, 268] width 152 height 52
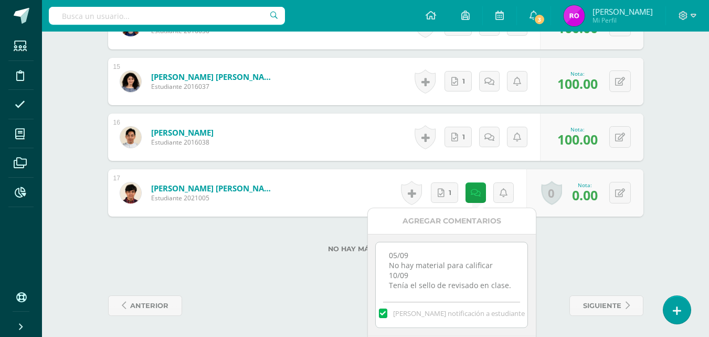
type textarea "05/09 No hay material para calificar 10/09 Tenía el sello de revisado en clase."
click at [608, 262] on div "No hay más resultados" at bounding box center [375, 240] width 535 height 49
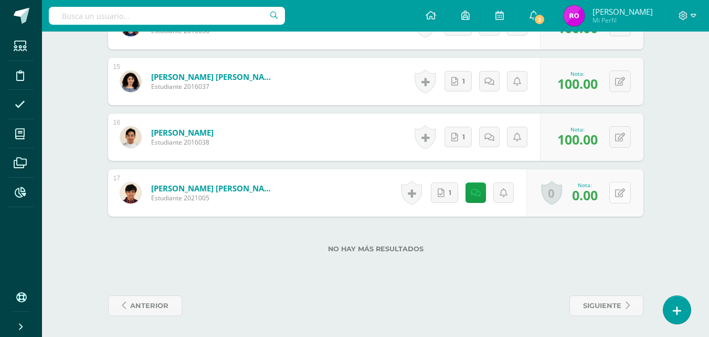
click at [620, 194] on icon at bounding box center [620, 192] width 10 height 9
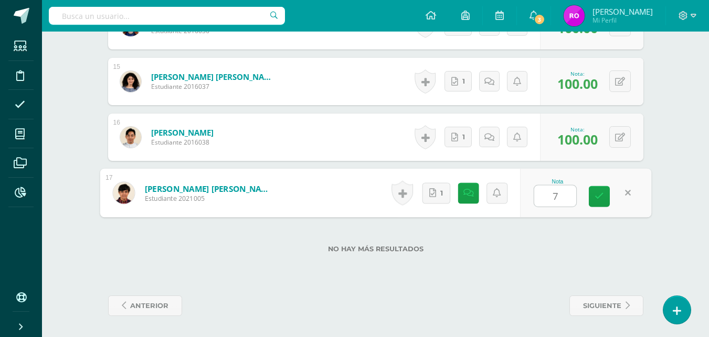
type input "70"
click at [601, 197] on icon at bounding box center [599, 196] width 9 height 9
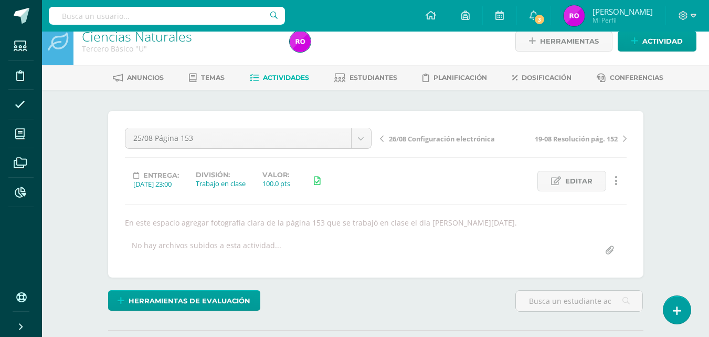
scroll to position [0, 0]
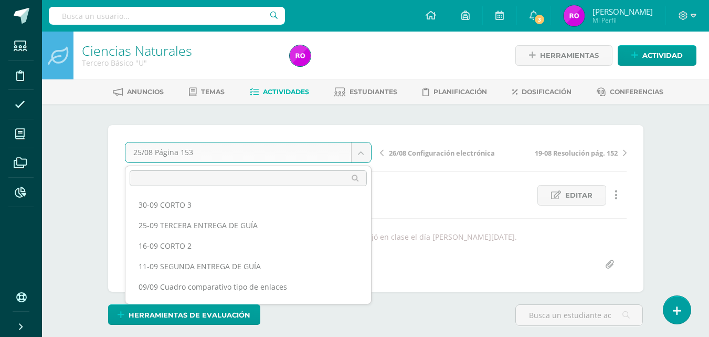
scroll to position [96, 0]
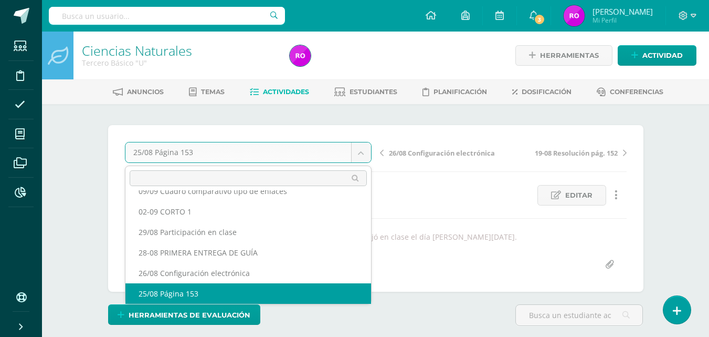
select select "/dashboard/teacher/grade-activity/219398/"
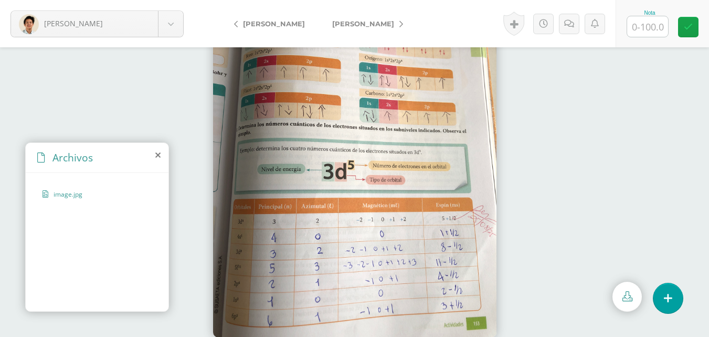
scroll to position [45, 0]
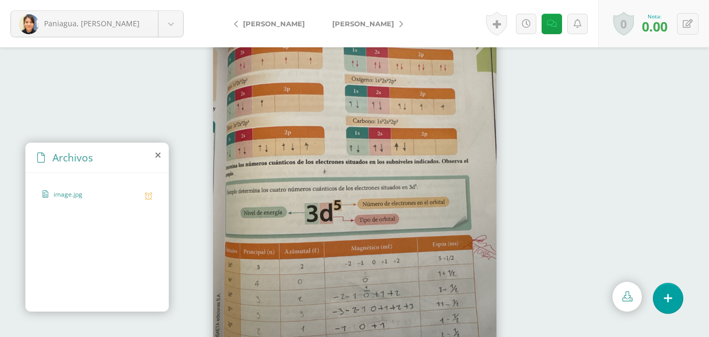
scroll to position [45, 0]
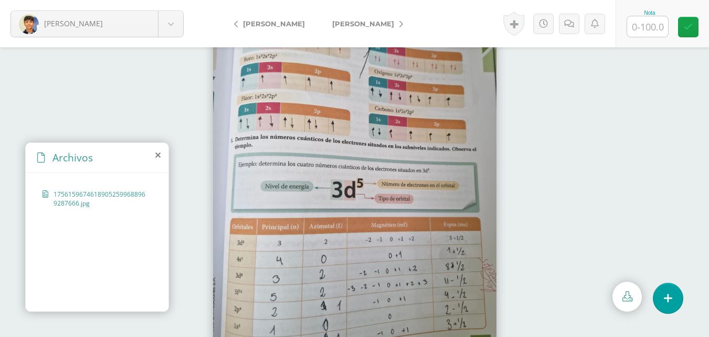
scroll to position [45, 0]
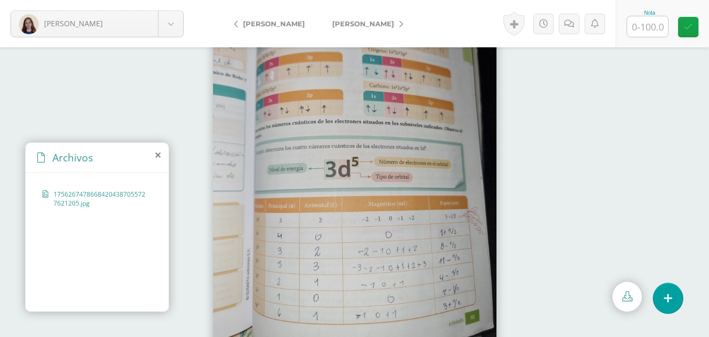
scroll to position [45, 0]
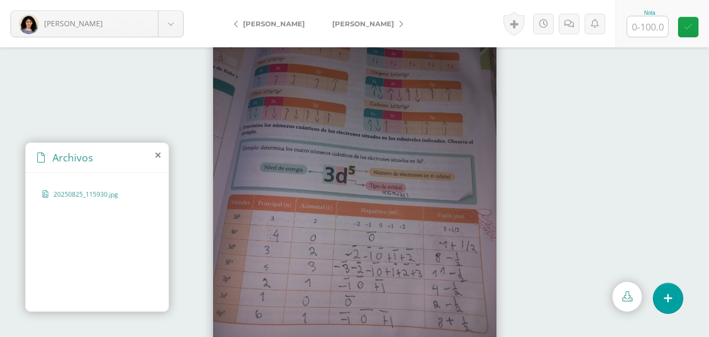
scroll to position [45, 0]
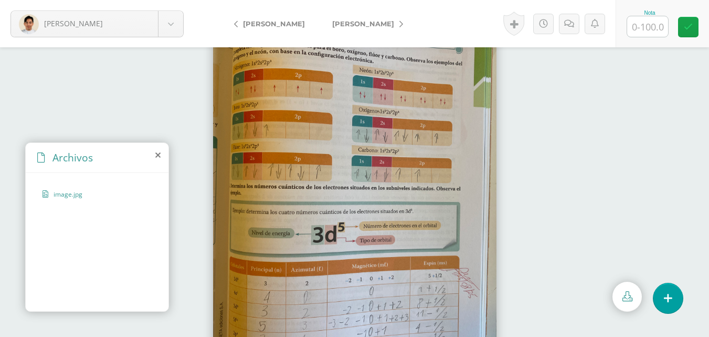
scroll to position [45, 0]
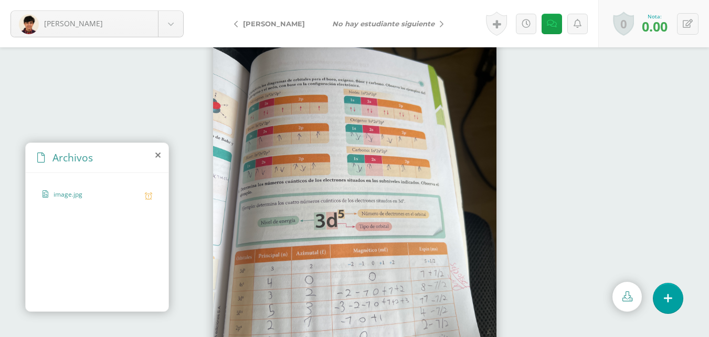
scroll to position [45, 0]
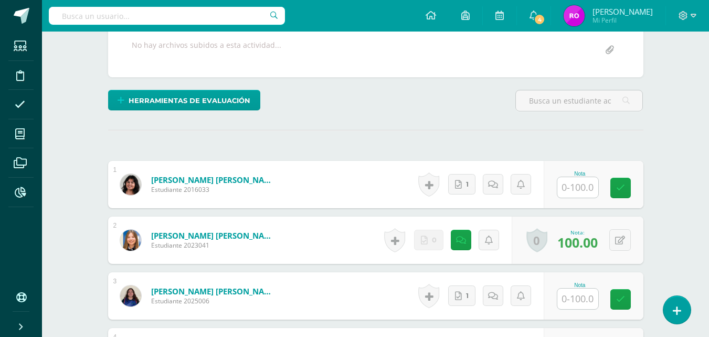
scroll to position [211, 0]
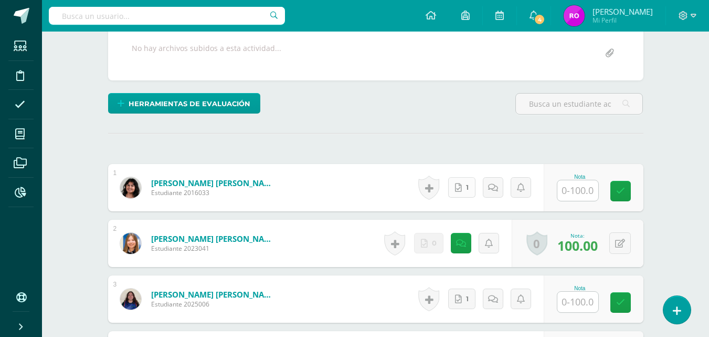
click at [461, 187] on icon at bounding box center [458, 187] width 7 height 9
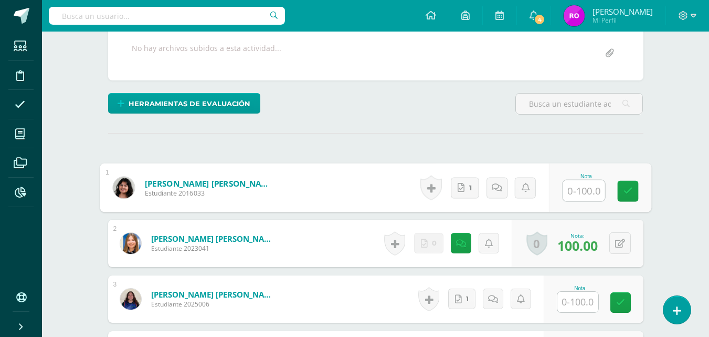
click at [586, 187] on input "text" at bounding box center [584, 190] width 42 height 21
type input "100"
click at [625, 193] on icon at bounding box center [627, 190] width 9 height 9
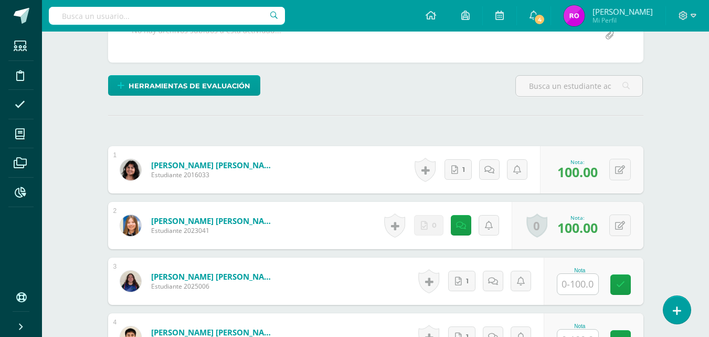
scroll to position [268, 0]
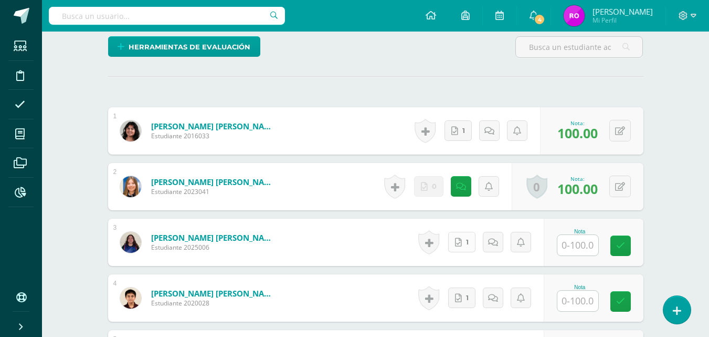
click at [464, 248] on link "1" at bounding box center [461, 242] width 27 height 20
click at [588, 247] on input "text" at bounding box center [584, 245] width 42 height 21
type input "100"
click at [625, 242] on icon at bounding box center [627, 245] width 9 height 9
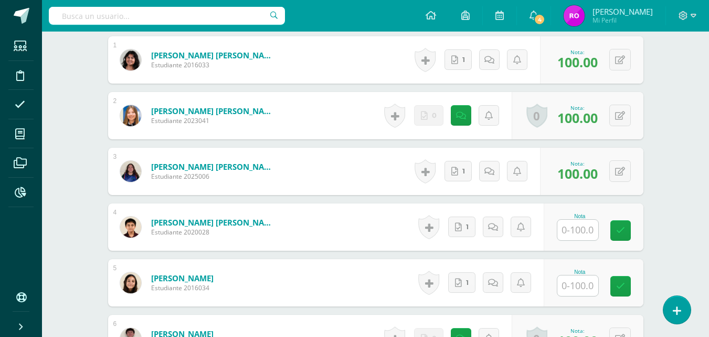
scroll to position [340, 0]
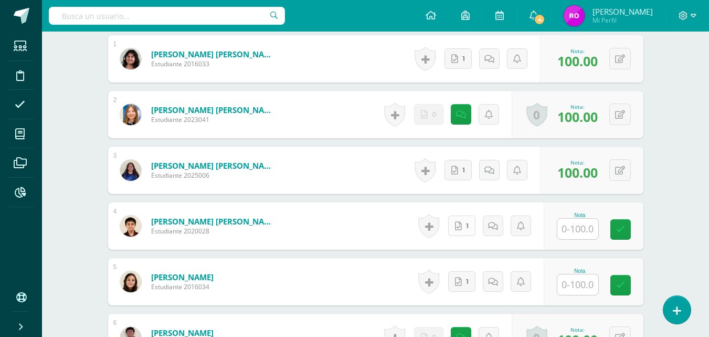
click at [464, 230] on link "1" at bounding box center [461, 225] width 27 height 20
click at [585, 226] on input "text" at bounding box center [584, 228] width 42 height 21
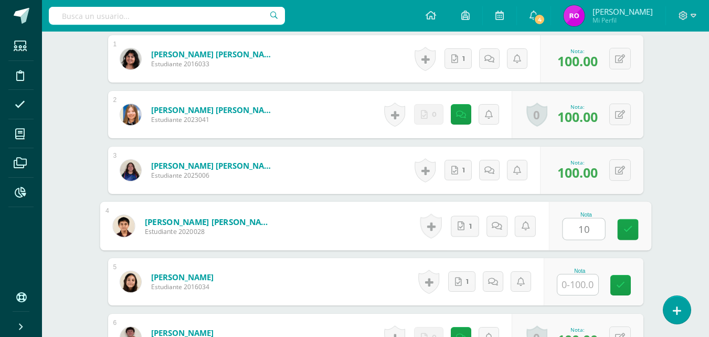
type input "100"
click at [629, 228] on icon at bounding box center [627, 229] width 9 height 9
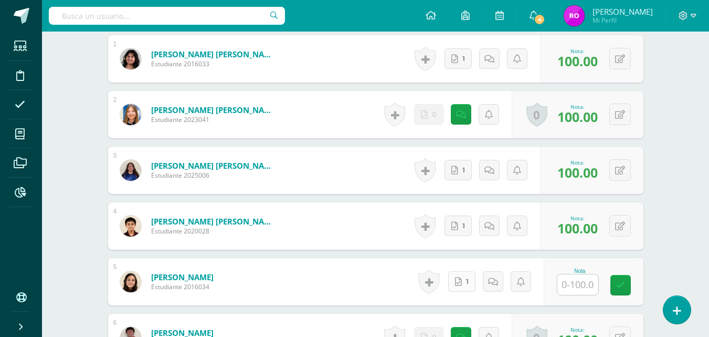
click at [465, 282] on link "1" at bounding box center [461, 281] width 27 height 20
click at [589, 289] on input "text" at bounding box center [584, 284] width 42 height 21
type input "100"
click at [627, 289] on icon at bounding box center [627, 284] width 9 height 9
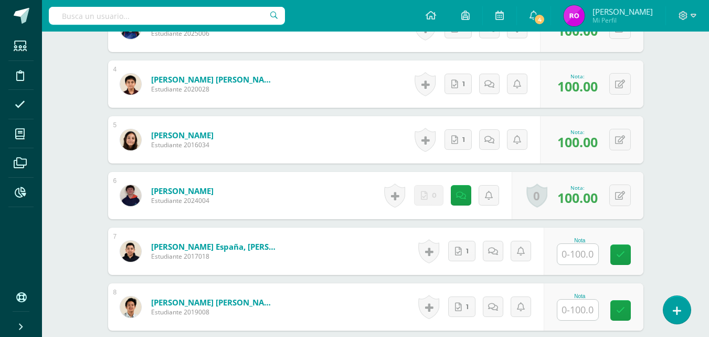
scroll to position [495, 0]
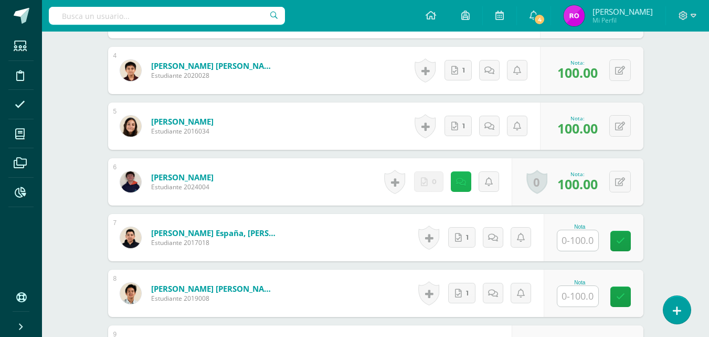
click at [460, 190] on link at bounding box center [461, 181] width 20 height 20
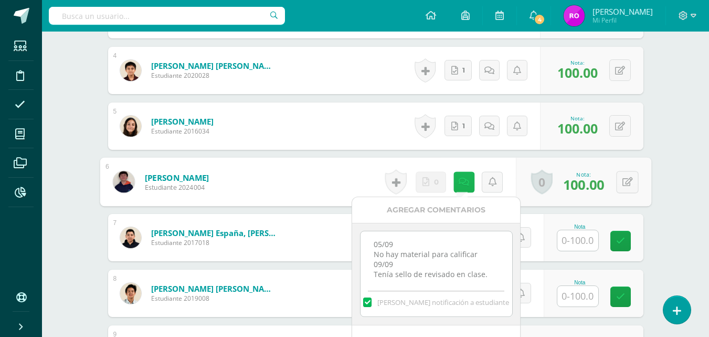
click at [463, 183] on icon at bounding box center [464, 181] width 10 height 9
click at [661, 226] on div "¿Estás seguro que quieres eliminar esta actividad? Esto borrará la actividad y …" at bounding box center [375, 273] width 577 height 1329
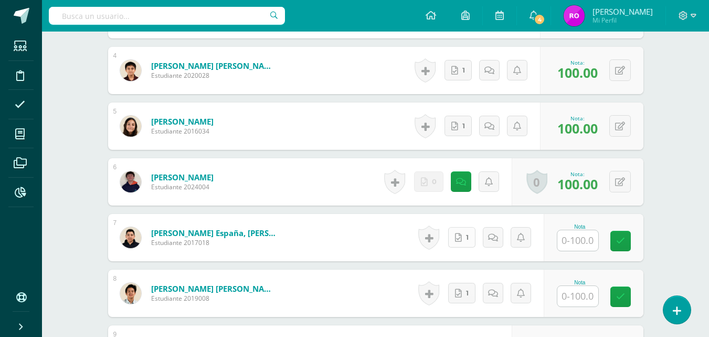
click at [461, 236] on icon at bounding box center [458, 237] width 7 height 9
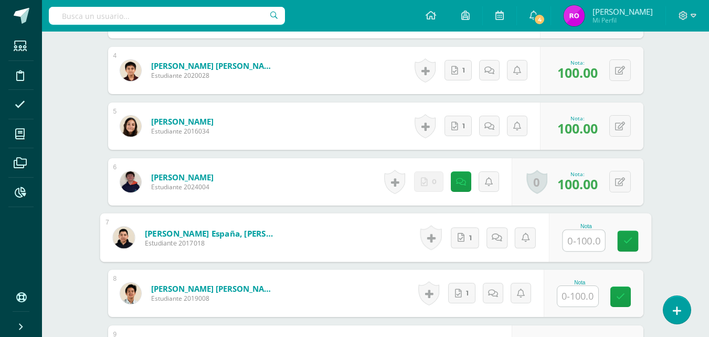
click at [589, 239] on input "text" at bounding box center [584, 240] width 42 height 21
type input "100"
click at [625, 243] on icon at bounding box center [627, 240] width 9 height 9
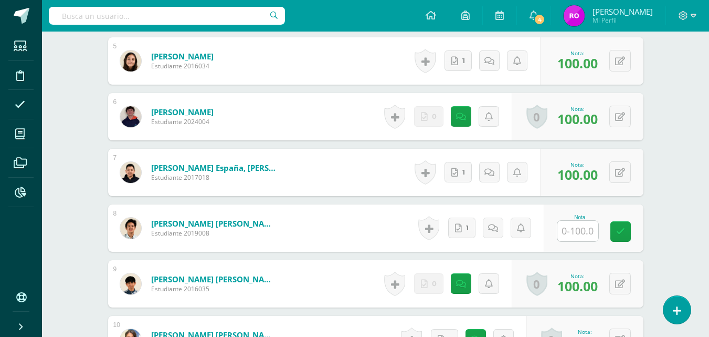
scroll to position [562, 0]
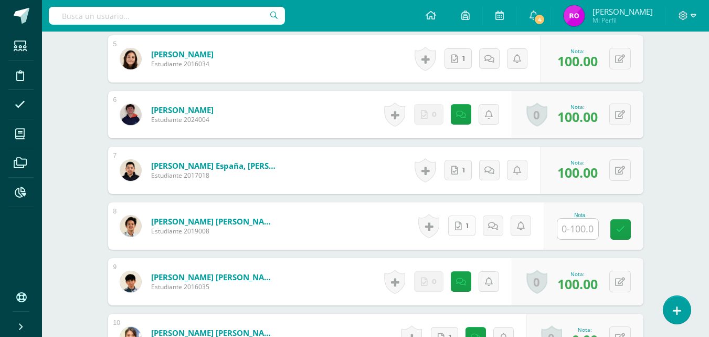
click at [465, 233] on link "1" at bounding box center [461, 225] width 27 height 20
click at [586, 224] on input "text" at bounding box center [584, 228] width 42 height 21
type input "100"
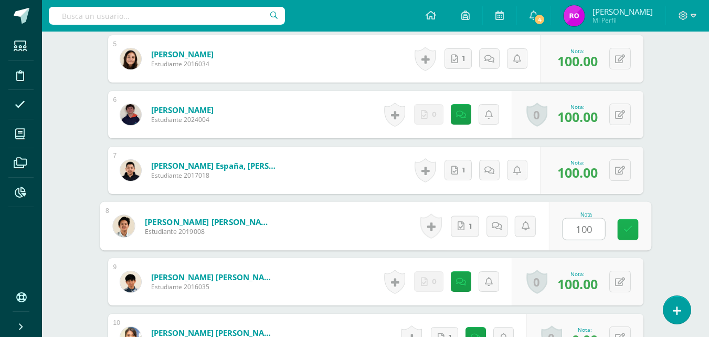
click at [626, 229] on icon at bounding box center [627, 229] width 9 height 9
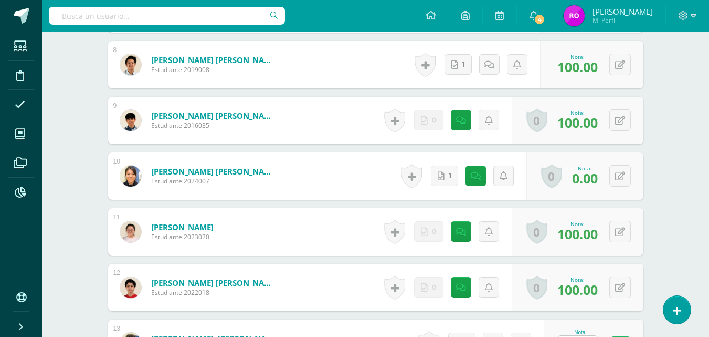
scroll to position [729, 0]
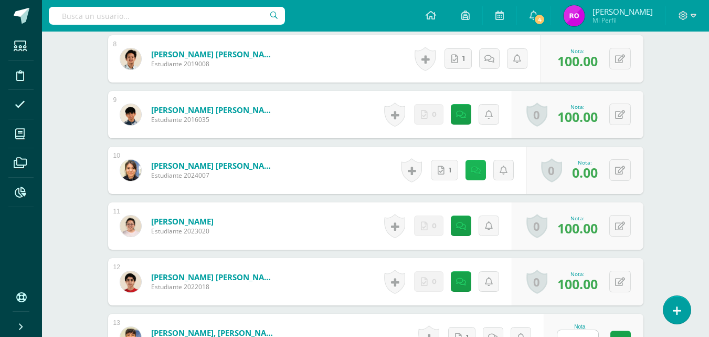
click at [477, 173] on icon at bounding box center [476, 170] width 10 height 9
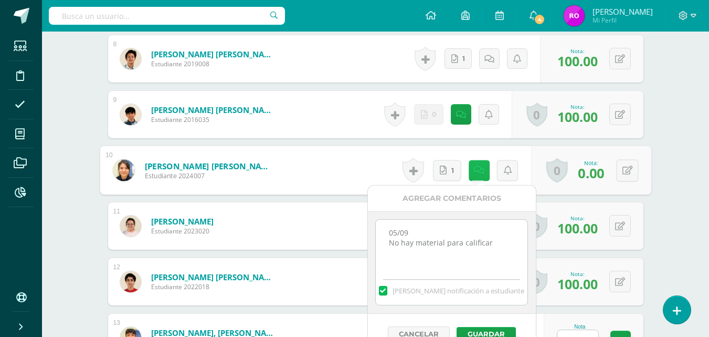
click at [471, 170] on link at bounding box center [478, 170] width 21 height 21
click at [446, 163] on link "1" at bounding box center [447, 170] width 28 height 21
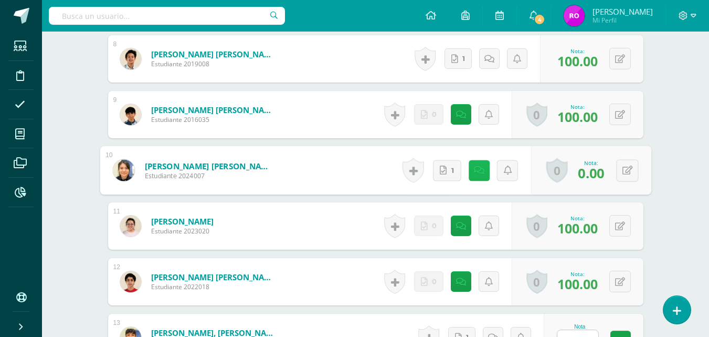
click at [477, 172] on icon at bounding box center [479, 169] width 10 height 9
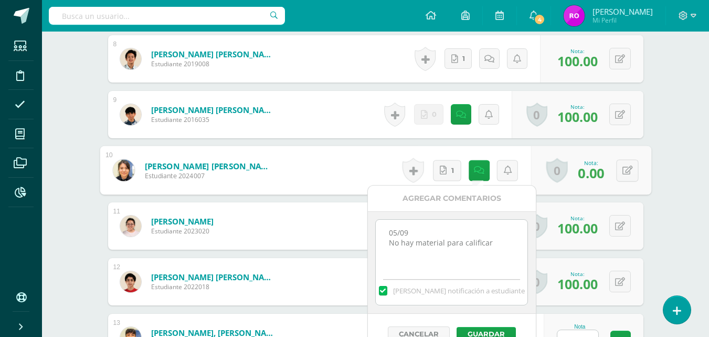
click at [502, 245] on textarea "05/09 No hay material para calificar" at bounding box center [452, 245] width 152 height 52
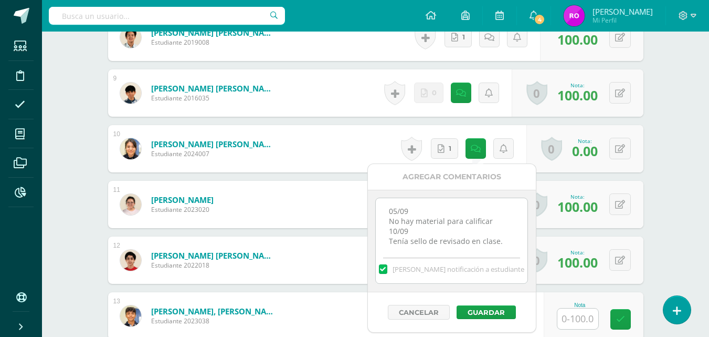
scroll to position [753, 0]
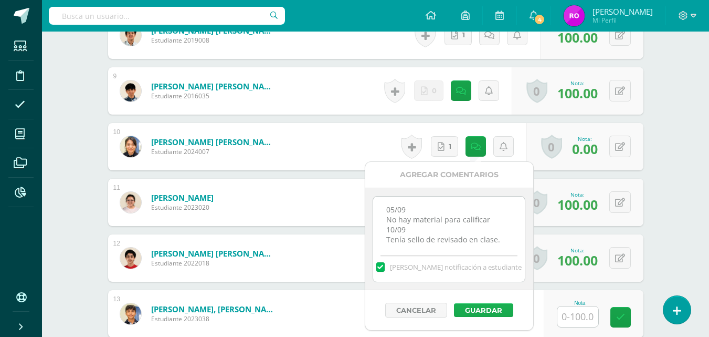
type textarea "05/09 No hay material para calificar 10/09 Tenía sello de revisado en clase."
click at [497, 311] on button "Guardar" at bounding box center [483, 310] width 59 height 14
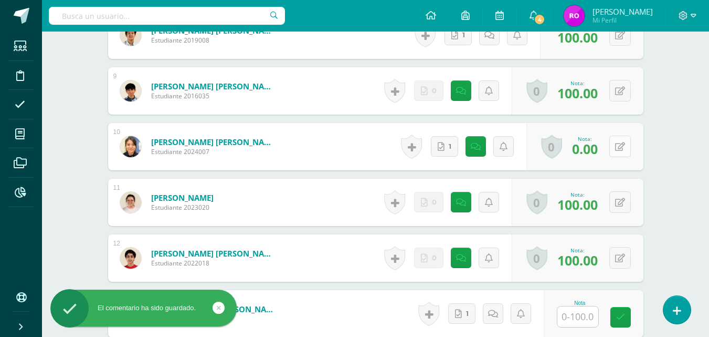
click at [623, 148] on icon at bounding box center [620, 146] width 10 height 9
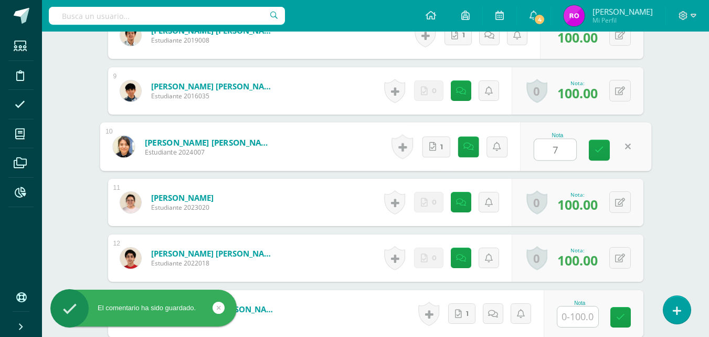
type input "70"
click at [598, 149] on icon at bounding box center [599, 149] width 9 height 9
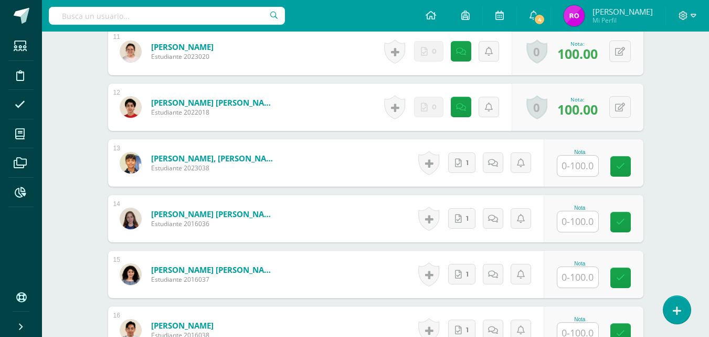
scroll to position [908, 0]
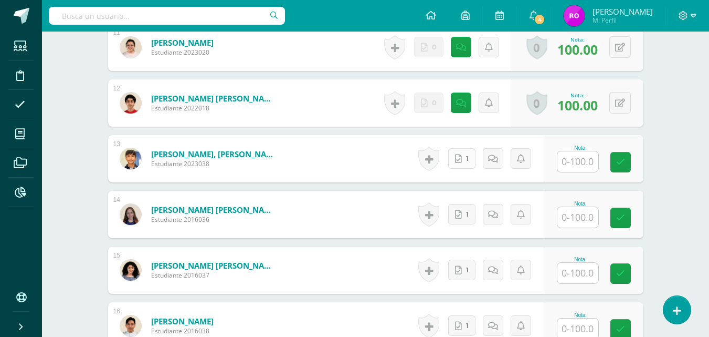
click at [467, 155] on span "1" at bounding box center [467, 158] width 3 height 19
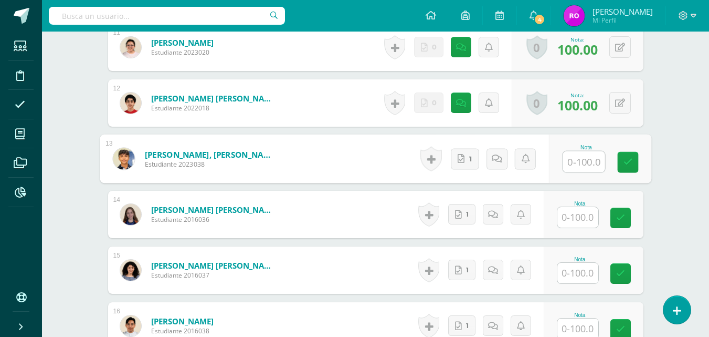
click at [586, 165] on input "text" at bounding box center [584, 161] width 42 height 21
type input "100"
click at [622, 163] on link at bounding box center [627, 162] width 21 height 21
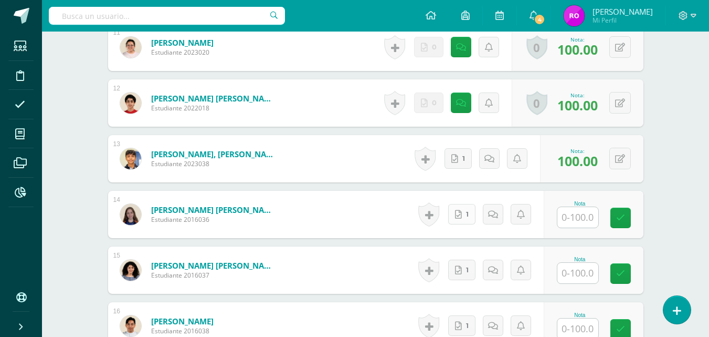
click at [468, 214] on span "1" at bounding box center [467, 213] width 3 height 19
click at [584, 223] on input "text" at bounding box center [584, 217] width 42 height 21
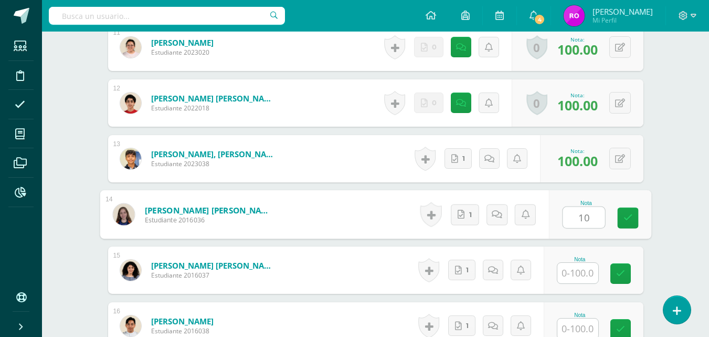
type input "100"
click at [628, 217] on icon at bounding box center [627, 217] width 9 height 9
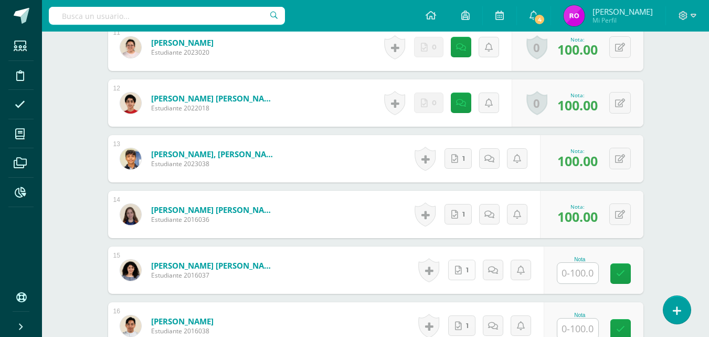
click at [462, 276] on link "1" at bounding box center [461, 269] width 27 height 20
click at [588, 278] on input "text" at bounding box center [584, 272] width 42 height 21
type input "100"
click at [626, 276] on icon at bounding box center [627, 273] width 9 height 9
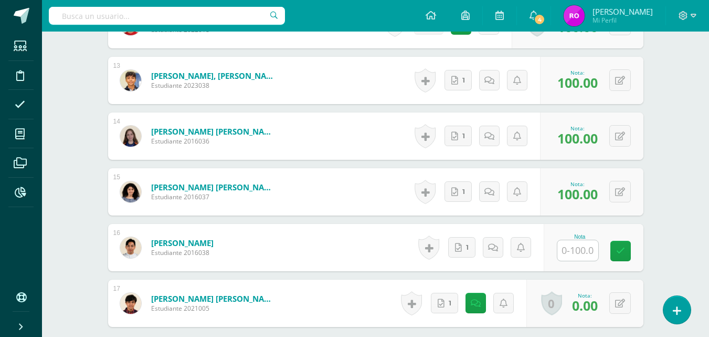
scroll to position [987, 0]
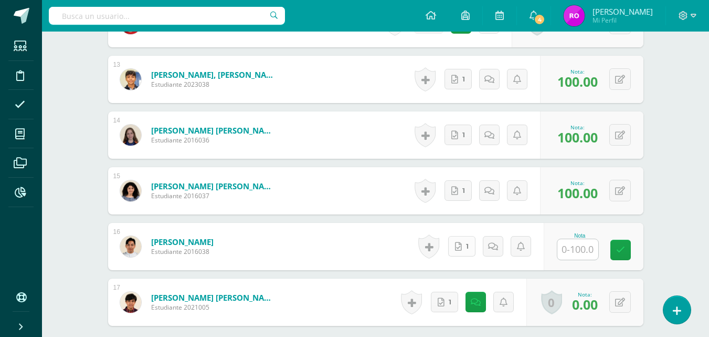
click at [460, 241] on link "1" at bounding box center [461, 246] width 27 height 20
click at [590, 250] on input "text" at bounding box center [584, 249] width 42 height 21
type input "100"
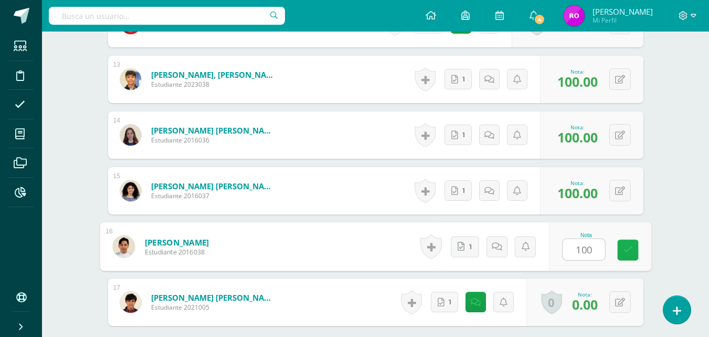
click at [628, 257] on link at bounding box center [627, 249] width 21 height 21
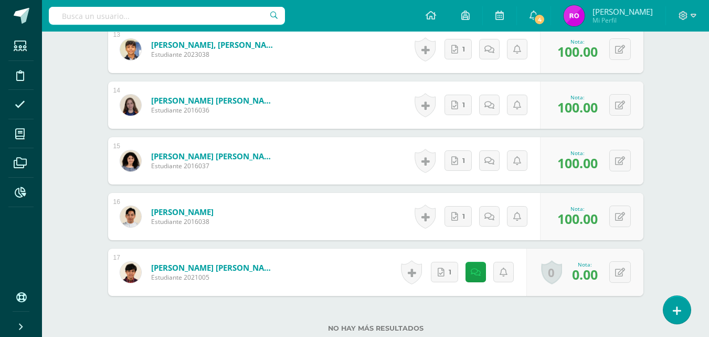
scroll to position [1050, 0]
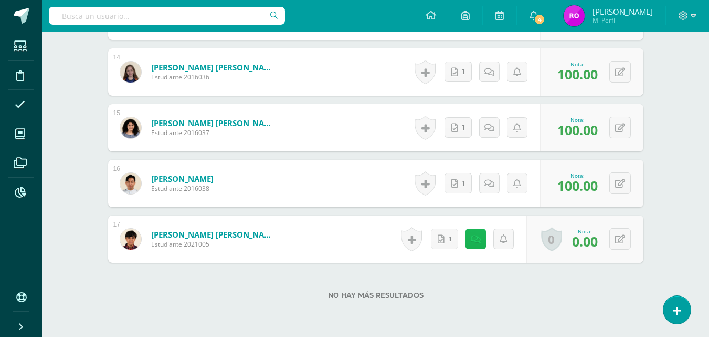
click at [478, 239] on icon at bounding box center [476, 239] width 10 height 9
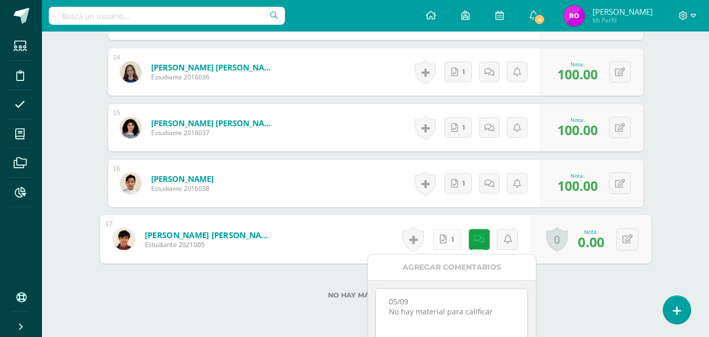
click at [450, 241] on link "1" at bounding box center [447, 238] width 28 height 21
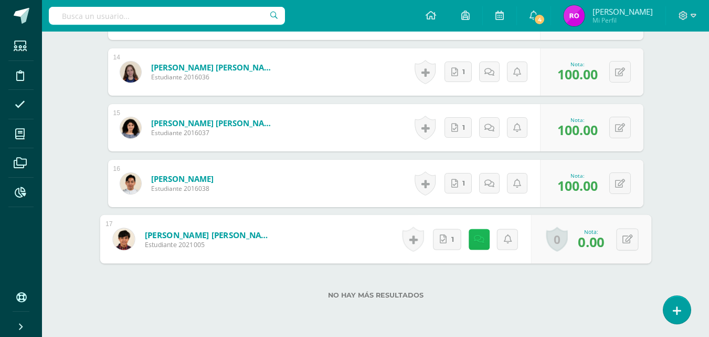
click at [479, 239] on icon at bounding box center [479, 238] width 10 height 9
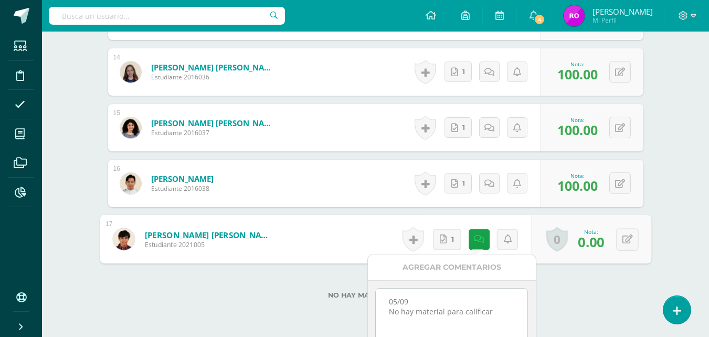
click at [498, 309] on textarea "05/09 No hay material para calificar" at bounding box center [452, 314] width 152 height 52
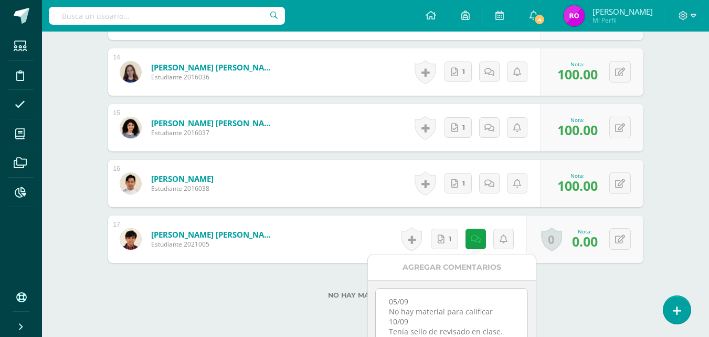
type textarea "05/09 No hay material para calificar 10/09 Tenía sello de revisado en clase."
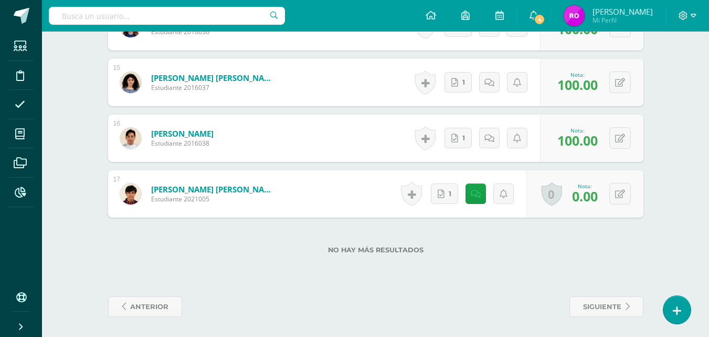
scroll to position [1096, 0]
click at [480, 200] on link at bounding box center [476, 193] width 20 height 20
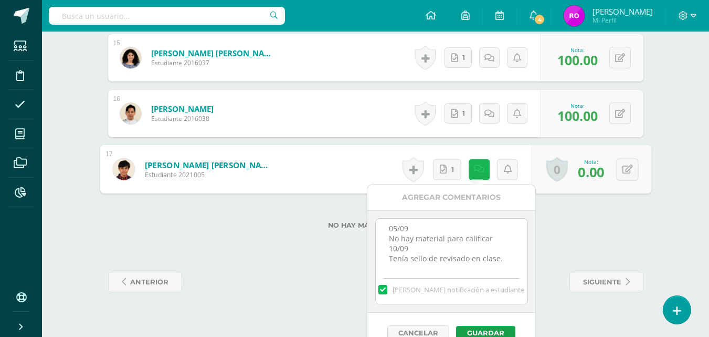
scroll to position [1136, 0]
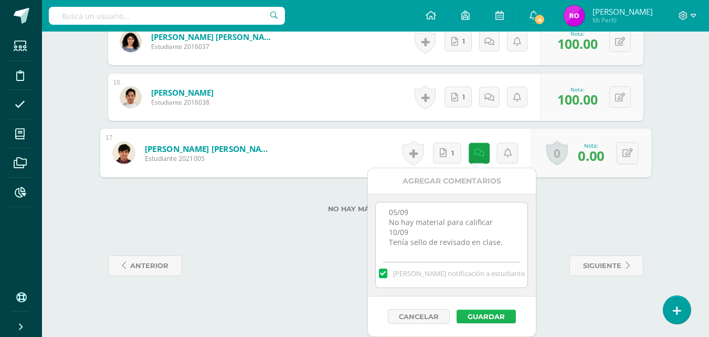
click at [490, 314] on button "Guardar" at bounding box center [486, 316] width 59 height 14
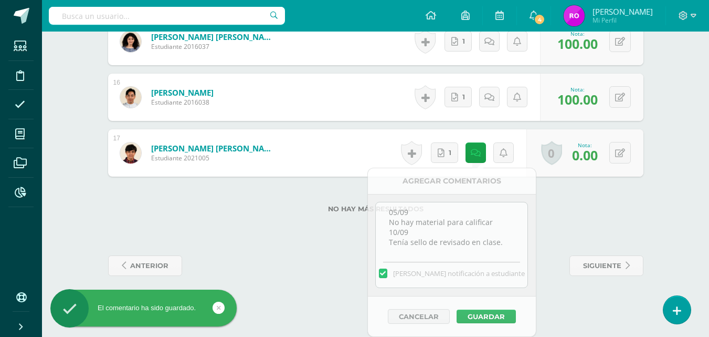
scroll to position [1096, 0]
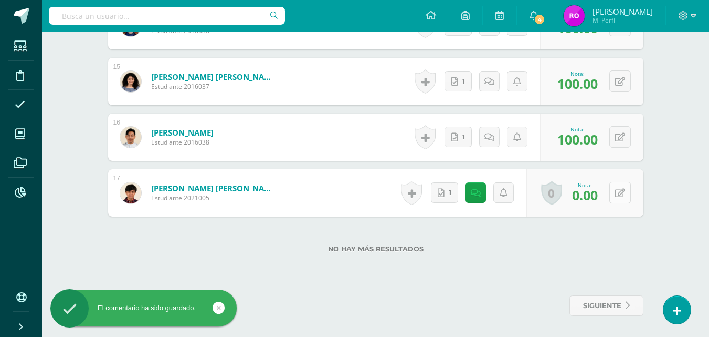
click at [623, 193] on icon at bounding box center [620, 192] width 10 height 9
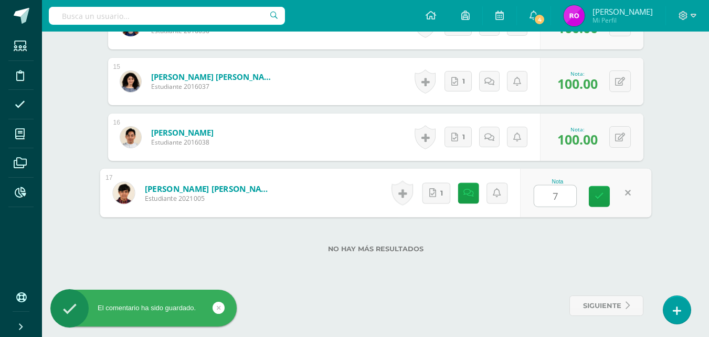
type input "70"
click at [600, 197] on icon at bounding box center [599, 196] width 9 height 9
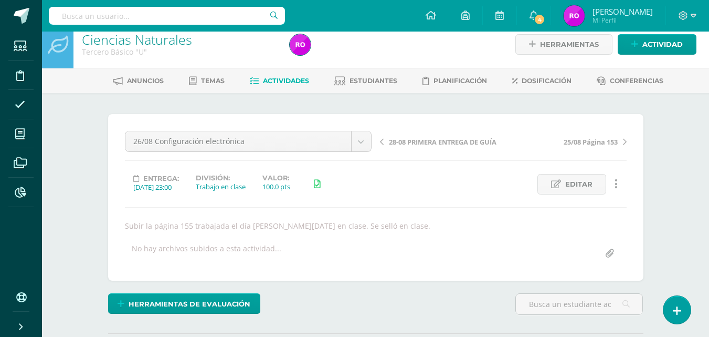
scroll to position [0, 0]
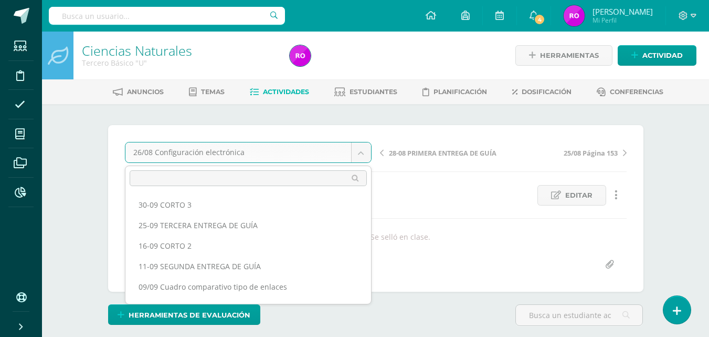
scroll to position [75, 0]
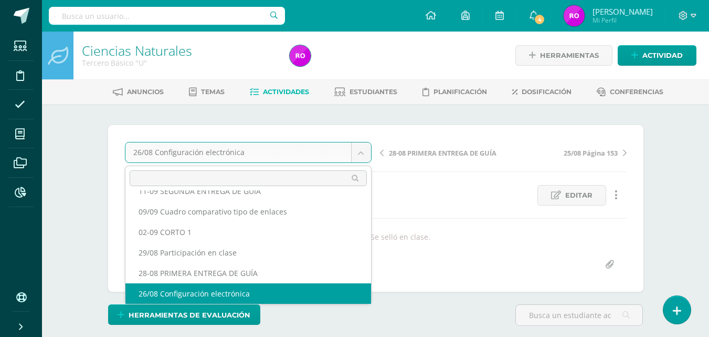
select select "/dashboard/teacher/grade-activity/218677/"
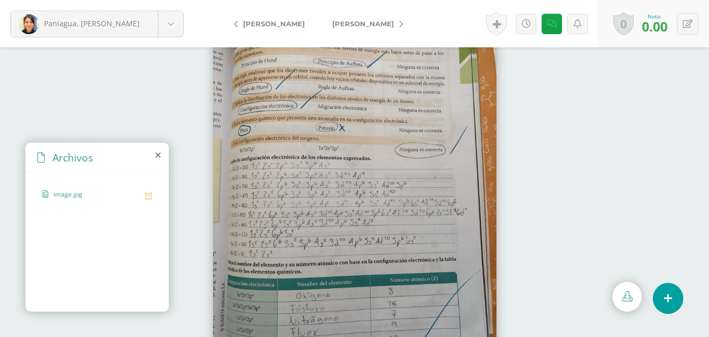
scroll to position [45, 0]
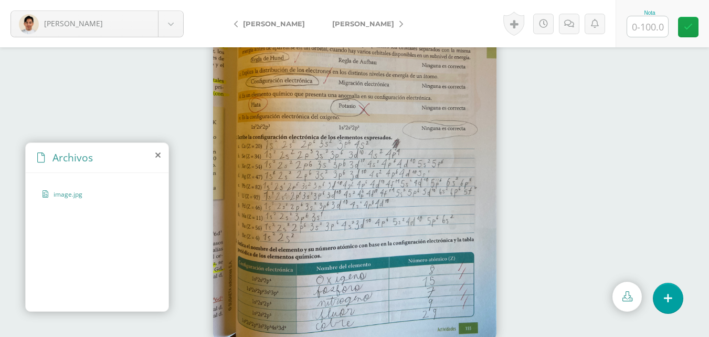
scroll to position [45, 0]
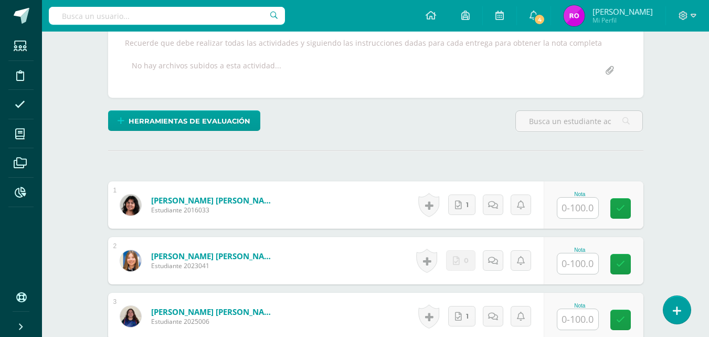
scroll to position [196, 0]
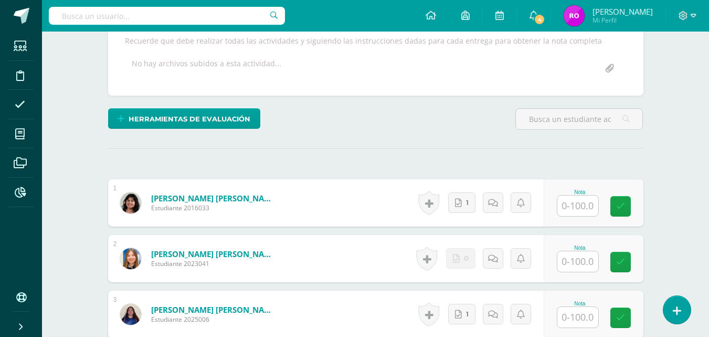
click at [581, 264] on input "text" at bounding box center [578, 261] width 41 height 20
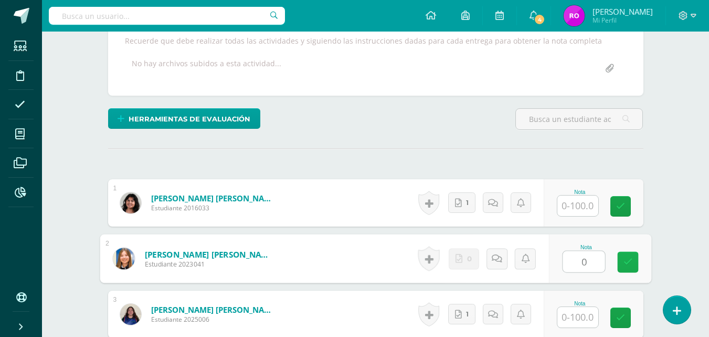
click at [625, 268] on link at bounding box center [627, 261] width 21 height 21
type input "0.00"
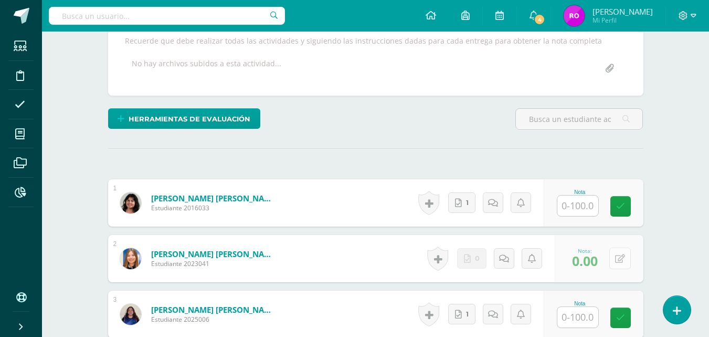
click at [626, 264] on button at bounding box center [620, 258] width 22 height 22
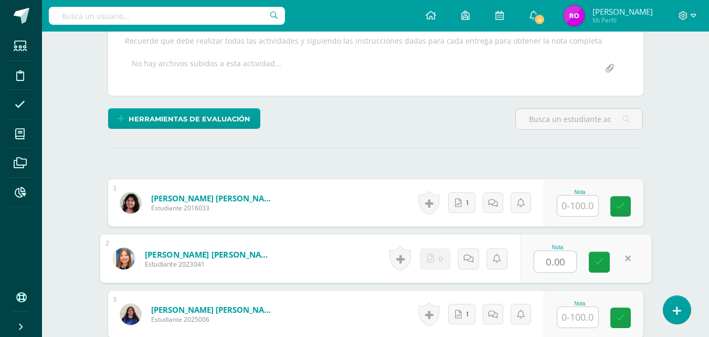
click at [631, 261] on link at bounding box center [627, 258] width 21 height 21
click at [510, 263] on link at bounding box center [508, 258] width 21 height 21
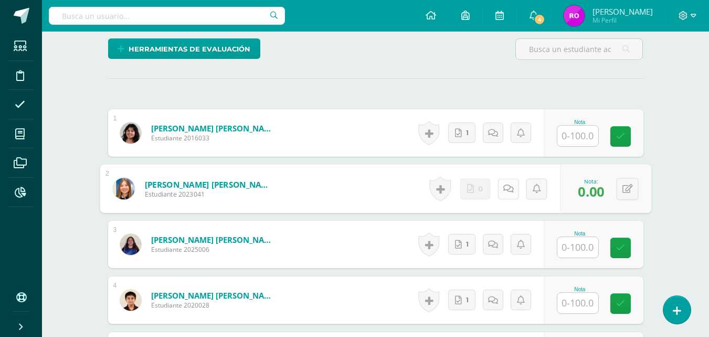
scroll to position [275, 0]
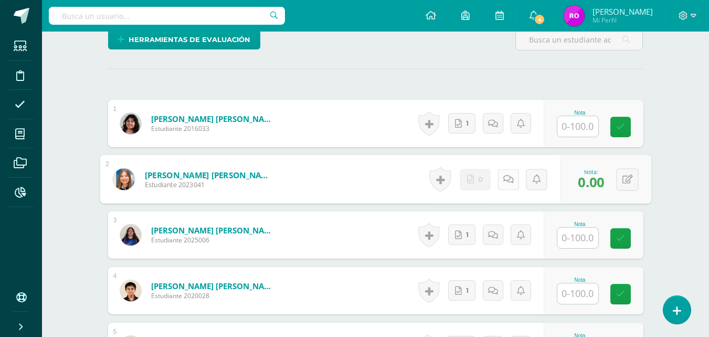
click at [510, 185] on link at bounding box center [508, 179] width 21 height 21
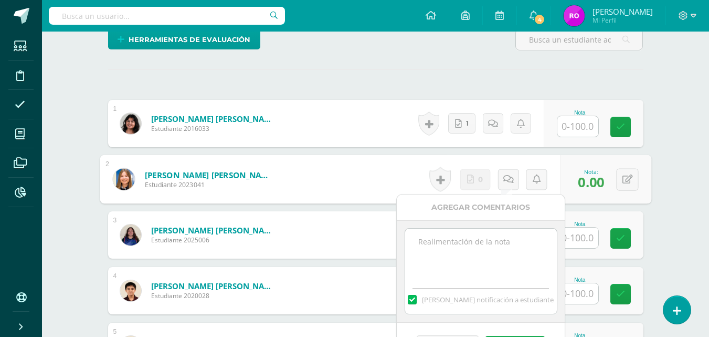
click at [492, 243] on textarea at bounding box center [481, 254] width 152 height 52
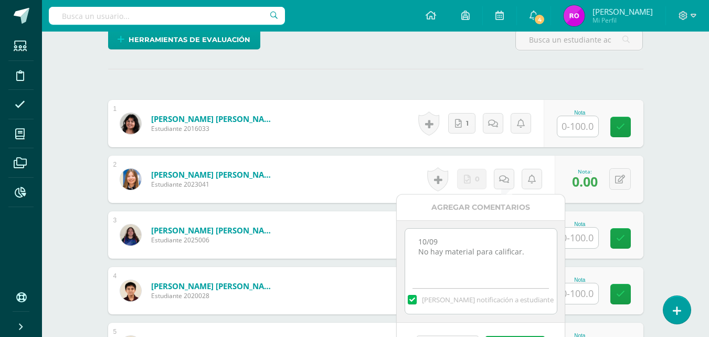
drag, startPoint x: 525, startPoint y: 249, endPoint x: 422, endPoint y: 237, distance: 104.2
drag, startPoint x: 422, startPoint y: 237, endPoint x: 416, endPoint y: 239, distance: 5.9
click at [416, 239] on textarea "10/09 No hay material para calificar." at bounding box center [481, 254] width 152 height 52
drag, startPoint x: 416, startPoint y: 239, endPoint x: 538, endPoint y: 257, distance: 122.6
click at [538, 257] on textarea "10/09 No hay material para calificar." at bounding box center [481, 254] width 152 height 52
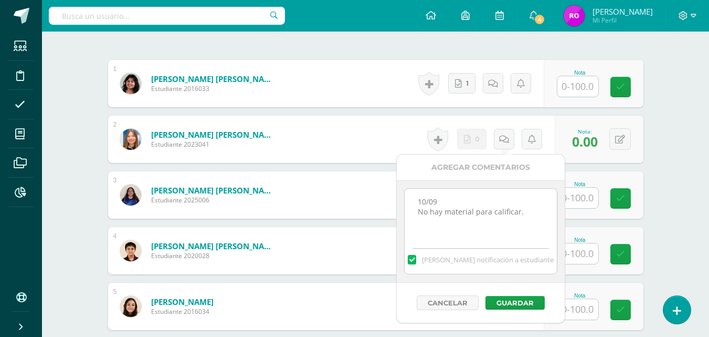
scroll to position [323, 0]
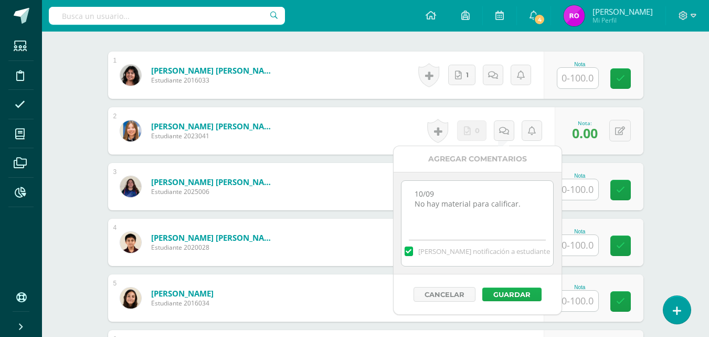
type textarea "10/09 No hay material para calificar."
click at [514, 292] on button "Guardar" at bounding box center [511, 294] width 59 height 14
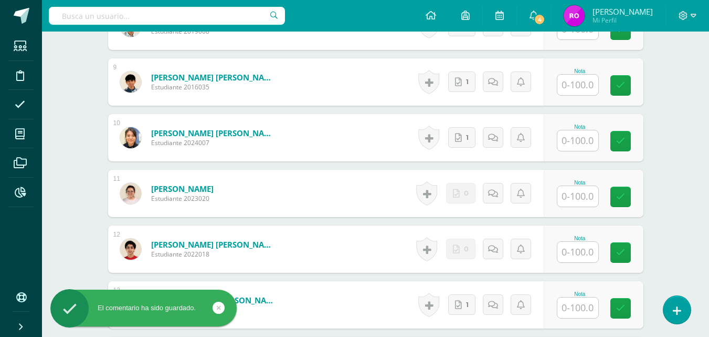
scroll to position [762, 0]
click at [584, 197] on input "text" at bounding box center [578, 195] width 41 height 20
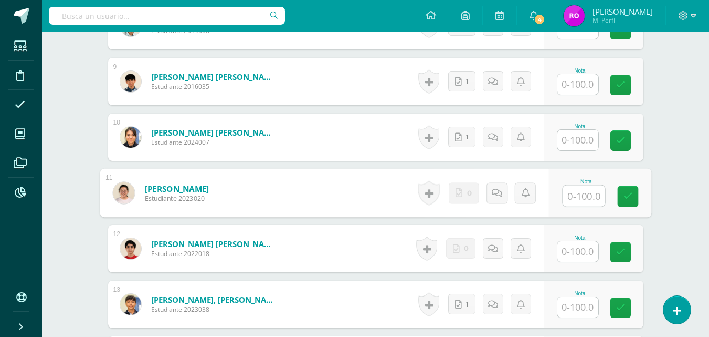
type input "0"
click at [625, 201] on icon at bounding box center [627, 196] width 9 height 9
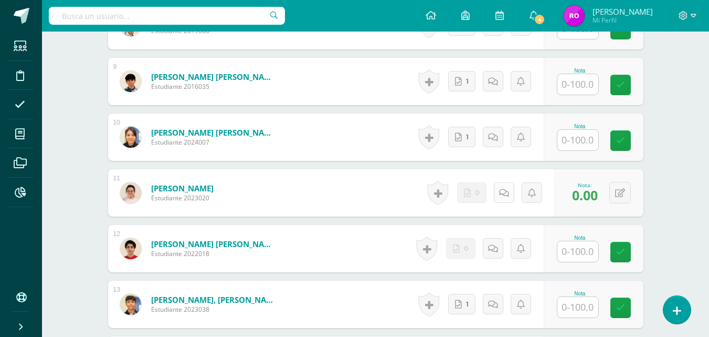
click at [508, 197] on icon at bounding box center [504, 192] width 10 height 9
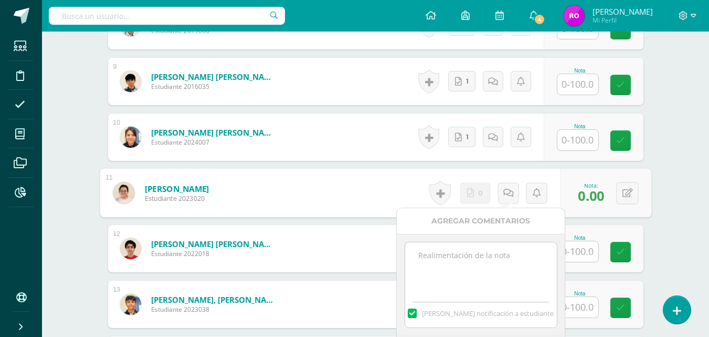
click at [505, 259] on textarea at bounding box center [481, 268] width 152 height 52
paste textarea "10/09 No hay material para calificar."
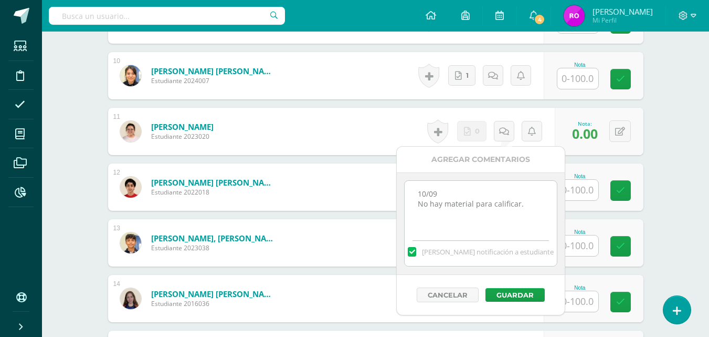
scroll to position [829, 0]
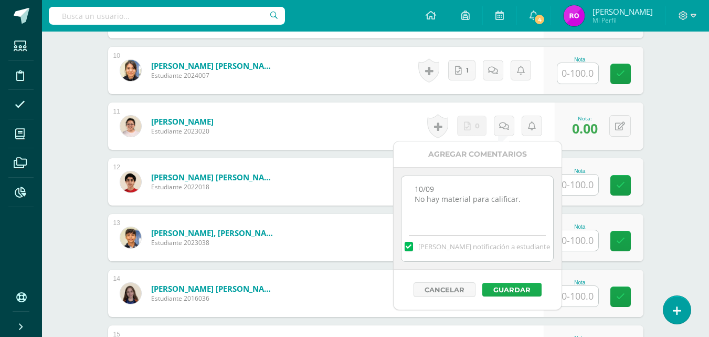
type textarea "10/09 No hay material para calificar."
click at [520, 290] on button "Guardar" at bounding box center [511, 289] width 59 height 14
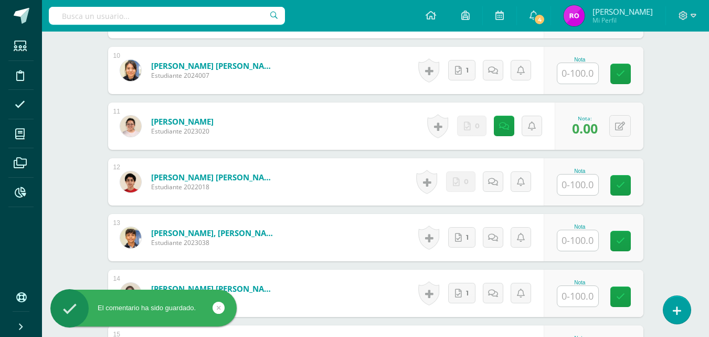
click at [580, 185] on input "text" at bounding box center [578, 184] width 41 height 20
type input "0"
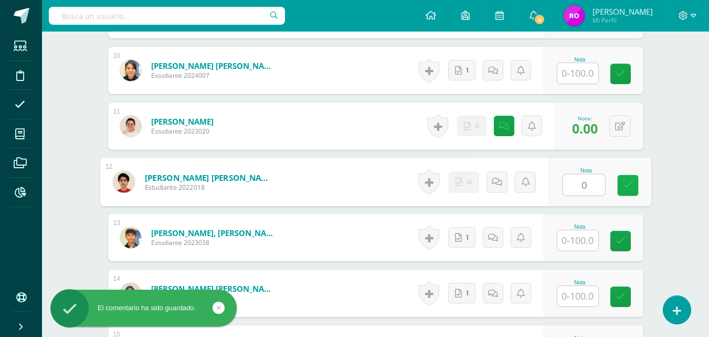
click at [628, 188] on icon at bounding box center [627, 185] width 9 height 9
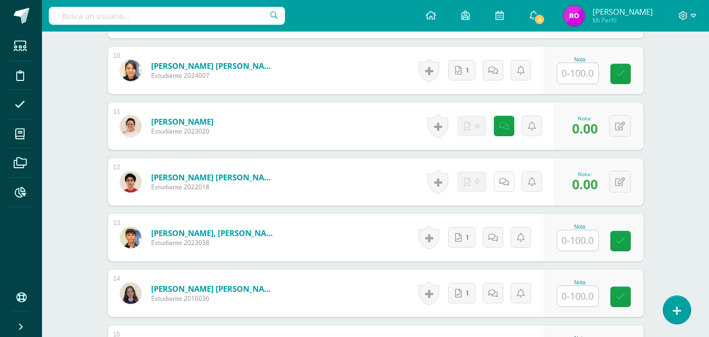
click at [506, 185] on icon at bounding box center [504, 181] width 10 height 9
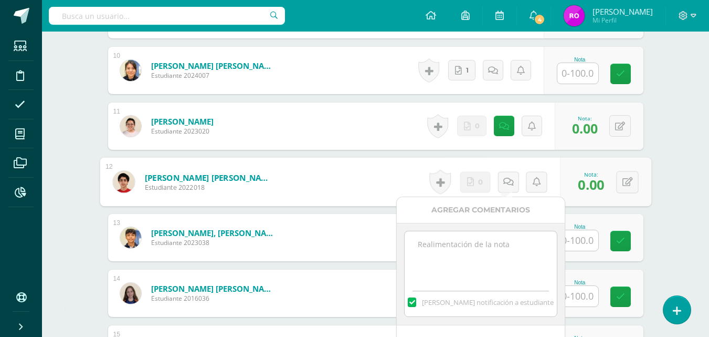
click at [509, 247] on textarea at bounding box center [481, 257] width 152 height 52
paste textarea "10/09 No hay material para calificar."
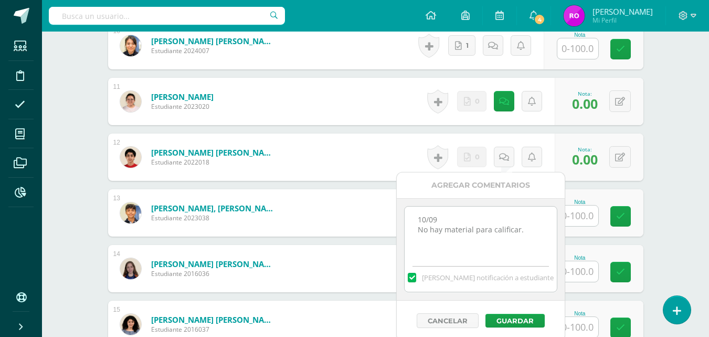
scroll to position [869, 0]
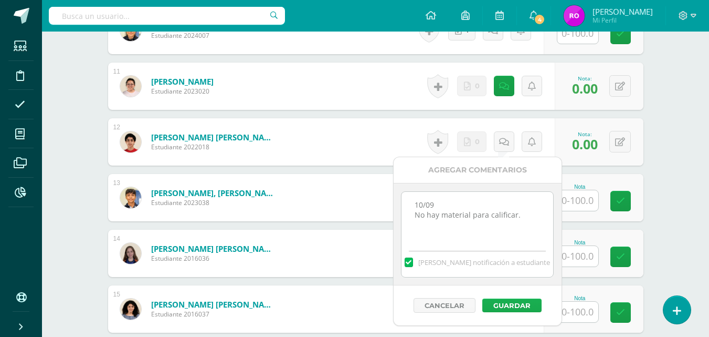
type textarea "10/09 No hay material para calificar."
click at [520, 306] on button "Guardar" at bounding box center [511, 305] width 59 height 14
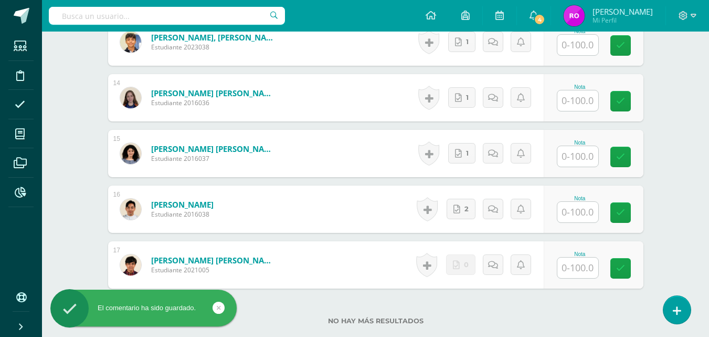
scroll to position [1029, 0]
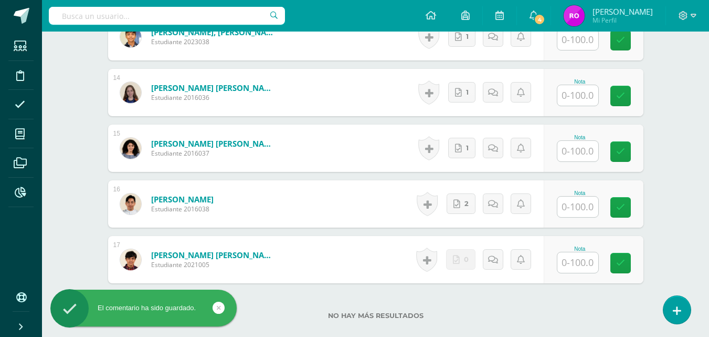
click at [576, 264] on input "text" at bounding box center [578, 262] width 41 height 20
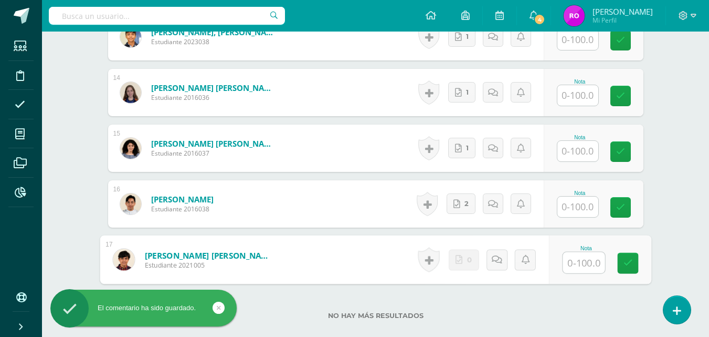
type input "0"
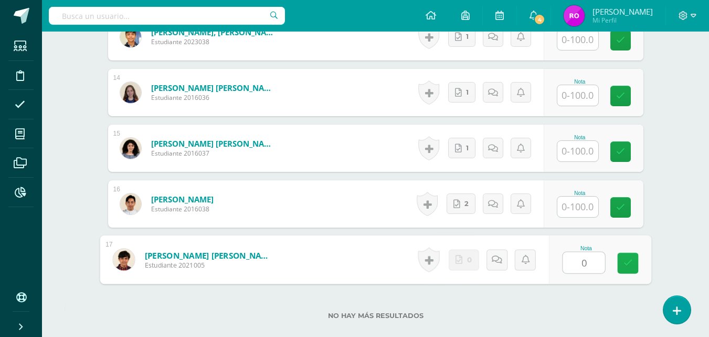
click at [627, 262] on icon at bounding box center [627, 262] width 9 height 9
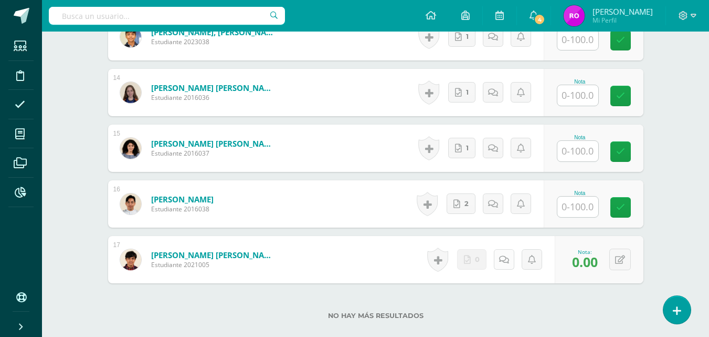
click at [503, 265] on link at bounding box center [504, 259] width 20 height 20
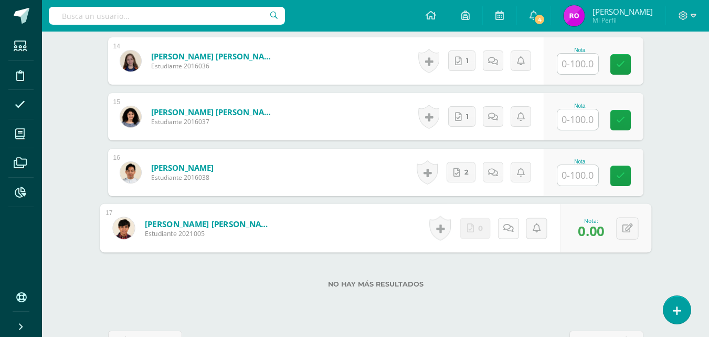
scroll to position [1065, 0]
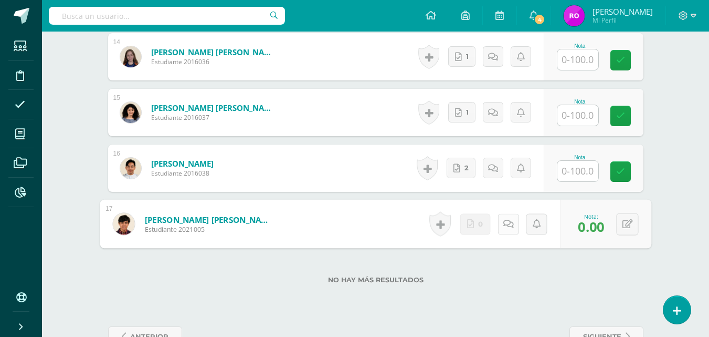
click at [508, 215] on link at bounding box center [508, 223] width 21 height 21
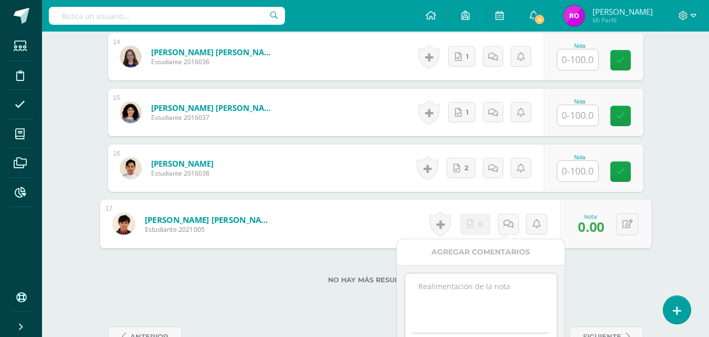
click at [509, 298] on textarea at bounding box center [481, 299] width 152 height 52
paste textarea "10/09 No hay material para calificar."
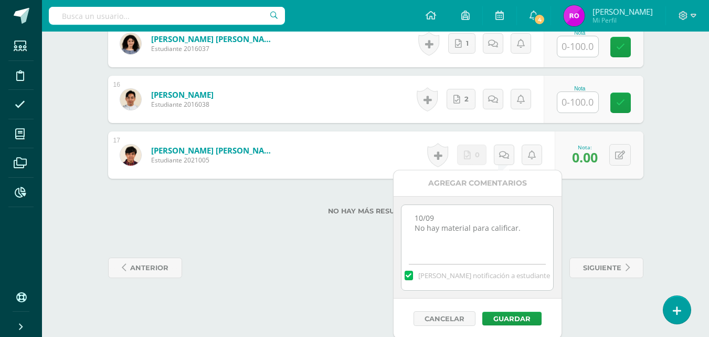
scroll to position [1136, 0]
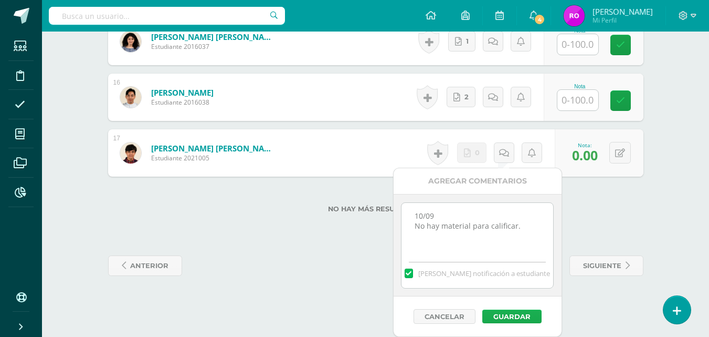
type textarea "10/09 No hay material para calificar."
click at [522, 320] on button "Guardar" at bounding box center [511, 316] width 59 height 14
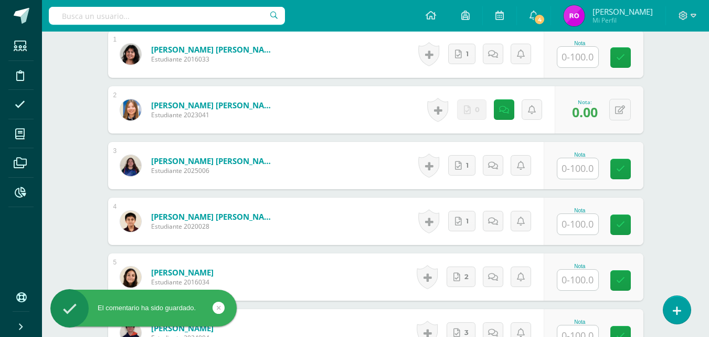
scroll to position [265, 0]
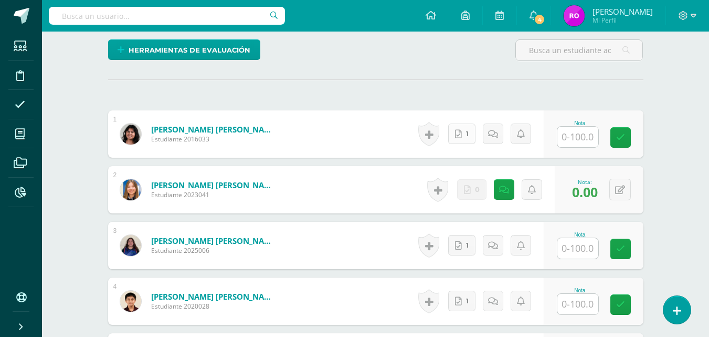
click at [468, 131] on span "1" at bounding box center [467, 133] width 3 height 19
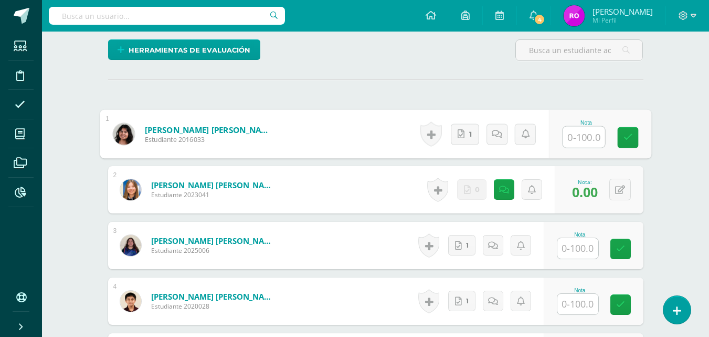
click at [588, 137] on input "text" at bounding box center [584, 137] width 42 height 21
type input "100"
click at [625, 138] on icon at bounding box center [627, 137] width 9 height 9
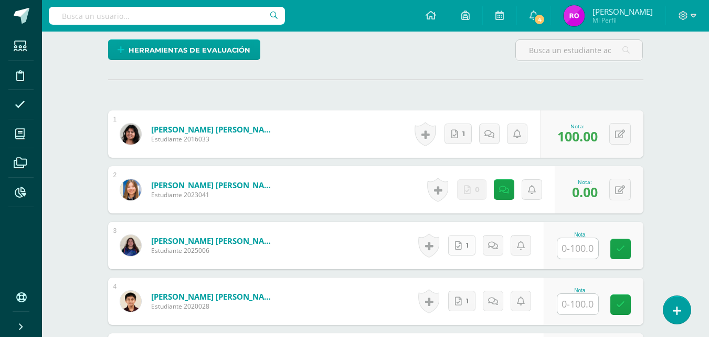
click at [462, 246] on icon at bounding box center [458, 245] width 7 height 9
click at [593, 250] on input "text" at bounding box center [584, 248] width 42 height 21
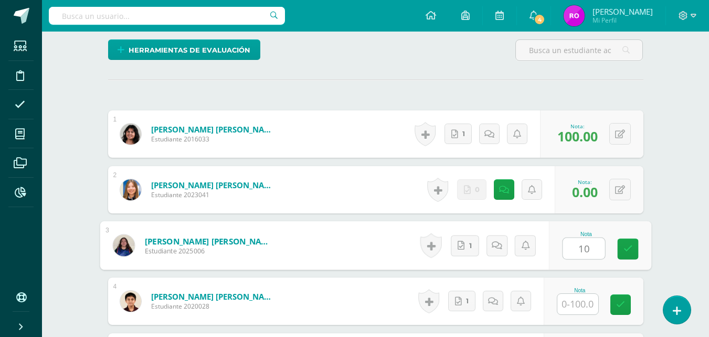
type input "100"
click at [627, 251] on icon at bounding box center [627, 248] width 9 height 9
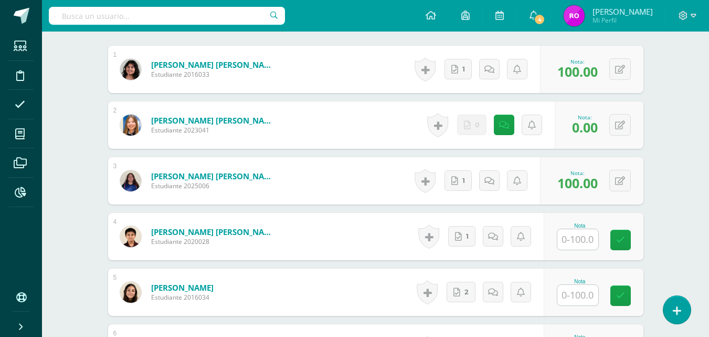
scroll to position [330, 0]
click at [463, 237] on link "1" at bounding box center [461, 235] width 27 height 20
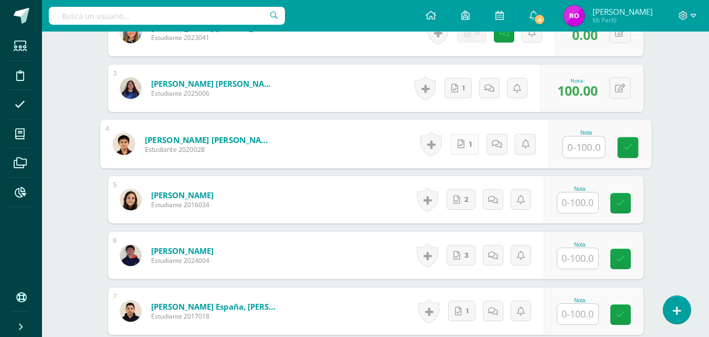
scroll to position [425, 0]
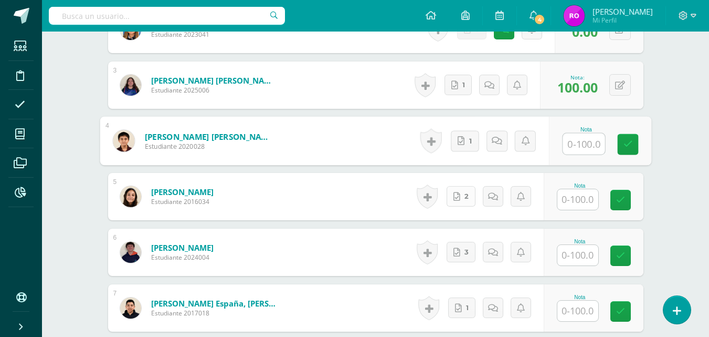
click at [459, 189] on link "2" at bounding box center [461, 196] width 29 height 20
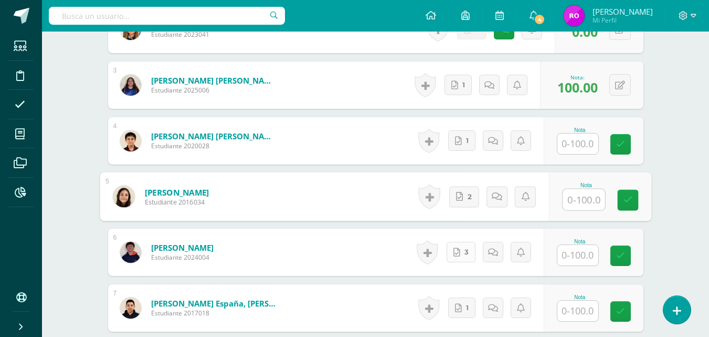
click at [457, 251] on icon at bounding box center [457, 252] width 7 height 9
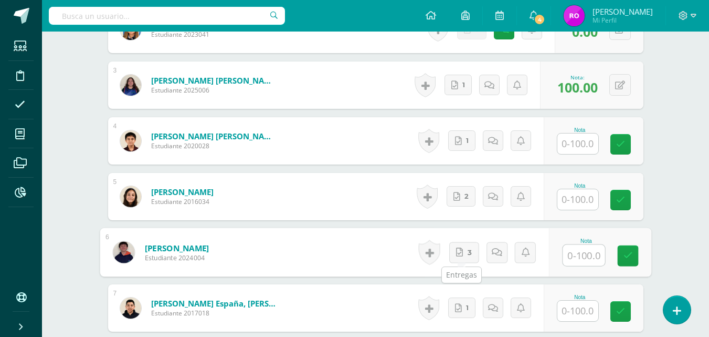
click at [592, 259] on input "text" at bounding box center [584, 255] width 42 height 21
type input "0"
click at [627, 254] on icon at bounding box center [627, 255] width 9 height 9
click at [501, 255] on icon at bounding box center [496, 251] width 10 height 9
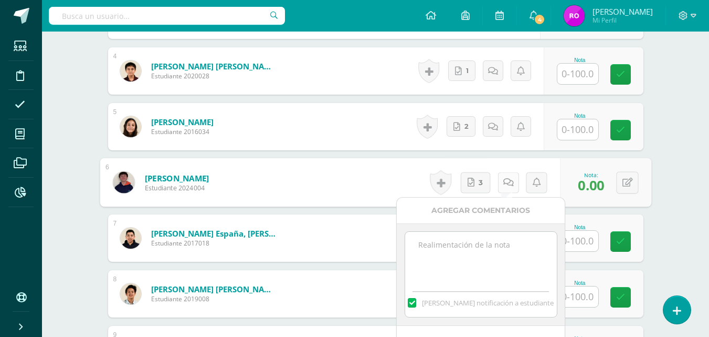
scroll to position [498, 0]
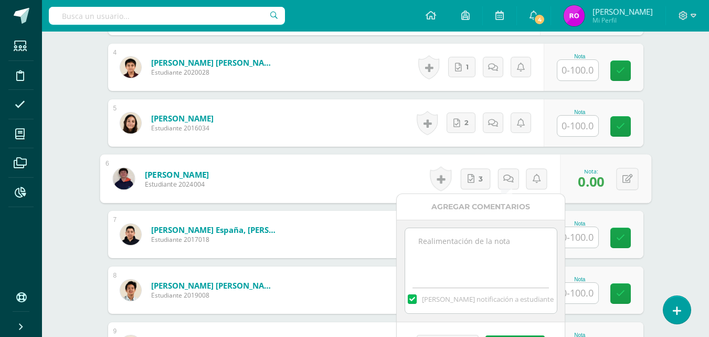
click at [503, 246] on textarea at bounding box center [481, 254] width 152 height 52
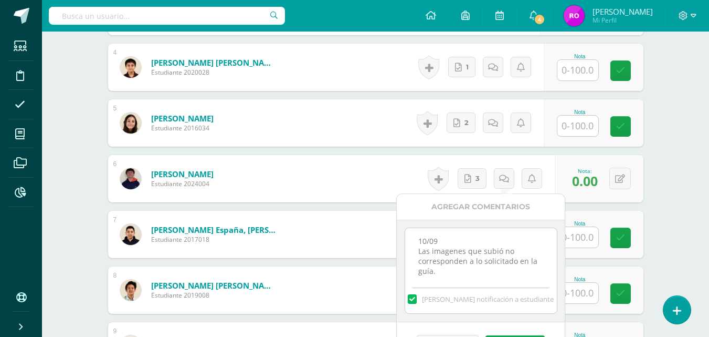
click at [457, 254] on textarea "10/09 Las imagenes que subió no corresponden a lo solicitado en la guía." at bounding box center [481, 254] width 152 height 52
click at [453, 251] on textarea "10/09 Las imagenes que subió no corresponden a lo solicitado en la guía." at bounding box center [481, 254] width 152 height 52
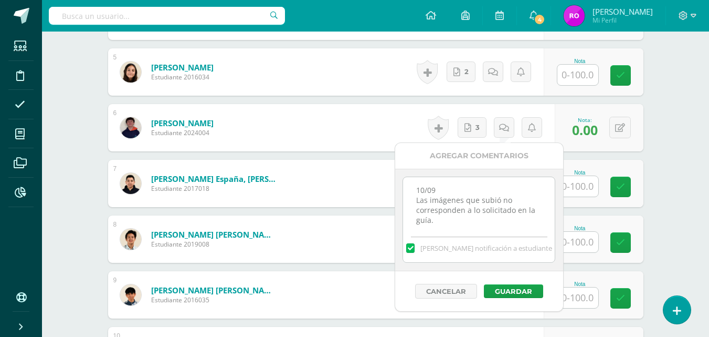
scroll to position [550, 0]
type textarea "10/09 Las imágenes que subió no corresponden a lo solicitado en la guía."
click at [514, 294] on button "Guardar" at bounding box center [511, 290] width 59 height 14
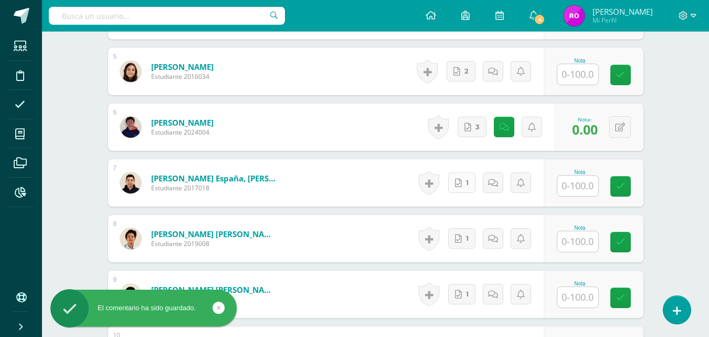
click at [461, 185] on icon at bounding box center [458, 182] width 7 height 9
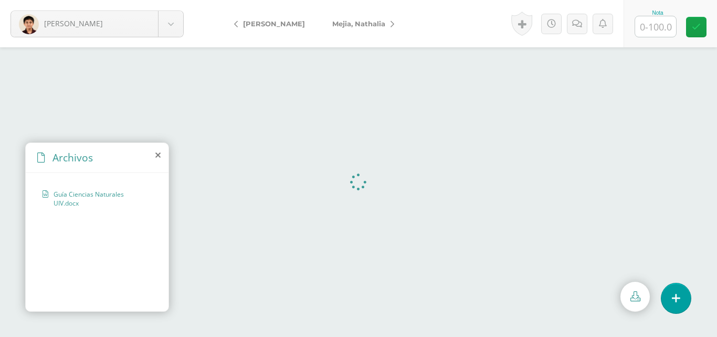
click at [660, 29] on input "text" at bounding box center [655, 26] width 41 height 20
click at [665, 25] on input "text" at bounding box center [655, 26] width 41 height 20
type input "5"
type input "35"
click at [698, 28] on icon at bounding box center [696, 27] width 9 height 9
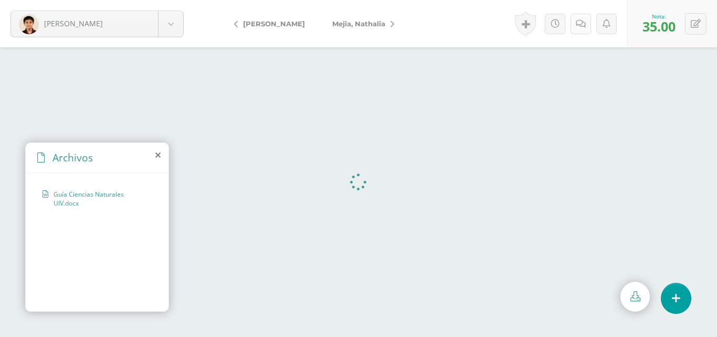
click at [576, 24] on icon at bounding box center [581, 23] width 10 height 9
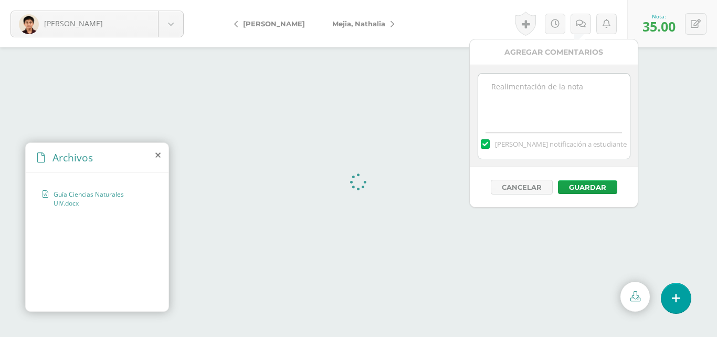
click at [563, 81] on textarea at bounding box center [554, 99] width 152 height 52
paste textarea "10/09 No hay material para calificar."
click at [532, 94] on textarea "10/09 Fal" at bounding box center [554, 99] width 152 height 52
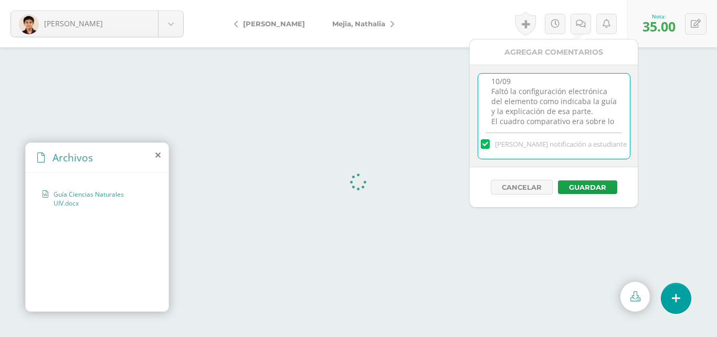
scroll to position [15, 0]
type textarea "10/09 Faltó la configuración electrónica del elemento como indicaba la guía y l…"
click at [596, 194] on button "Guardar" at bounding box center [587, 187] width 59 height 14
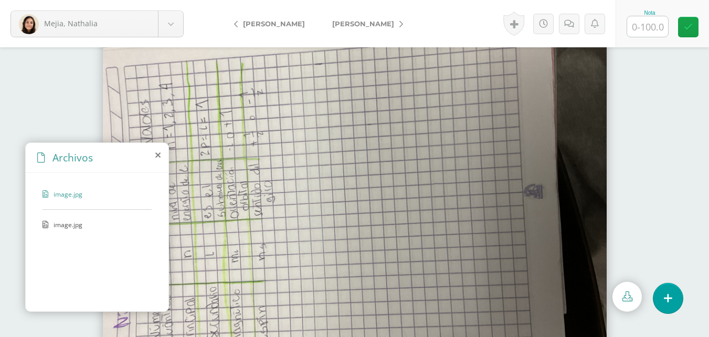
click at [628, 300] on icon at bounding box center [628, 296] width 10 height 10
click at [92, 226] on span "image.jpg" at bounding box center [97, 224] width 86 height 9
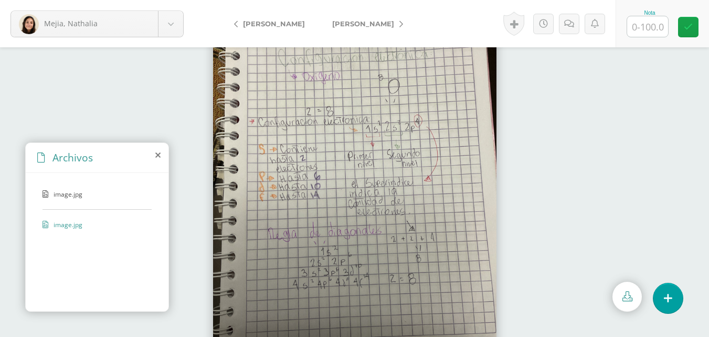
click at [653, 31] on input "text" at bounding box center [647, 26] width 41 height 20
type input "70"
click at [688, 35] on link at bounding box center [688, 27] width 20 height 20
click at [572, 25] on icon at bounding box center [569, 23] width 10 height 9
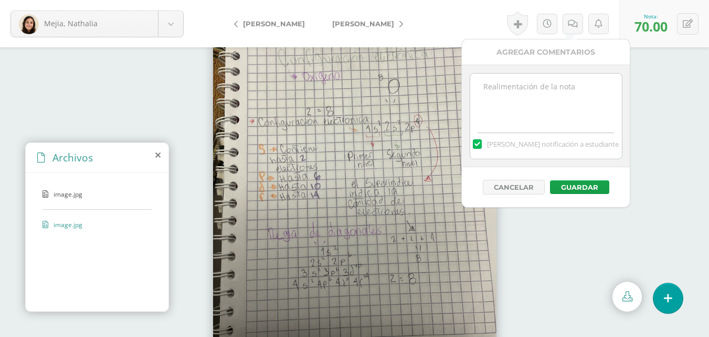
click at [543, 97] on textarea at bounding box center [546, 99] width 152 height 52
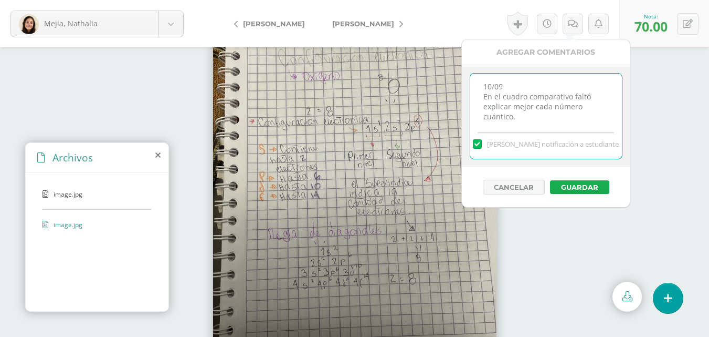
type textarea "10/09 En el cuadro comparativo faltó explicar mejor cada número cuántico."
click at [592, 187] on button "Guardar" at bounding box center [579, 187] width 59 height 14
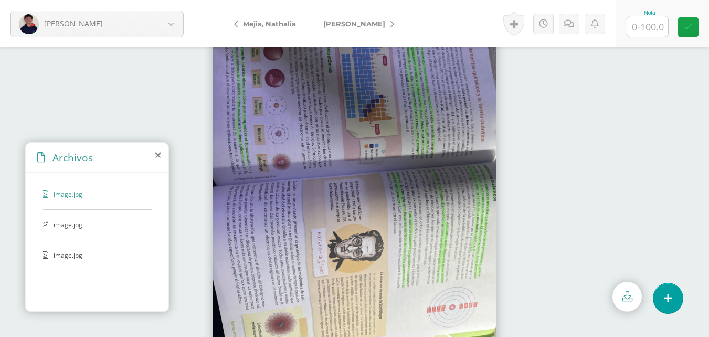
scroll to position [45, 0]
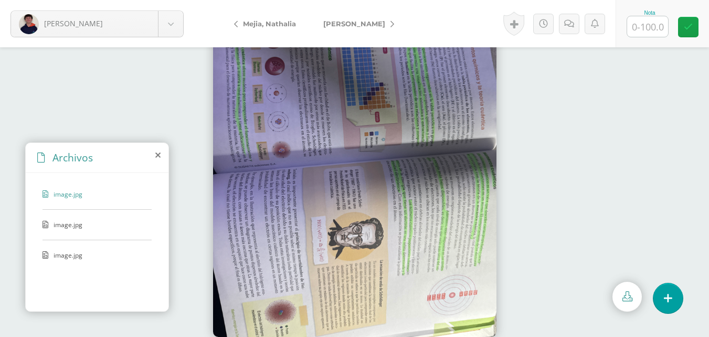
click at [90, 223] on span "image.jpg" at bounding box center [97, 224] width 86 height 9
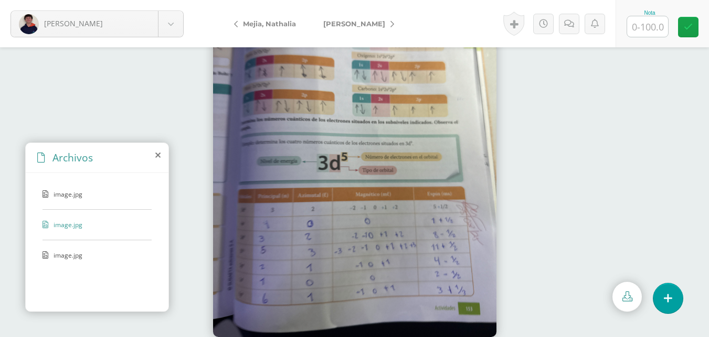
click at [88, 258] on span "image.jpg" at bounding box center [97, 254] width 86 height 9
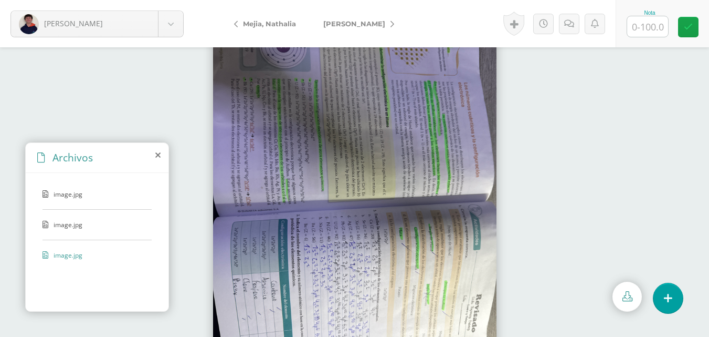
scroll to position [4, 0]
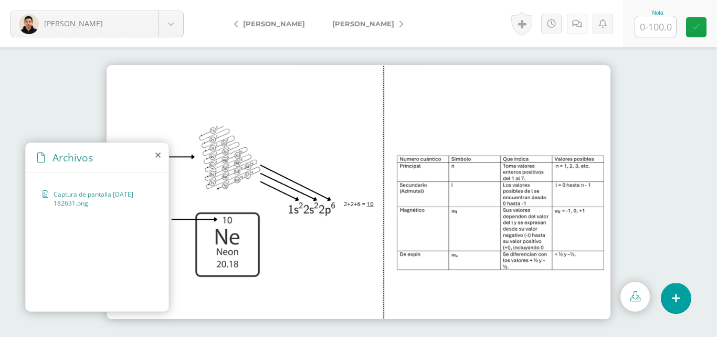
click at [579, 24] on icon at bounding box center [577, 23] width 10 height 9
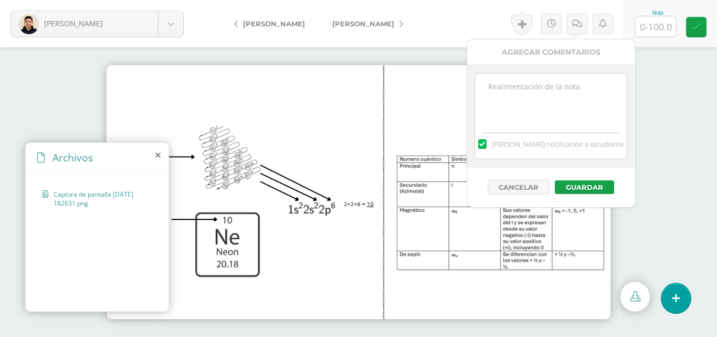
click at [575, 90] on textarea at bounding box center [551, 99] width 152 height 52
click at [493, 58] on div "Agregar Comentarios" at bounding box center [551, 52] width 168 height 26
click at [595, 89] on textarea "10/09 Faltó la explicación de lo sim" at bounding box center [551, 99] width 152 height 52
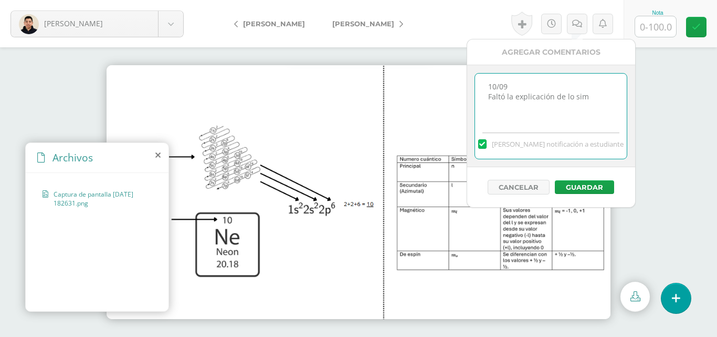
click at [596, 100] on textarea "10/09 Faltó la explicación de lo sim" at bounding box center [551, 99] width 152 height 52
click at [493, 62] on div "Agregar Comentarios" at bounding box center [551, 52] width 168 height 26
click at [496, 62] on div "Agregar Comentarios" at bounding box center [551, 52] width 168 height 26
click at [496, 63] on div "Agregar Comentarios" at bounding box center [551, 52] width 168 height 26
click at [496, 62] on div "Agregar Comentarios" at bounding box center [551, 52] width 168 height 26
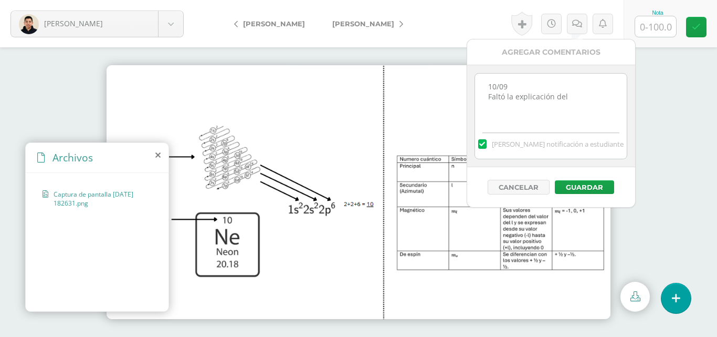
click at [496, 62] on div "Agregar Comentarios" at bounding box center [551, 52] width 168 height 26
click at [580, 89] on textarea "10/09 Faltó la explicación del" at bounding box center [551, 99] width 152 height 52
click at [585, 101] on textarea "10/09 Faltó la explicación del" at bounding box center [551, 99] width 152 height 52
click at [496, 62] on div "Agregar Comentarios" at bounding box center [551, 52] width 168 height 26
drag, startPoint x: 585, startPoint y: 101, endPoint x: 496, endPoint y: 62, distance: 97.8
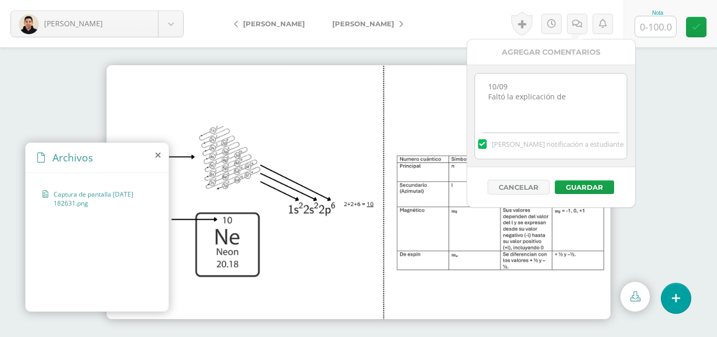
click at [496, 62] on div "Agregar Comentarios" at bounding box center [551, 52] width 168 height 26
click at [581, 91] on textarea "10/09 Faltó la explicación de" at bounding box center [551, 99] width 152 height 52
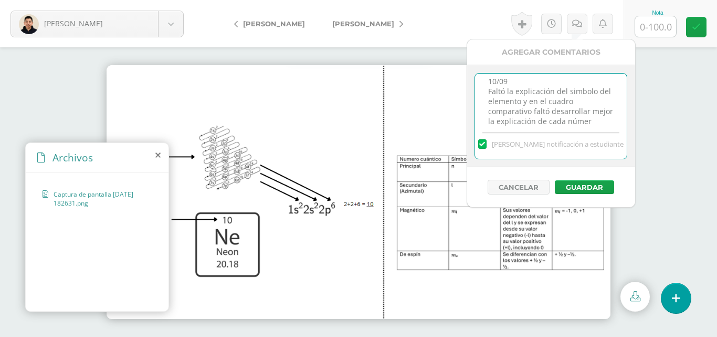
scroll to position [15, 0]
type textarea "10/09 Faltó la explicación del símbolo del elemento y en el cuadro comparativo …"
click at [591, 187] on button "Guardar" at bounding box center [584, 187] width 59 height 14
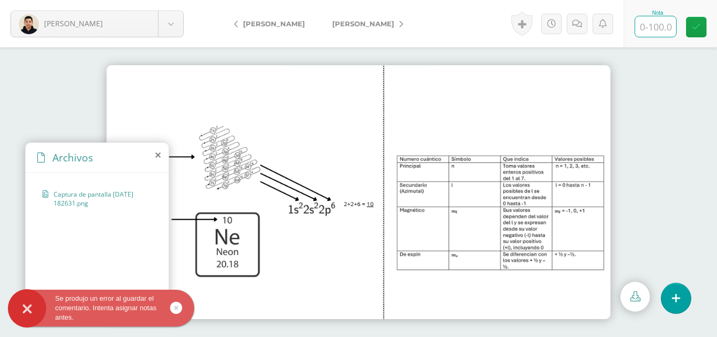
click at [654, 26] on input "text" at bounding box center [655, 26] width 41 height 20
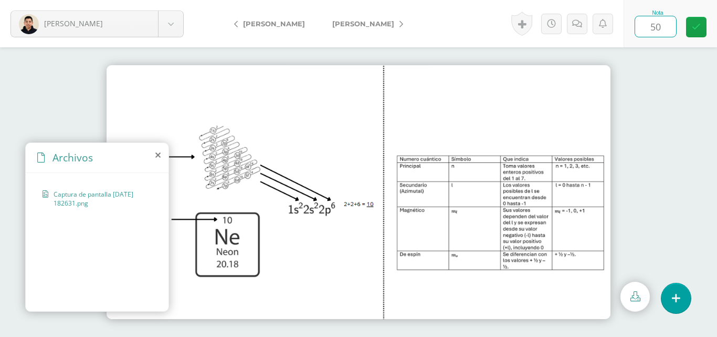
type input "5"
type input "60"
click at [692, 27] on icon at bounding box center [696, 27] width 9 height 9
click at [580, 25] on icon at bounding box center [581, 23] width 10 height 9
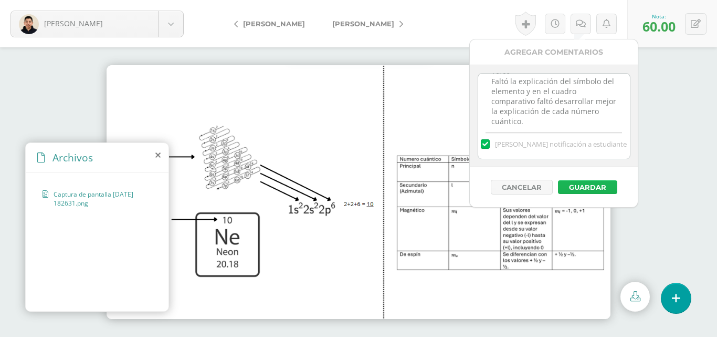
click at [602, 187] on button "Guardar" at bounding box center [587, 187] width 59 height 14
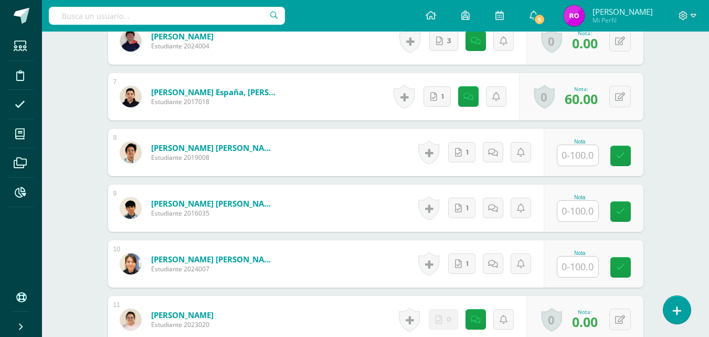
scroll to position [629, 0]
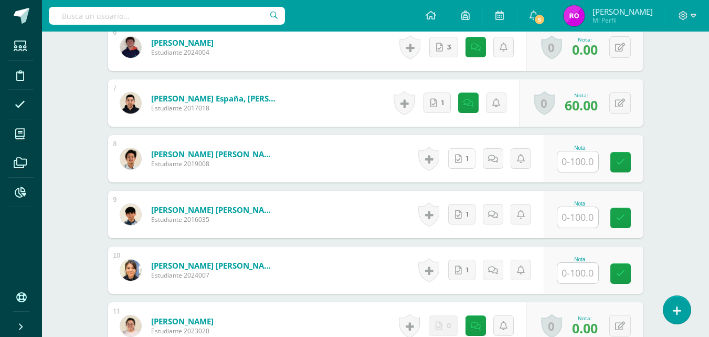
click at [469, 160] on span "1" at bounding box center [467, 158] width 3 height 19
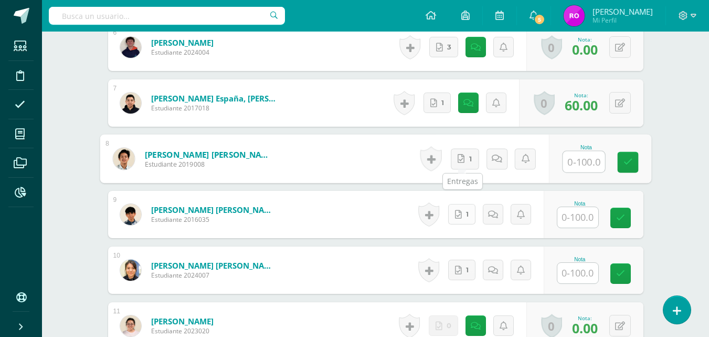
click at [468, 215] on span "1" at bounding box center [467, 213] width 3 height 19
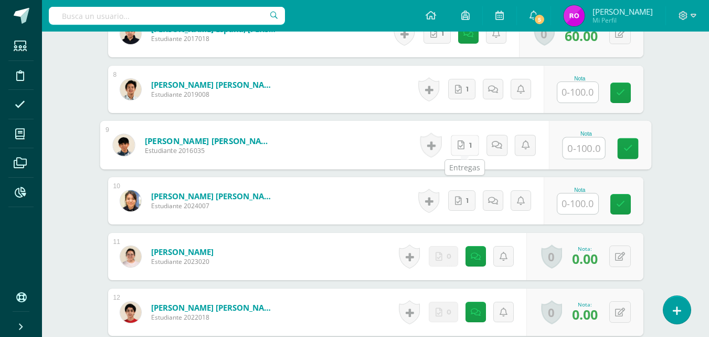
scroll to position [703, 0]
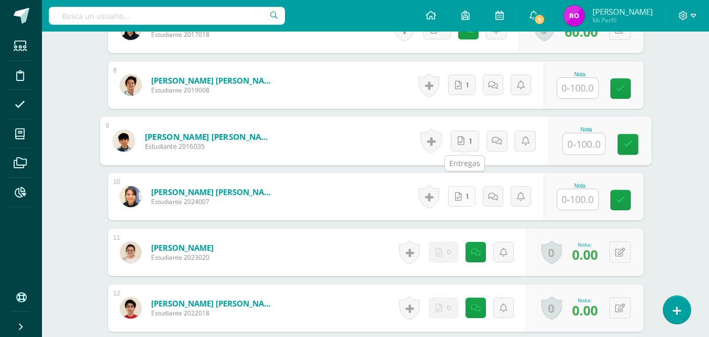
click at [461, 197] on icon at bounding box center [458, 196] width 7 height 9
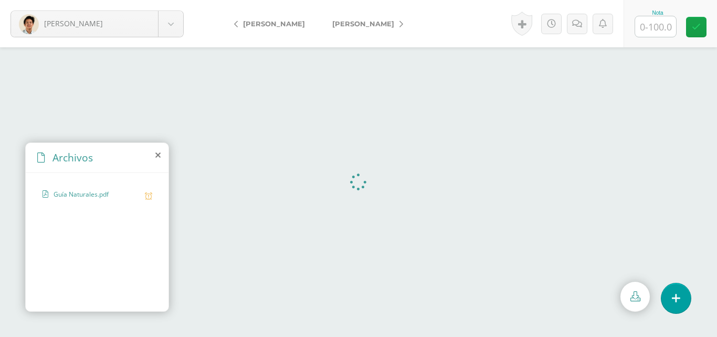
click at [657, 29] on input "text" at bounding box center [655, 26] width 41 height 20
type input "50"
click at [696, 28] on icon at bounding box center [696, 27] width 9 height 9
click at [577, 23] on icon at bounding box center [581, 23] width 10 height 9
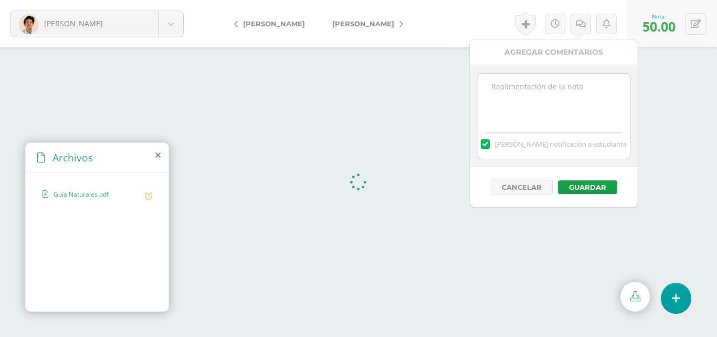
click at [567, 104] on textarea at bounding box center [554, 99] width 152 height 52
click at [572, 110] on textarea "10/09 La configuración electronica debía realizarla completa" at bounding box center [554, 99] width 152 height 52
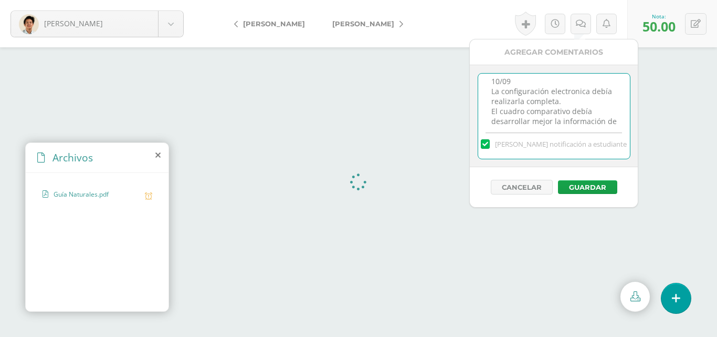
scroll to position [15, 0]
click at [596, 187] on button "Guardar" at bounding box center [587, 187] width 59 height 14
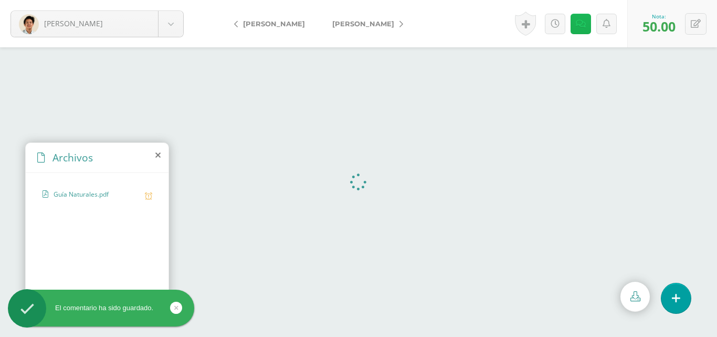
click at [576, 24] on icon at bounding box center [581, 23] width 10 height 9
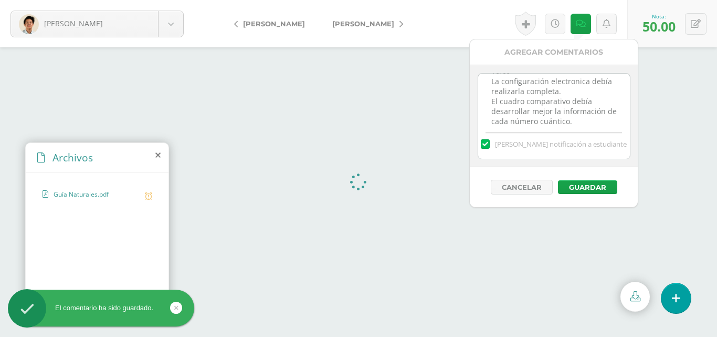
click at [576, 89] on textarea "10/09 La configuración electronica debía realizarla completa. El cuadro compara…" at bounding box center [554, 99] width 152 height 52
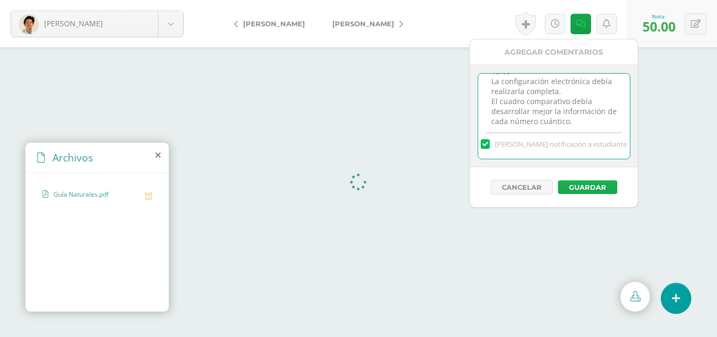
type textarea "10/09 La configuración electrónica debía realizarla completa. El cuadro compara…"
click at [590, 186] on button "Guardar" at bounding box center [587, 187] width 59 height 14
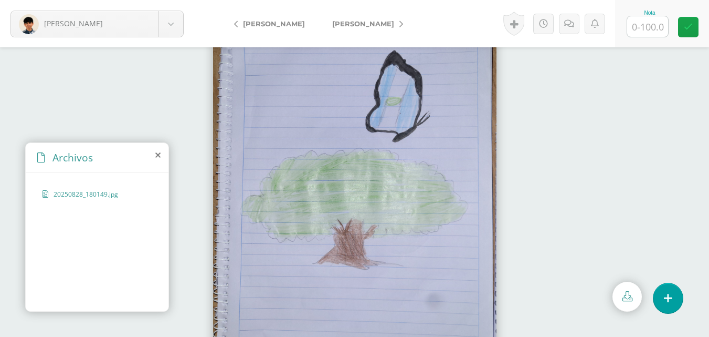
click at [644, 28] on input "text" at bounding box center [647, 26] width 41 height 20
type input "0"
click at [683, 29] on link at bounding box center [688, 27] width 20 height 20
click at [581, 24] on icon at bounding box center [580, 23] width 10 height 9
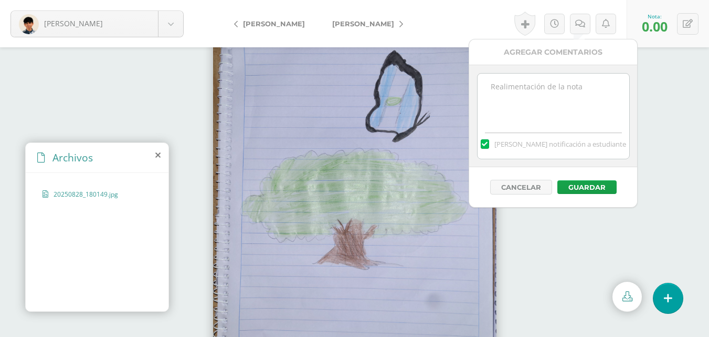
click at [572, 89] on textarea at bounding box center [554, 99] width 152 height 52
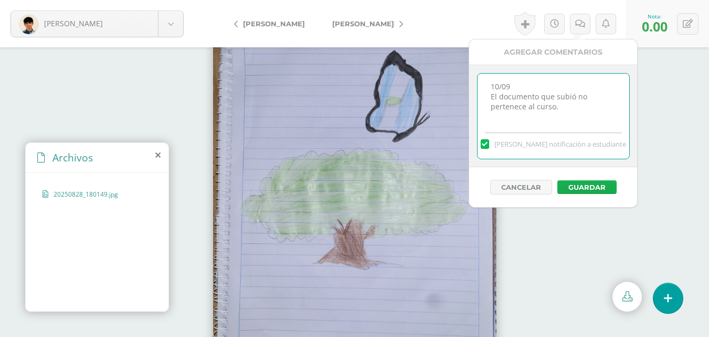
type textarea "10/09 El documento que subió no pertenece al curso."
click at [591, 185] on button "Guardar" at bounding box center [587, 187] width 59 height 14
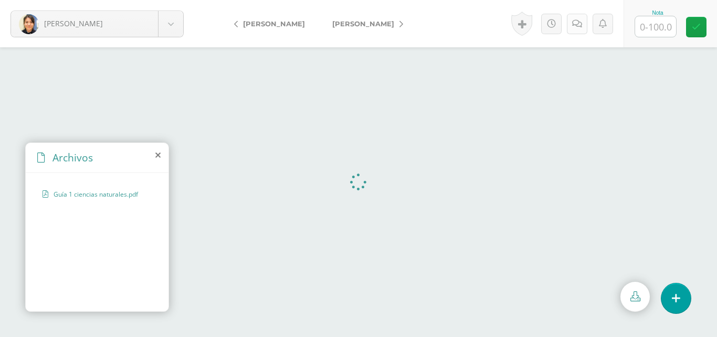
click at [577, 25] on icon at bounding box center [577, 23] width 10 height 9
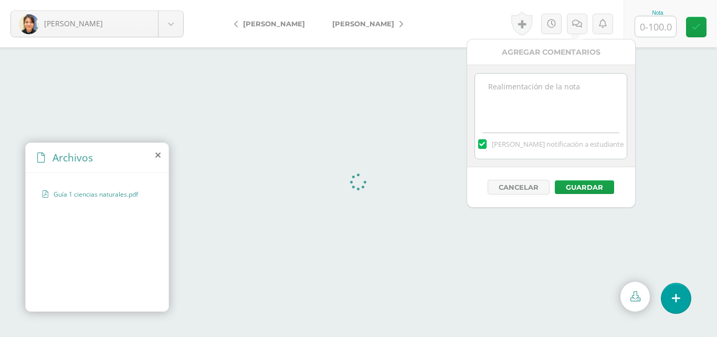
click at [574, 90] on textarea at bounding box center [551, 99] width 152 height 52
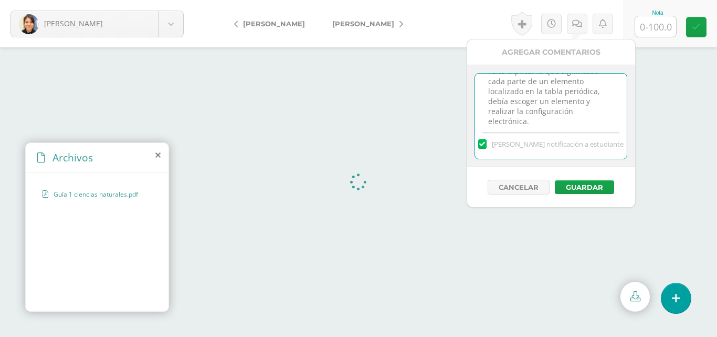
scroll to position [35, 0]
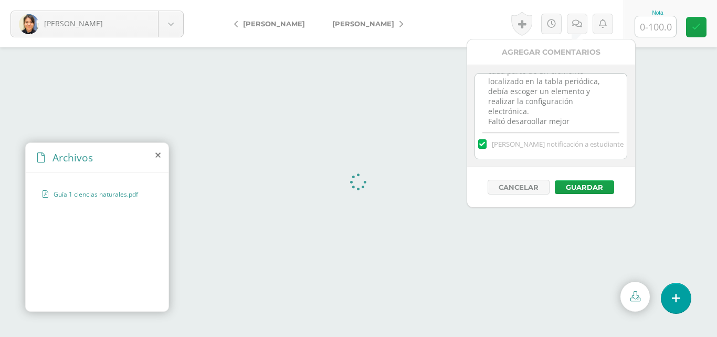
click at [575, 110] on textarea "10/09 Faltó explicar la que significaba cada parte de un elemento localizado en…" at bounding box center [551, 99] width 152 height 52
click at [577, 124] on textarea "10/09 Faltó explicar la que significaba cada parte de un elemento localizado en…" at bounding box center [551, 99] width 152 height 52
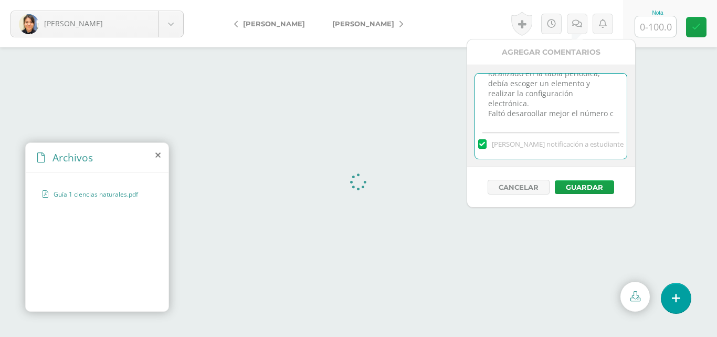
scroll to position [45, 0]
type textarea "10/09 Faltó explicar la que significaba cada parte de un elemento localizado en…"
click at [569, 186] on button "Guardar" at bounding box center [584, 187] width 59 height 14
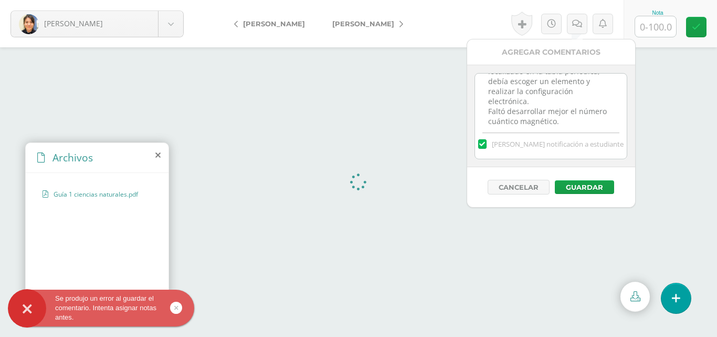
click at [658, 25] on input "text" at bounding box center [655, 26] width 41 height 20
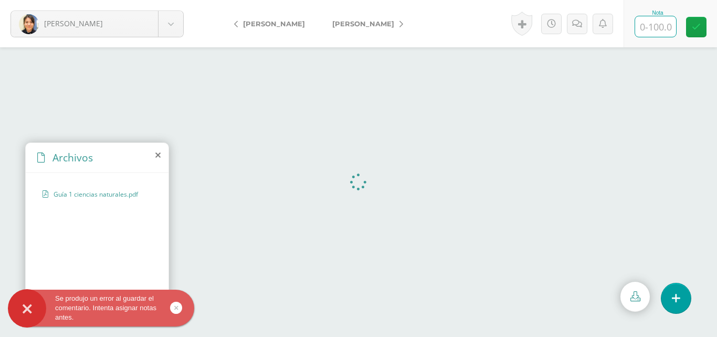
type input "6"
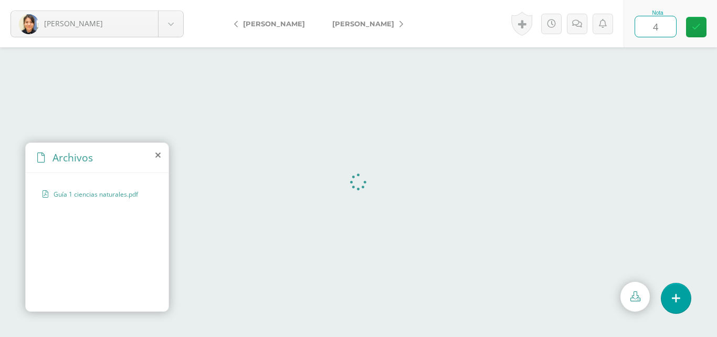
type input "40"
click at [704, 31] on link at bounding box center [696, 27] width 20 height 20
click at [586, 27] on link at bounding box center [581, 24] width 20 height 20
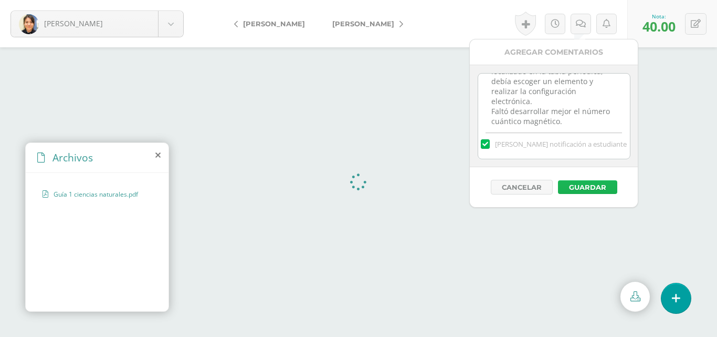
click at [588, 184] on button "Guardar" at bounding box center [587, 187] width 59 height 14
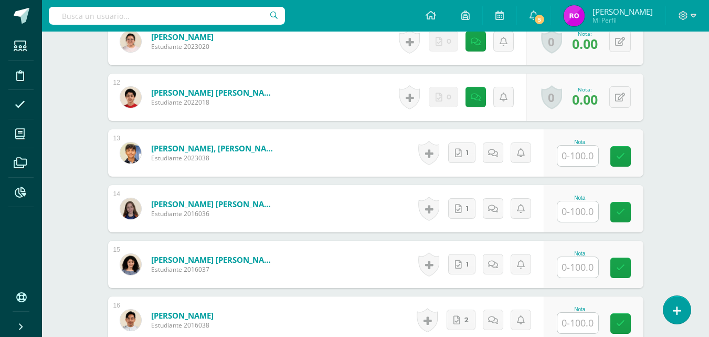
scroll to position [908, 0]
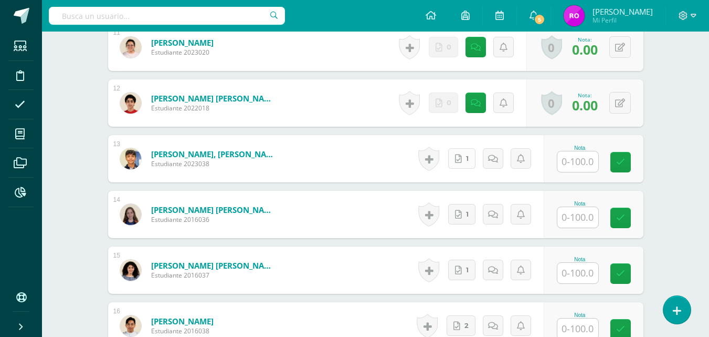
click at [464, 161] on link "1" at bounding box center [461, 158] width 27 height 20
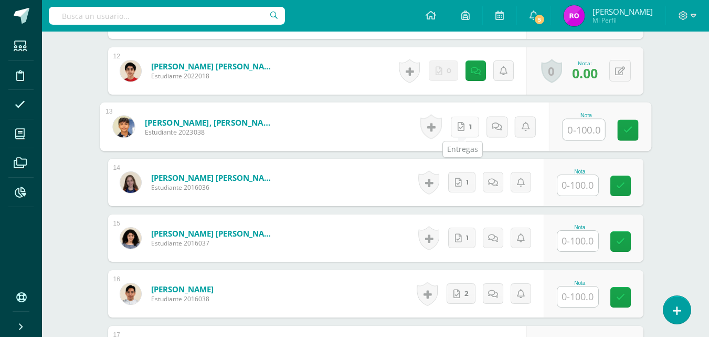
scroll to position [945, 0]
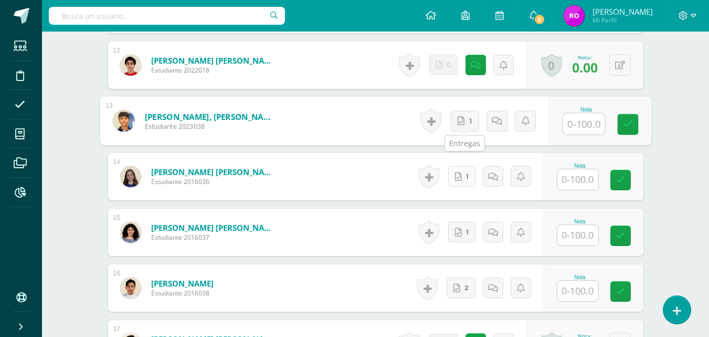
click at [460, 183] on link "1" at bounding box center [461, 176] width 27 height 20
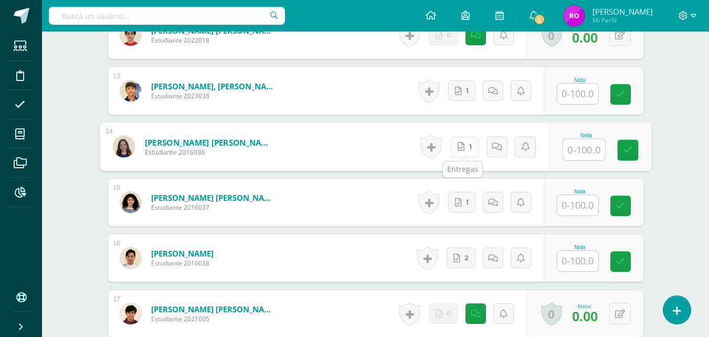
scroll to position [994, 0]
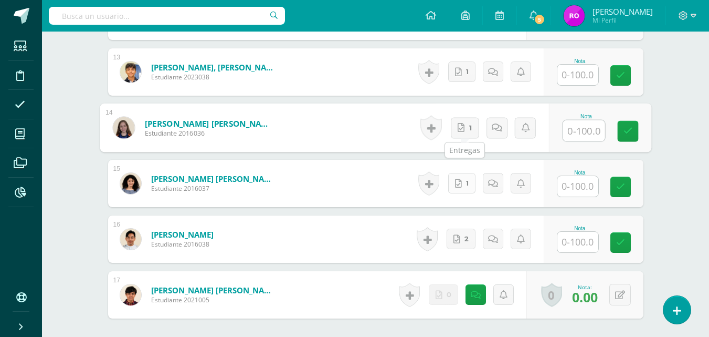
click at [469, 186] on span "1" at bounding box center [467, 182] width 3 height 19
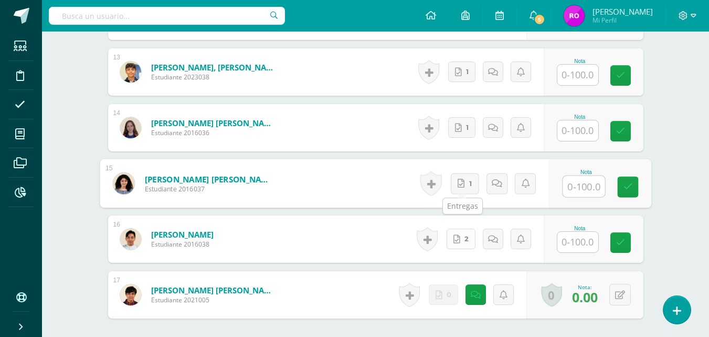
click at [476, 243] on link "2" at bounding box center [461, 238] width 29 height 20
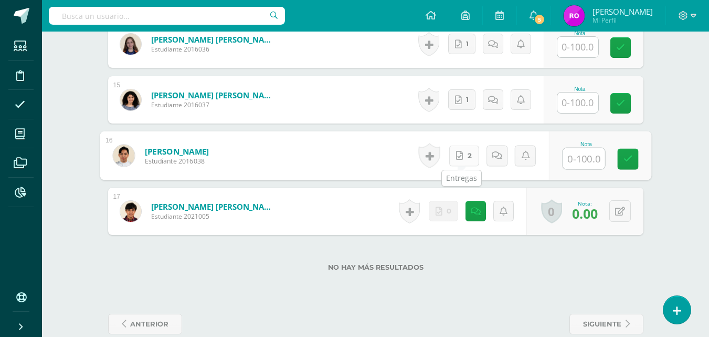
scroll to position [1079, 0]
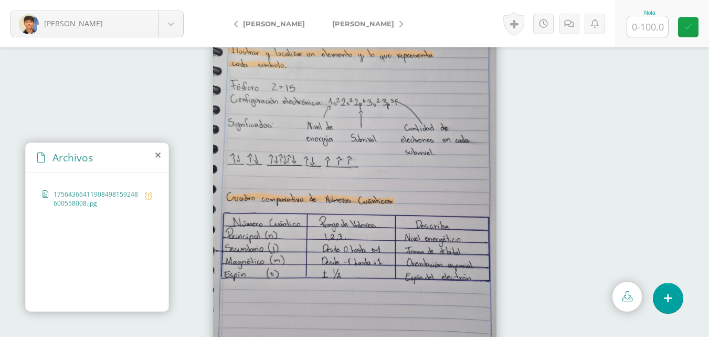
click at [651, 28] on input "text" at bounding box center [647, 26] width 41 height 20
type input "80"
click at [684, 31] on link at bounding box center [688, 27] width 20 height 20
click at [572, 26] on icon at bounding box center [569, 23] width 10 height 9
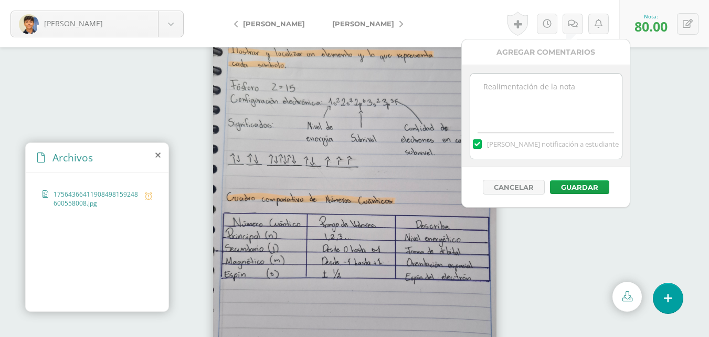
click at [571, 99] on textarea at bounding box center [546, 99] width 152 height 52
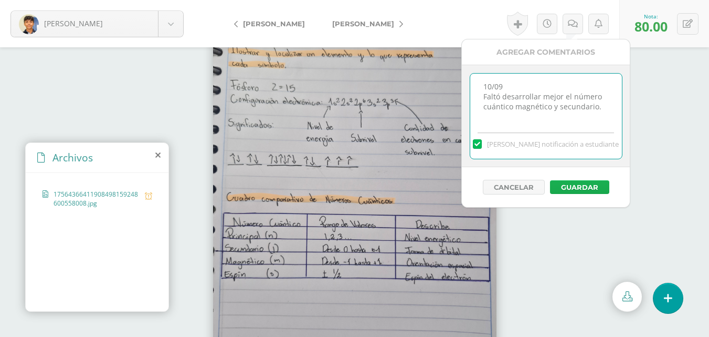
type textarea "10/09 Faltó desarrollar mejor el número cuántico magnético y secundario."
click at [582, 188] on button "Guardar" at bounding box center [579, 187] width 59 height 14
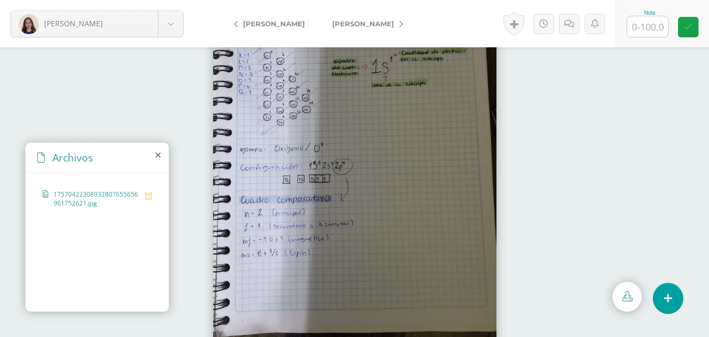
scroll to position [45, 0]
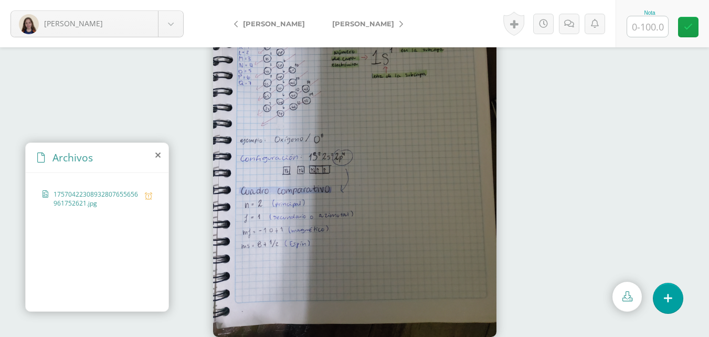
click at [639, 28] on input "text" at bounding box center [647, 26] width 41 height 20
type input "60"
click at [683, 27] on link at bounding box center [688, 27] width 20 height 20
click at [571, 23] on icon at bounding box center [569, 23] width 10 height 9
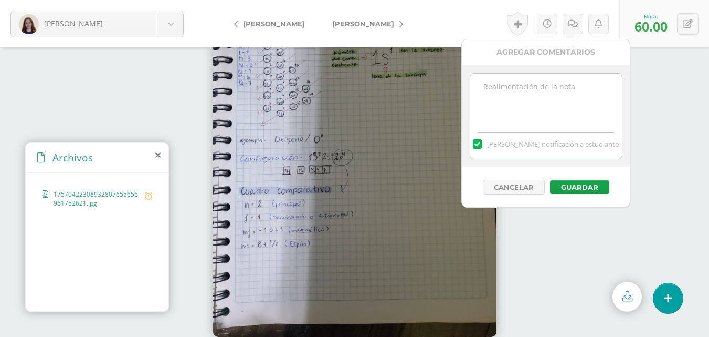
click at [558, 90] on textarea at bounding box center [546, 99] width 152 height 52
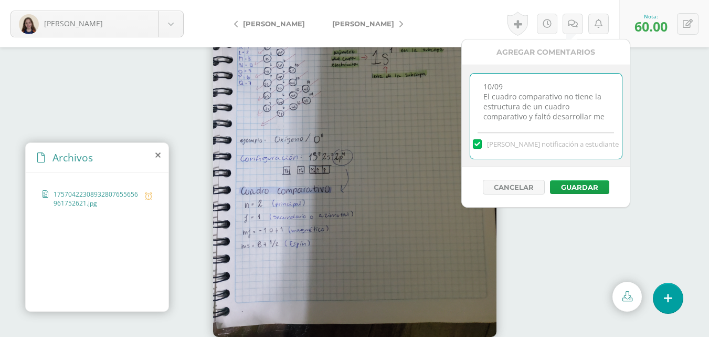
scroll to position [5, 0]
type textarea "10/09 El cuadro comparativo no tiene la estructura de un cuadro comparativo y f…"
click at [590, 187] on button "Guardar" at bounding box center [579, 187] width 59 height 14
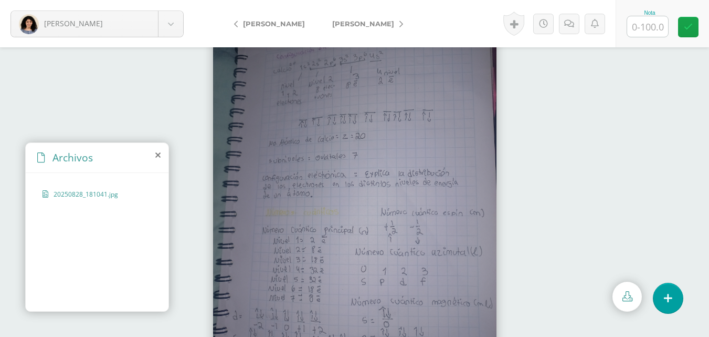
click at [654, 28] on input "text" at bounding box center [647, 26] width 41 height 20
type input "90"
click at [692, 30] on icon at bounding box center [688, 27] width 9 height 9
click at [576, 27] on icon at bounding box center [573, 23] width 10 height 9
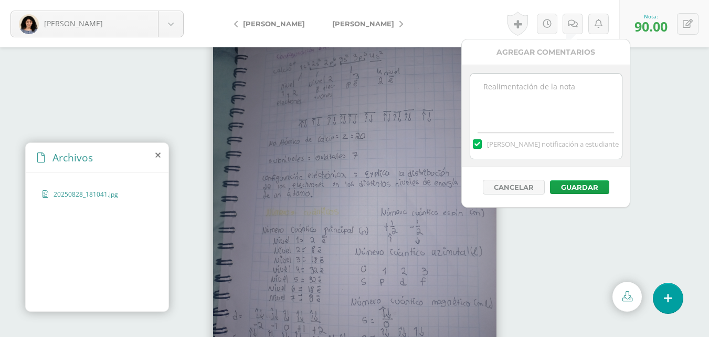
click at [569, 87] on textarea at bounding box center [546, 99] width 152 height 52
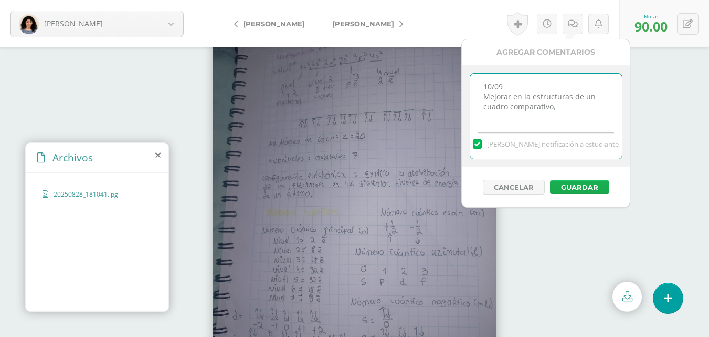
type textarea "10/09 Mejorar en la estructuras de un cuadro comparativo,"
click at [594, 188] on button "Guardar" at bounding box center [579, 187] width 59 height 14
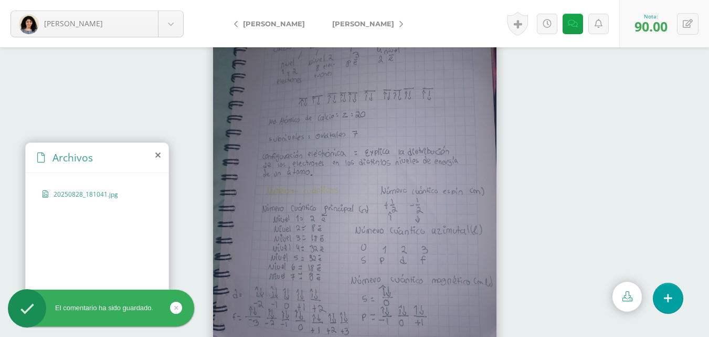
scroll to position [45, 0]
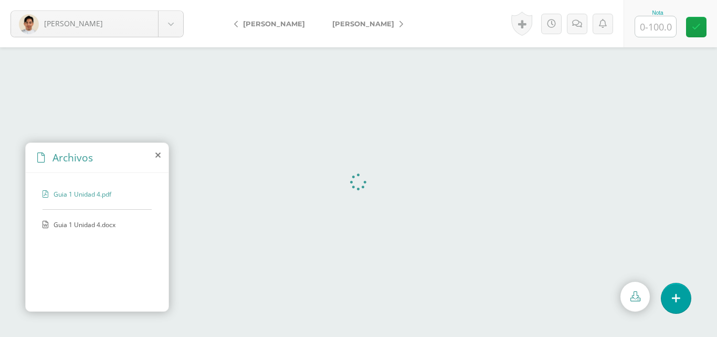
click at [94, 229] on div "Guia 1 Unidad 4.docx" at bounding box center [97, 229] width 109 height 19
click at [657, 30] on input "text" at bounding box center [655, 26] width 41 height 20
type input "60"
click at [579, 22] on icon at bounding box center [577, 23] width 10 height 9
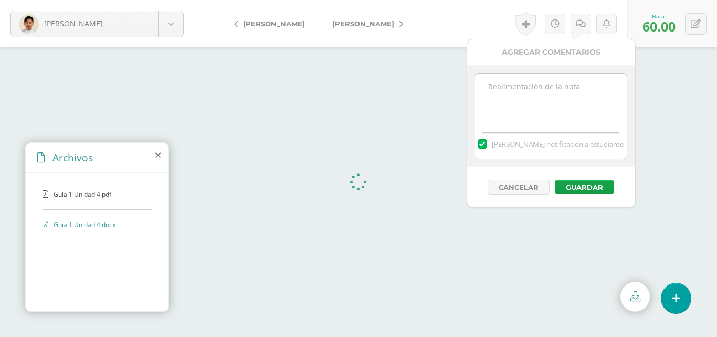
click at [584, 101] on textarea at bounding box center [551, 99] width 152 height 52
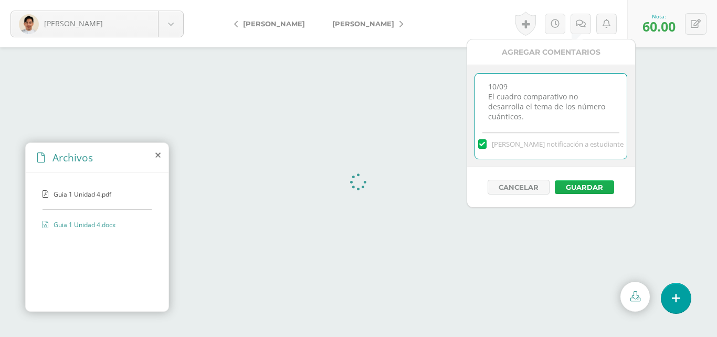
type textarea "10/09 El cuadro comparativo no desarrolla el tema de los número cuánticos."
click at [595, 191] on button "Guardar" at bounding box center [584, 187] width 59 height 14
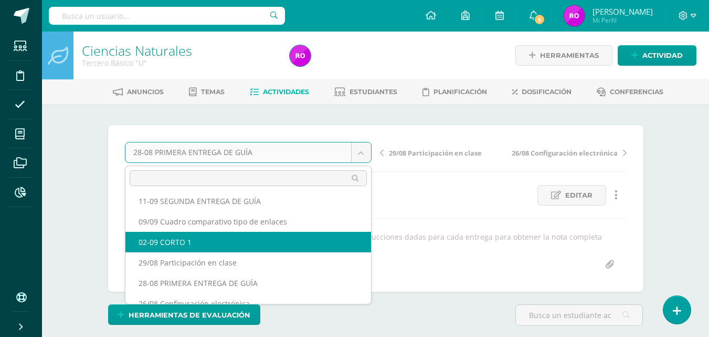
scroll to position [64, 0]
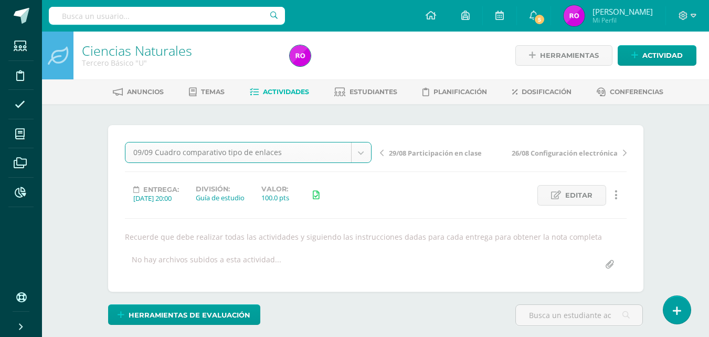
select select "/dashboard/teacher/grade-activity/220100/"
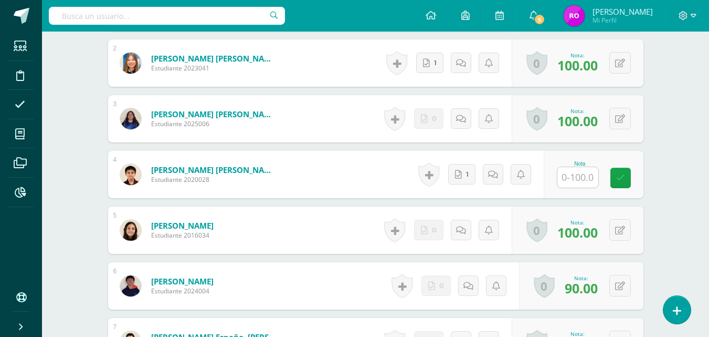
scroll to position [401, 0]
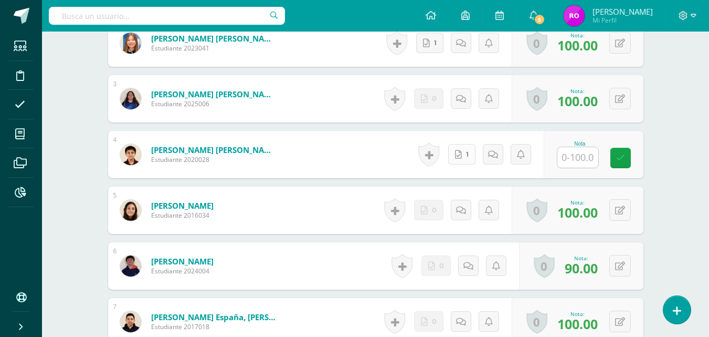
click at [467, 158] on span "1" at bounding box center [467, 153] width 3 height 19
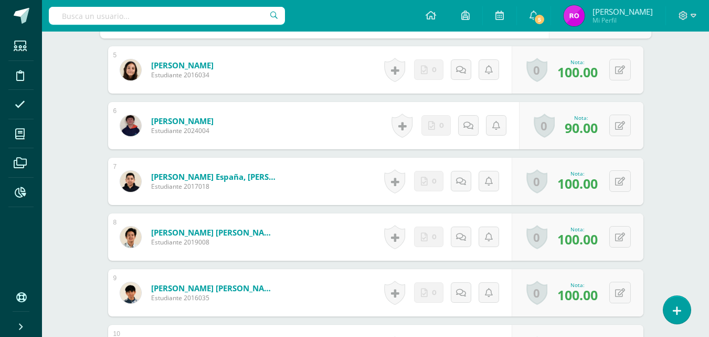
scroll to position [0, 0]
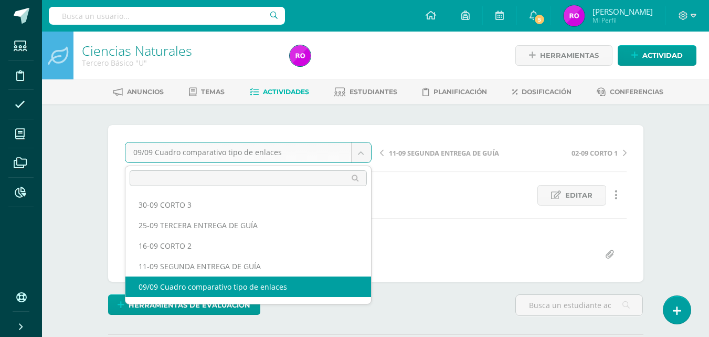
select select "/dashboard/teacher/grade-activity/218724/"
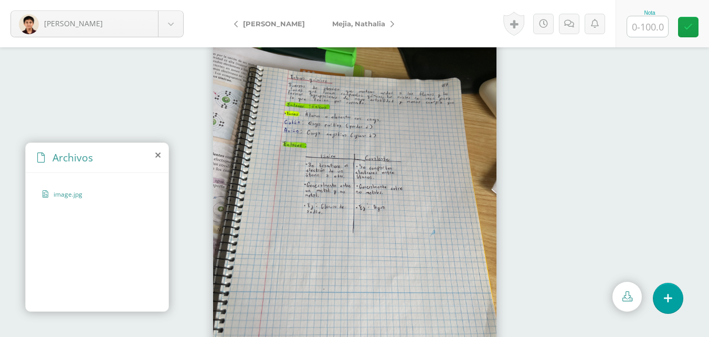
click at [653, 27] on input "text" at bounding box center [647, 26] width 41 height 20
type input "70"
click at [693, 27] on link at bounding box center [688, 27] width 20 height 20
click at [572, 25] on icon at bounding box center [569, 23] width 10 height 9
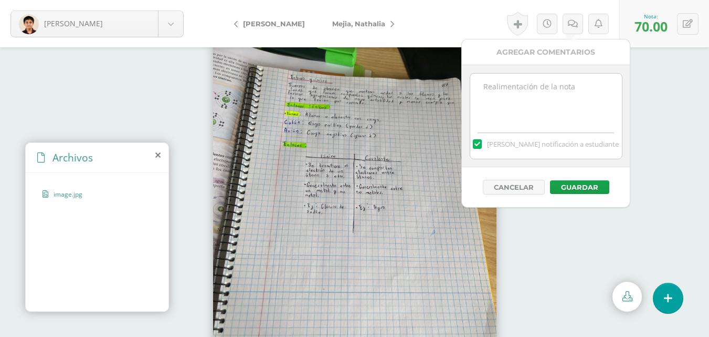
click at [578, 91] on textarea at bounding box center [546, 99] width 152 height 52
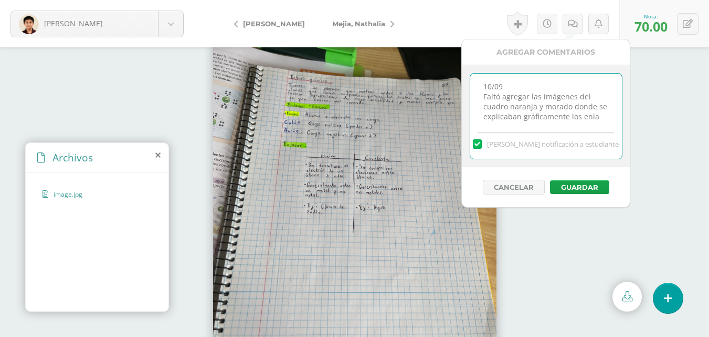
scroll to position [5, 0]
type textarea "10/09 Faltó agregar las imágenes del cuadro naranja y morado donde se explicaba…"
click at [588, 190] on button "Guardar" at bounding box center [579, 187] width 59 height 14
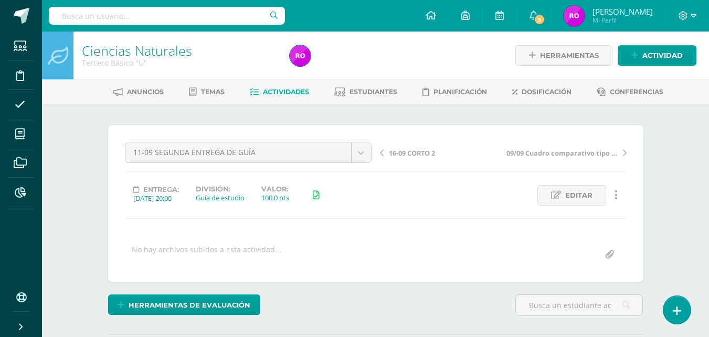
scroll to position [1, 0]
click at [19, 142] on span at bounding box center [20, 134] width 24 height 24
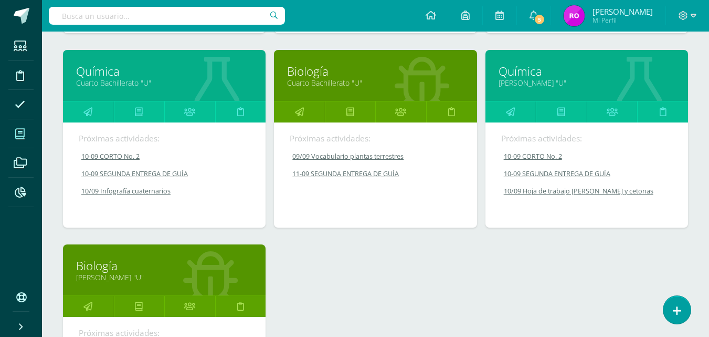
scroll to position [349, 0]
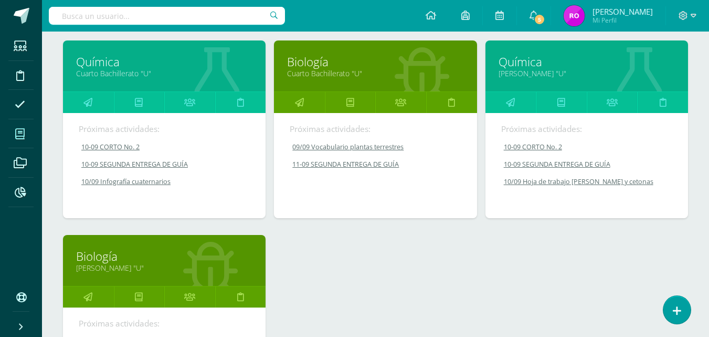
click at [99, 70] on link "Cuarto Bachillerato "U"" at bounding box center [164, 73] width 176 height 10
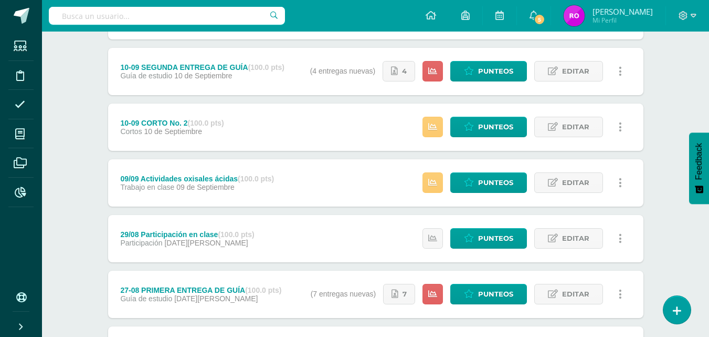
scroll to position [289, 0]
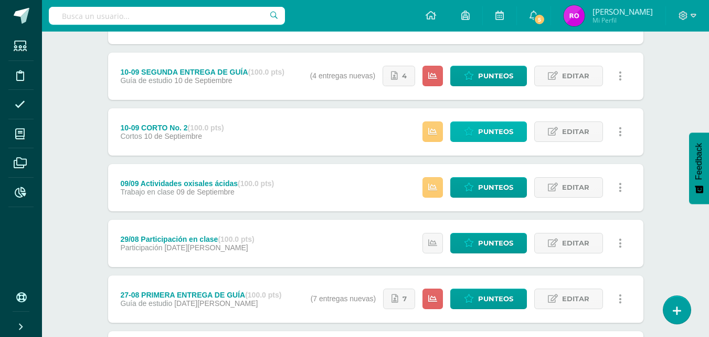
click at [496, 130] on span "Punteos" at bounding box center [495, 131] width 35 height 19
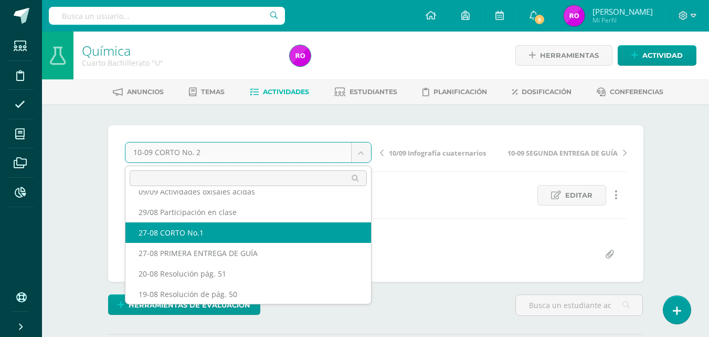
scroll to position [120, 0]
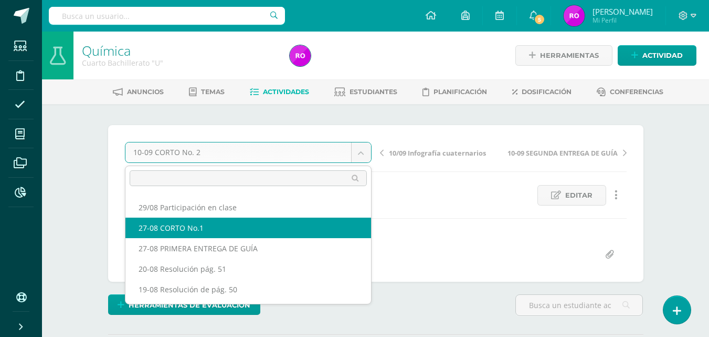
select select "/dashboard/teacher/grade-activity/218676/"
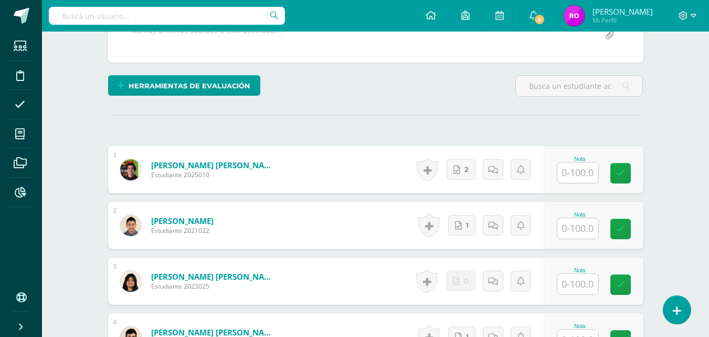
scroll to position [228, 0]
click at [464, 171] on link "2" at bounding box center [461, 170] width 29 height 20
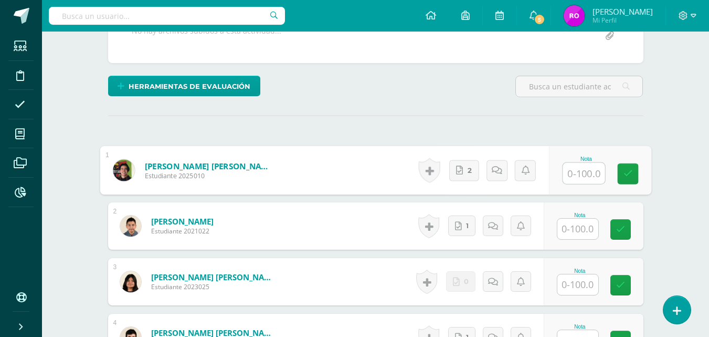
click at [595, 179] on input "text" at bounding box center [584, 173] width 42 height 21
type input "100"
click at [633, 174] on link at bounding box center [627, 173] width 21 height 21
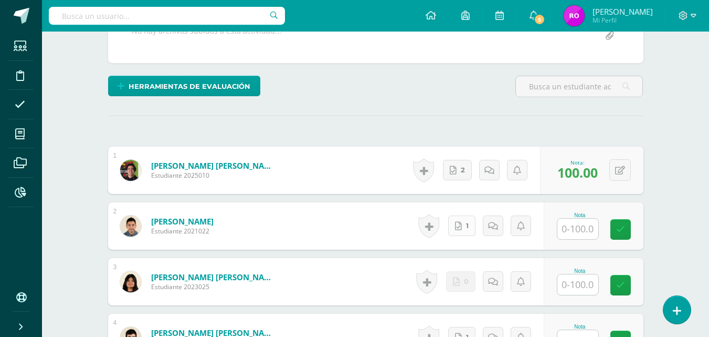
click at [467, 229] on span "1" at bounding box center [467, 225] width 3 height 19
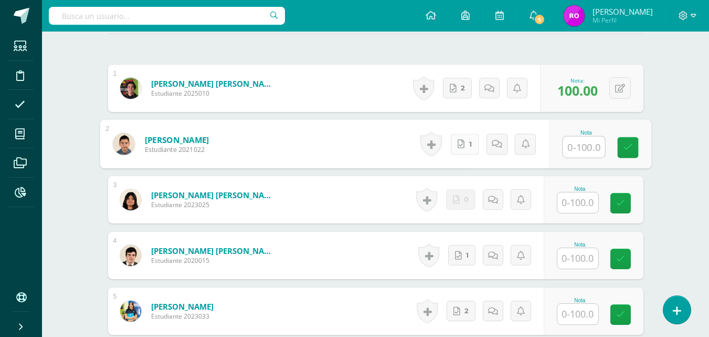
scroll to position [318, 0]
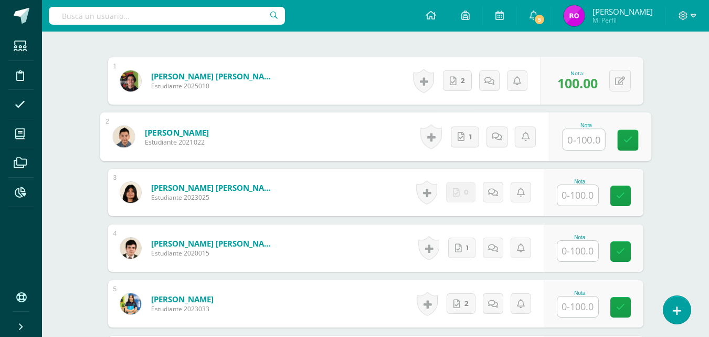
click at [581, 201] on input "text" at bounding box center [578, 195] width 41 height 20
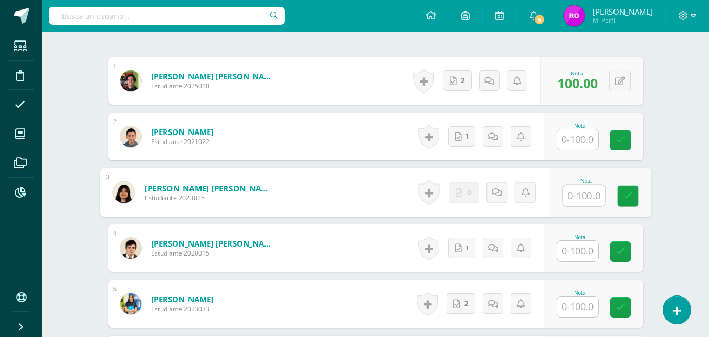
type input "0"
click at [631, 201] on link at bounding box center [627, 195] width 21 height 21
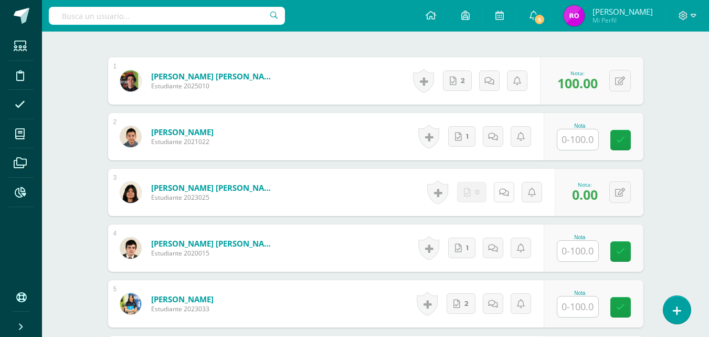
click at [508, 189] on icon at bounding box center [504, 192] width 10 height 9
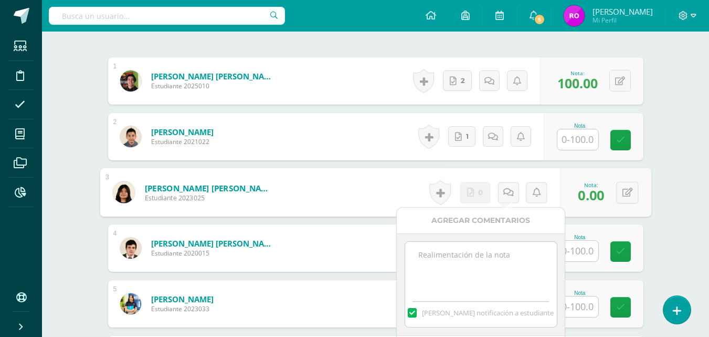
click at [497, 268] on textarea at bounding box center [481, 267] width 152 height 52
click at [459, 259] on textarea at bounding box center [481, 267] width 152 height 52
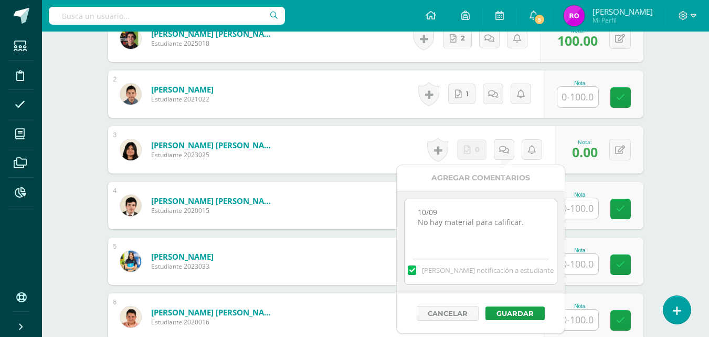
scroll to position [371, 0]
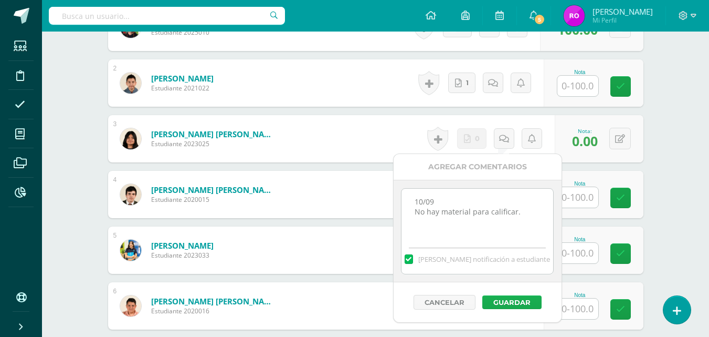
type textarea "10/09 No hay material para calificar."
click at [528, 303] on button "Guardar" at bounding box center [511, 302] width 59 height 14
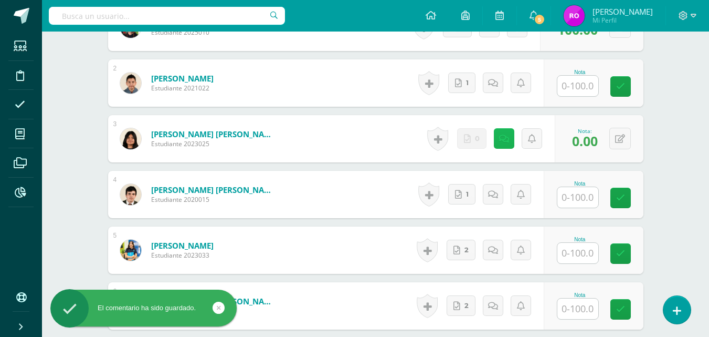
click at [502, 142] on icon at bounding box center [504, 138] width 10 height 9
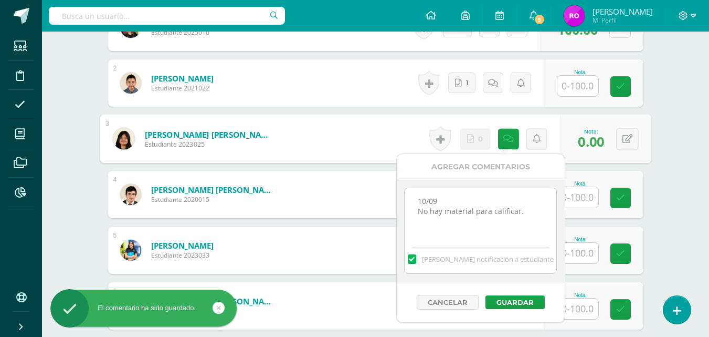
click at [430, 207] on textarea "10/09 No hay material para calificar." at bounding box center [481, 214] width 152 height 52
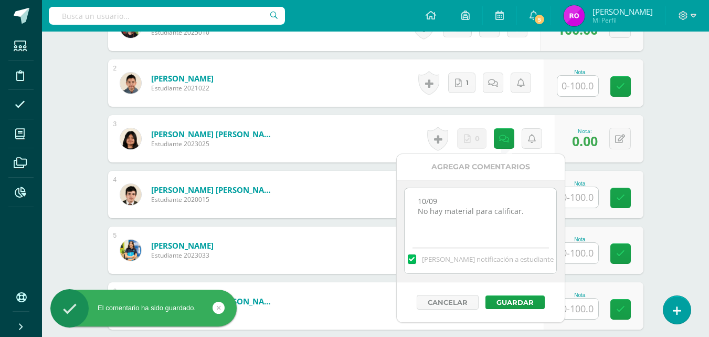
click at [427, 203] on textarea "10/09 No hay material para calificar." at bounding box center [481, 214] width 152 height 52
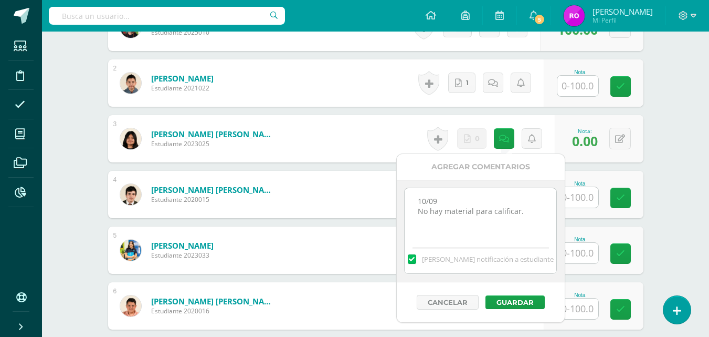
click at [469, 214] on textarea "10/09 No hay material para calificar." at bounding box center [481, 214] width 152 height 52
click at [422, 204] on textarea "10/09 No hay material para calificar." at bounding box center [481, 214] width 152 height 52
drag, startPoint x: 418, startPoint y: 203, endPoint x: 524, endPoint y: 212, distance: 106.4
click at [523, 211] on textarea "10/09 No hay material para calificar." at bounding box center [481, 214] width 152 height 52
click at [507, 298] on button "Guardar" at bounding box center [515, 302] width 59 height 14
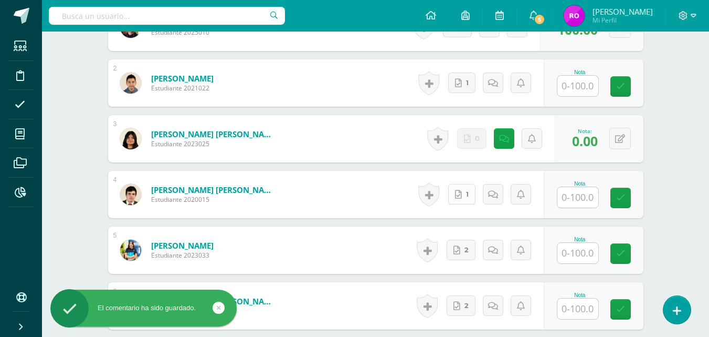
click at [464, 192] on link "1" at bounding box center [461, 194] width 27 height 20
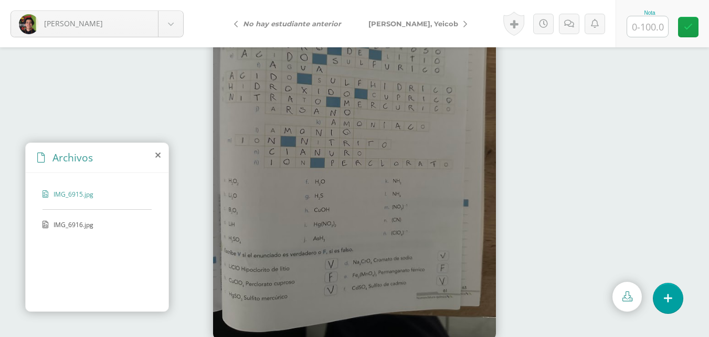
scroll to position [45, 0]
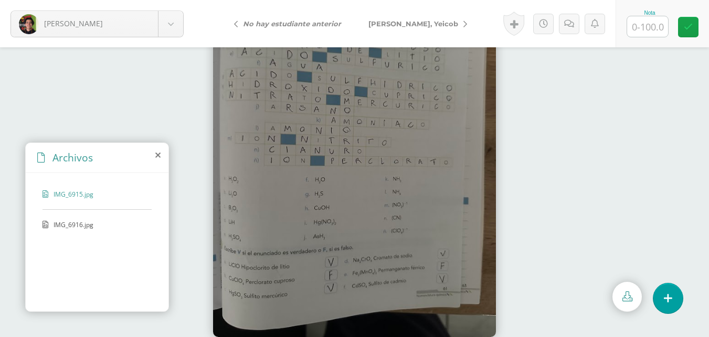
click at [67, 226] on span "IMG_6916.jpg" at bounding box center [97, 224] width 86 height 9
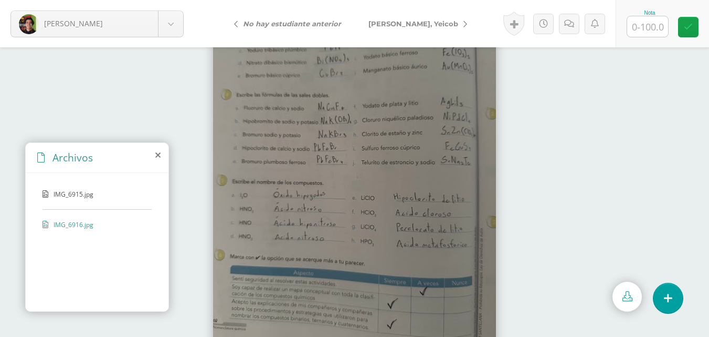
scroll to position [0, 0]
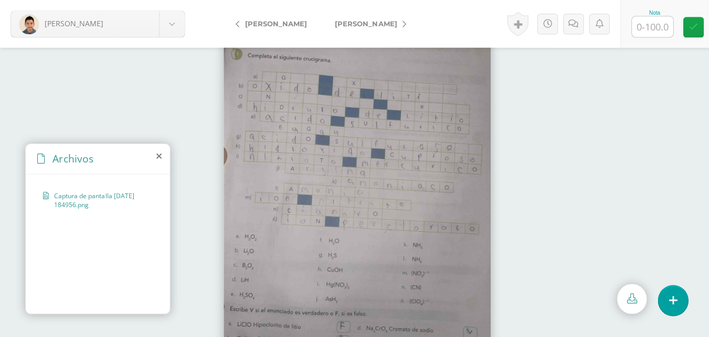
click at [652, 25] on input "text" at bounding box center [647, 26] width 41 height 20
type input "50"
click at [572, 25] on icon at bounding box center [569, 23] width 10 height 9
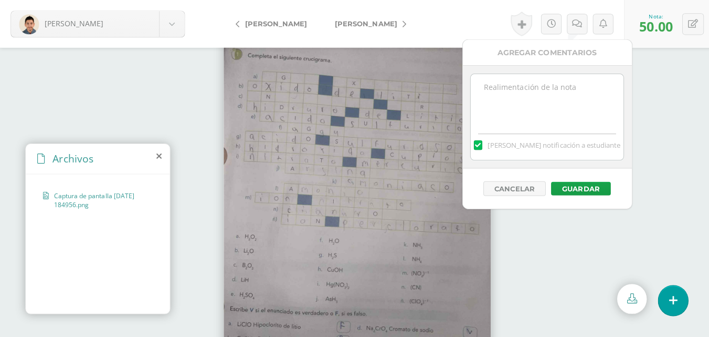
click at [570, 90] on textarea at bounding box center [543, 99] width 152 height 52
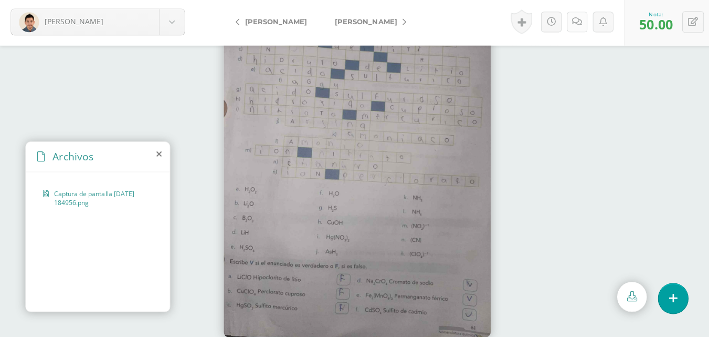
click at [566, 32] on link at bounding box center [573, 24] width 20 height 20
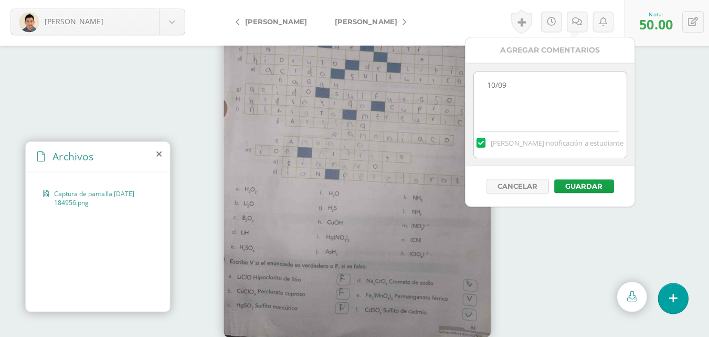
click at [550, 109] on textarea "10/09" at bounding box center [546, 99] width 152 height 52
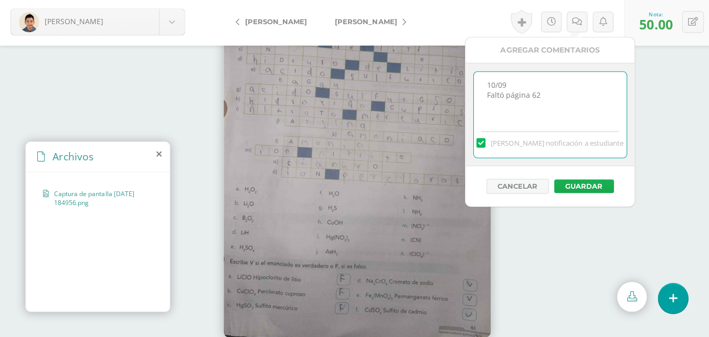
type textarea "10/09 Faltó página 62"
click at [588, 190] on button "Guardar" at bounding box center [579, 187] width 59 height 14
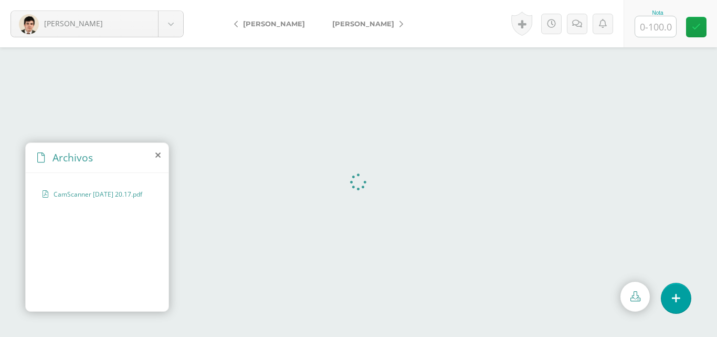
click at [630, 296] on icon at bounding box center [635, 296] width 10 height 10
